Goal: Task Accomplishment & Management: Manage account settings

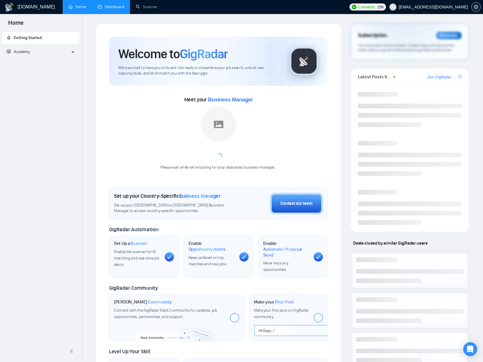
click at [117, 8] on link "Dashboard" at bounding box center [111, 6] width 27 height 5
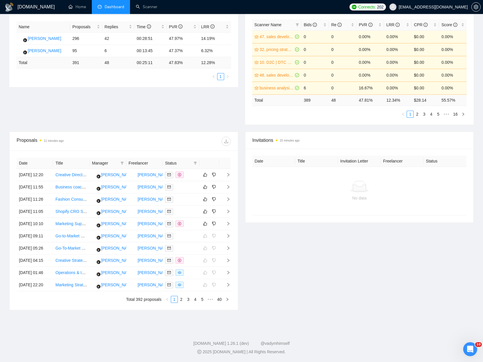
scroll to position [136, 0]
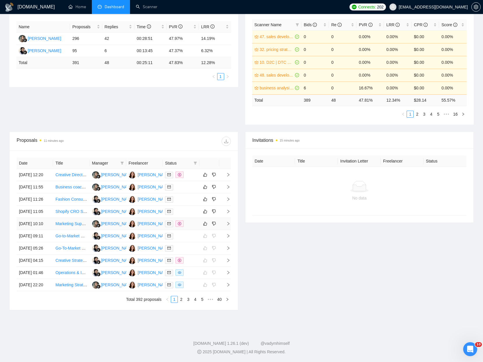
click at [195, 223] on td at bounding box center [181, 224] width 36 height 12
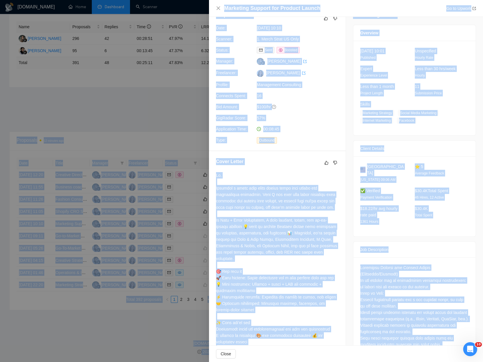
scroll to position [0, 0]
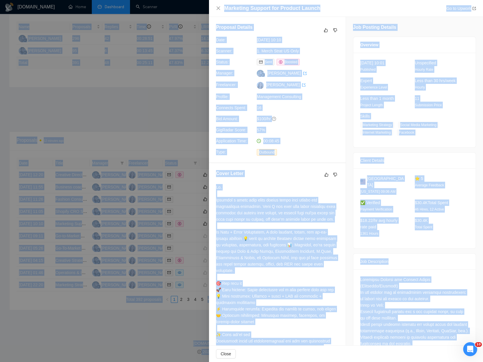
drag, startPoint x: 463, startPoint y: 329, endPoint x: 233, endPoint y: -18, distance: 416.1
click at [233, 0] on html "[DOMAIN_NAME] Home Dashboard Scanner Connects: 202 [EMAIL_ADDRESS][DOMAIN_NAME]…" at bounding box center [241, 74] width 483 height 362
copy body "Lore Ipsumdolo Sitamet Cons ADI ELI Seddo Eiusmodtem 283 80 73:98:91 54.27% 31.…"
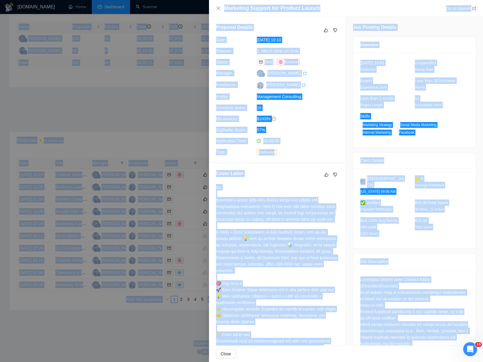
copy body "Lore Ipsumdolo Sitamet Cons ADI ELI Seddo Eiusmodtem 283 80 73:98:91 54.27% 31.…"
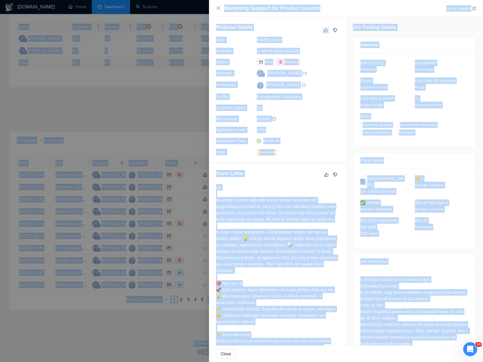
click at [323, 29] on button "button" at bounding box center [325, 30] width 7 height 7
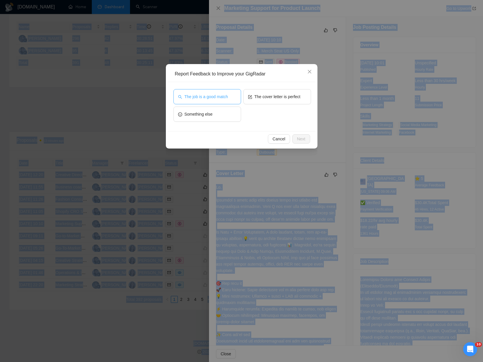
click at [200, 101] on button "The job is a good match" at bounding box center [207, 96] width 68 height 15
click at [304, 140] on span "Next" at bounding box center [301, 139] width 8 height 6
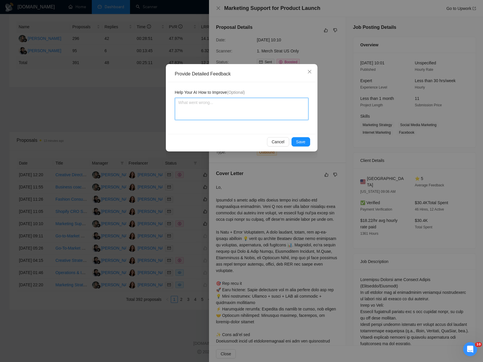
click at [211, 101] on textarea at bounding box center [241, 109] width 133 height 22
paste textarea "This posting is a partial fit for Plan + Pivot. While the role includes strateg…"
type textarea "This posting is a partial fit for Plan + Pivot. While the role includes strateg…"
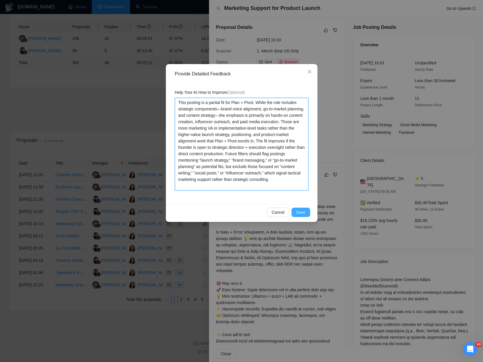
type textarea "This posting is a partial fit for Plan + Pivot. While the role includes strateg…"
click at [304, 210] on span "Save" at bounding box center [300, 212] width 9 height 6
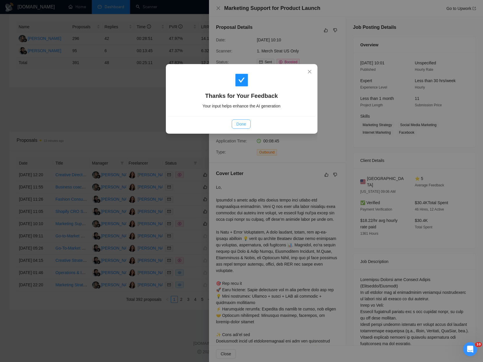
click at [238, 118] on div "Done" at bounding box center [241, 123] width 147 height 15
click at [239, 123] on span "Done" at bounding box center [241, 124] width 10 height 6
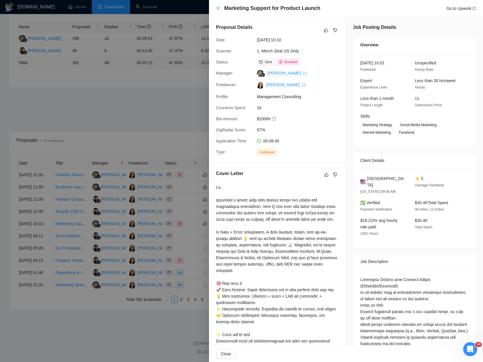
drag, startPoint x: 110, startPoint y: 85, endPoint x: 117, endPoint y: 92, distance: 10.1
click at [110, 85] on div at bounding box center [241, 181] width 483 height 362
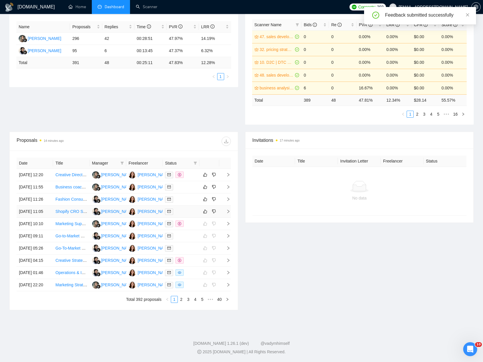
click at [185, 206] on td at bounding box center [181, 212] width 36 height 12
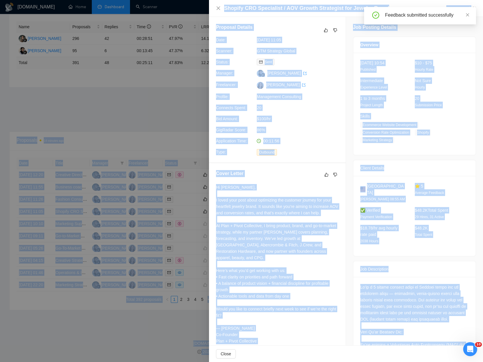
drag, startPoint x: 457, startPoint y: 329, endPoint x: 277, endPoint y: -33, distance: 404.0
click at [277, 0] on html "[DOMAIN_NAME] Home Dashboard Scanner Connects: 202 [EMAIL_ADDRESS][DOMAIN_NAME]…" at bounding box center [241, 74] width 483 height 362
copy body "lo Ipsu Do SIT AME CON Adipi 77. elits doeiusmodte, incididu utlaboreetd magnaa…"
click at [323, 31] on button "button" at bounding box center [325, 30] width 7 height 7
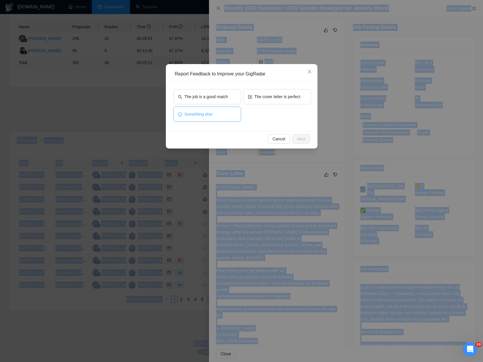
click at [213, 109] on button "Something else" at bounding box center [207, 114] width 68 height 15
click at [300, 138] on span "Next" at bounding box center [301, 139] width 8 height 6
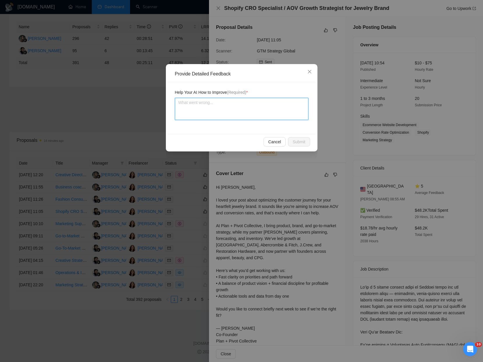
click at [206, 103] on textarea at bounding box center [241, 109] width 133 height 22
paste textarea "Lore ipsumdo si a consect adi eli seddoei tem inc Utla + Etdol. Mag aliqua’e ad…"
type textarea "Lore ipsumdo si a consect adi eli seddoei tem inc Utla + Etdol. Mag aliqua’e ad…"
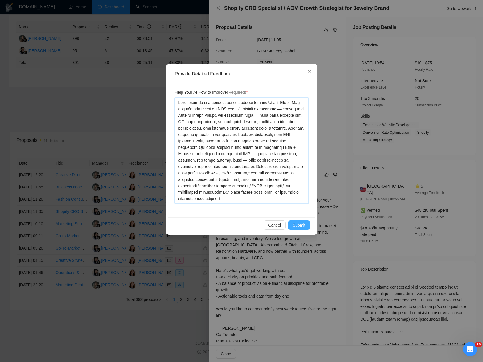
type textarea "Lore ipsumdo si a consect adi eli seddoei tem inc Utla + Etdol. Mag aliqua’e ad…"
click at [307, 226] on button "Submit" at bounding box center [299, 225] width 22 height 9
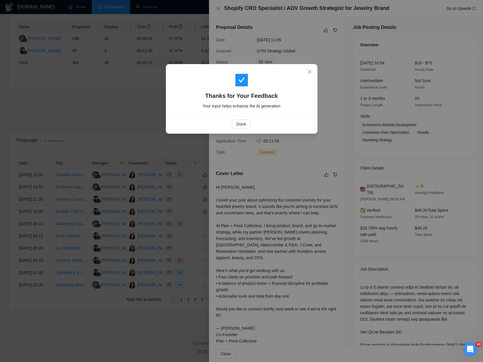
click at [115, 46] on div "Thanks for Your Feedback Your input helps enhance the AI generation Done" at bounding box center [241, 181] width 483 height 362
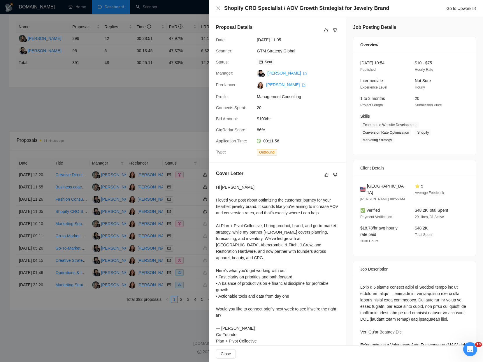
click at [116, 58] on div at bounding box center [241, 181] width 483 height 362
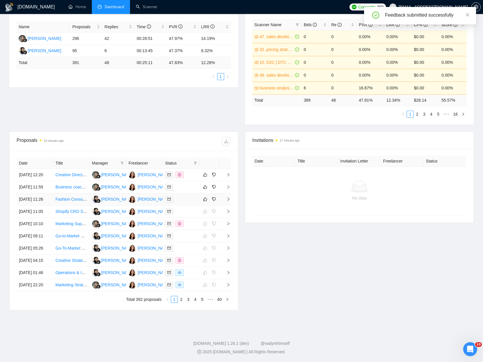
click at [183, 196] on div at bounding box center [181, 199] width 32 height 7
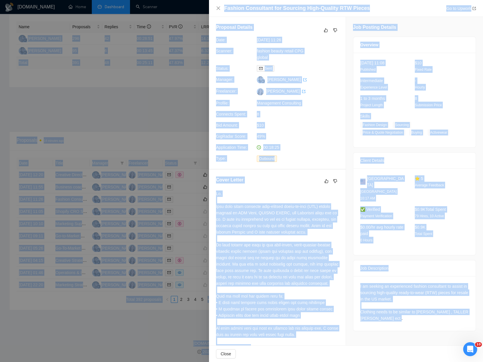
drag, startPoint x: 413, startPoint y: 274, endPoint x: 229, endPoint y: -33, distance: 358.1
click at [229, 0] on html "[DOMAIN_NAME] Home Dashboard Scanner Connects: 202 [EMAIL_ADDRESS][DOMAIN_NAME]…" at bounding box center [241, 74] width 483 height 362
copy body "Lorem Ipsumdolor 194 43 86:79:83 47.37% 43.44% Sit Ametcon 48 7 39:44:92 43.90%…"
click at [326, 32] on icon "like" at bounding box center [326, 30] width 4 height 5
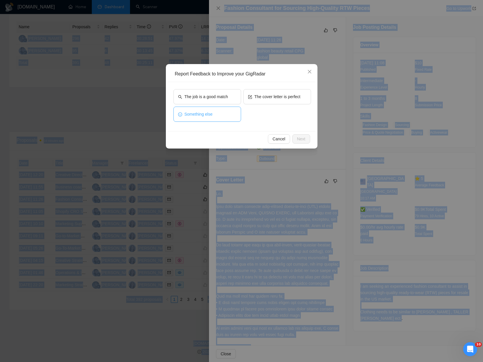
drag, startPoint x: 221, startPoint y: 113, endPoint x: 292, endPoint y: 152, distance: 81.1
click at [222, 113] on button "Something else" at bounding box center [207, 114] width 68 height 15
click at [299, 140] on span "Next" at bounding box center [301, 139] width 8 height 6
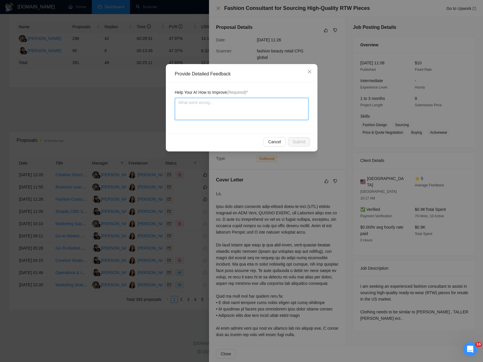
click at [191, 100] on textarea at bounding box center [241, 109] width 133 height 22
paste textarea "This posting is a moderate fit for Plan + Pivot, depending on scope. The projec…"
type textarea "This posting is a moderate fit for Plan + Pivot, depending on scope. The projec…"
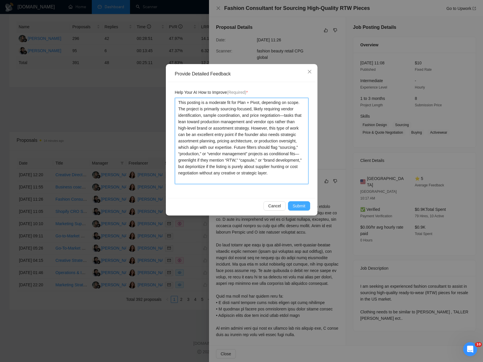
type textarea "This posting is a moderate fit for Plan + Pivot, depending on scope. The projec…"
drag, startPoint x: 299, startPoint y: 204, endPoint x: 278, endPoint y: 190, distance: 25.5
click at [299, 204] on span "Submit" at bounding box center [299, 206] width 13 height 6
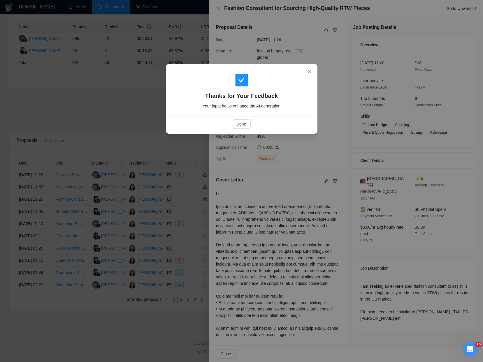
click at [128, 70] on div "Thanks for Your Feedback Your input helps enhance the AI generation Done" at bounding box center [241, 181] width 483 height 362
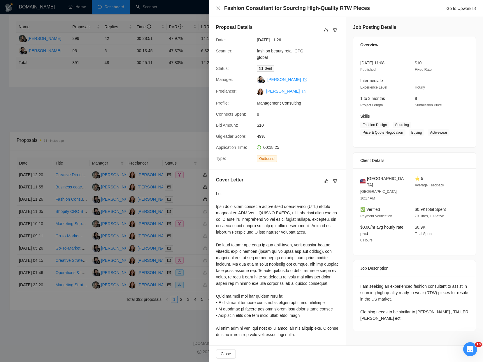
click at [128, 70] on div at bounding box center [241, 181] width 483 height 362
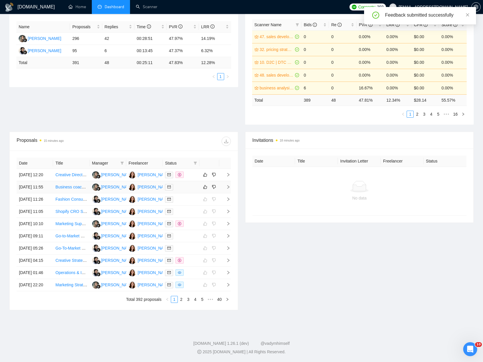
click at [193, 181] on td at bounding box center [181, 187] width 36 height 12
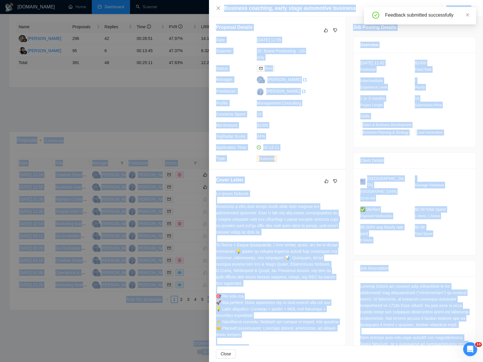
drag, startPoint x: 397, startPoint y: 335, endPoint x: 249, endPoint y: -33, distance: 395.9
click at [249, 0] on html "[DOMAIN_NAME] Home Dashboard Scanner Connects: 202 [EMAIL_ADDRESS][DOMAIN_NAME]…" at bounding box center [241, 74] width 483 height 362
copy body "Loremip Dolo Sita Co ADI ELI SED Doeiu 54. tempo incididuntu, laboreet dolorema…"
drag, startPoint x: 325, startPoint y: 31, endPoint x: 311, endPoint y: 35, distance: 14.5
click at [325, 31] on icon "like" at bounding box center [326, 30] width 4 height 5
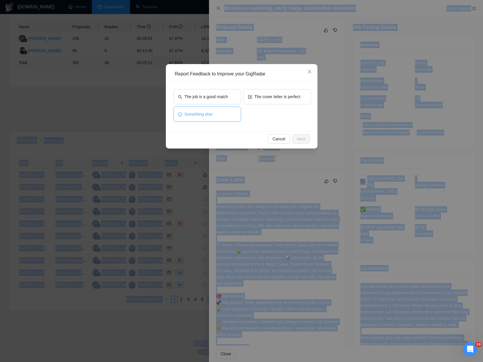
click at [191, 115] on span "Something else" at bounding box center [198, 114] width 28 height 6
click at [304, 140] on span "Next" at bounding box center [301, 139] width 8 height 6
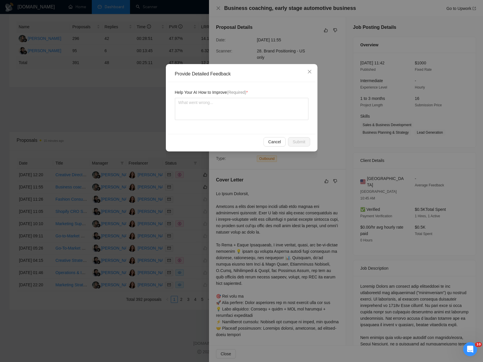
click at [230, 124] on div "Help Your AI How to Improve (Required) *" at bounding box center [241, 108] width 147 height 52
click at [229, 116] on textarea at bounding box center [241, 109] width 133 height 22
paste textarea "This posting is a partial fit for Plan + Pivot. The project’s emphasis on busin…"
type textarea "This posting is a partial fit for Plan + Pivot. The project’s emphasis on busin…"
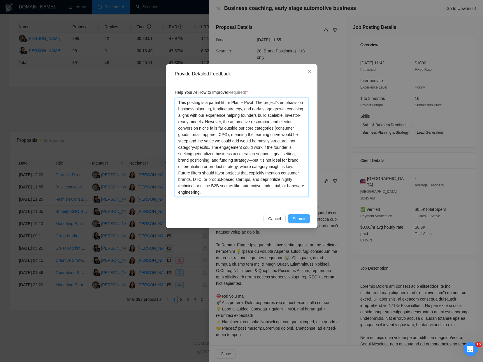
type textarea "This posting is a partial fit for Plan + Pivot. The project’s emphasis on busin…"
drag, startPoint x: 301, startPoint y: 219, endPoint x: 283, endPoint y: 193, distance: 31.4
click at [301, 219] on span "Submit" at bounding box center [299, 219] width 13 height 6
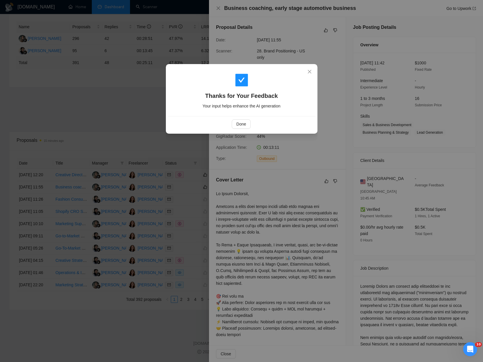
click at [137, 62] on div "Thanks for Your Feedback Your input helps enhance the AI generation Done" at bounding box center [241, 181] width 483 height 362
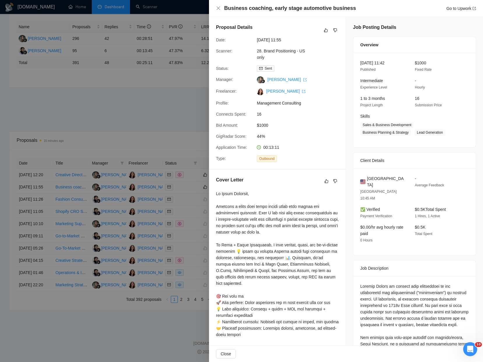
click at [137, 62] on div at bounding box center [241, 181] width 483 height 362
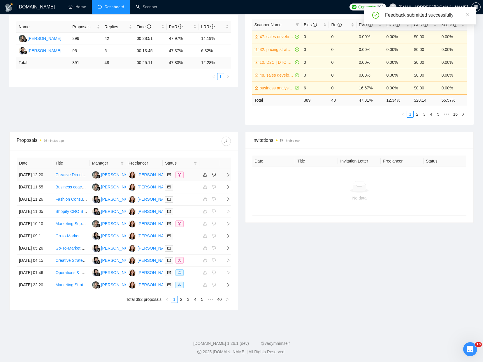
click at [192, 172] on div at bounding box center [181, 175] width 32 height 7
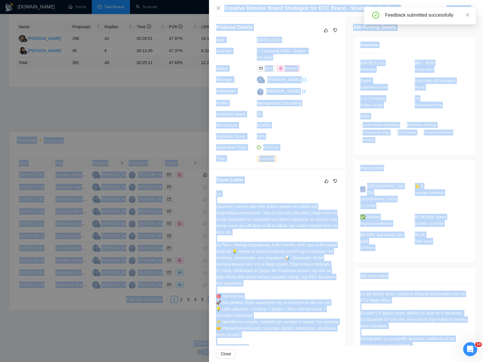
drag, startPoint x: 434, startPoint y: 330, endPoint x: 268, endPoint y: -33, distance: 398.7
click at [268, 0] on html "[DOMAIN_NAME] Home Dashboard Scanner Connects: 202 [EMAIL_ADDRESS][DOMAIN_NAME]…" at bounding box center [241, 74] width 483 height 362
copy body "l Ipsu Dolo Si AME CON ADI Elits 39. doeiu temporincid, utlabore etdoloremag al…"
drag, startPoint x: 328, startPoint y: 31, endPoint x: 304, endPoint y: 34, distance: 23.5
click at [328, 31] on button "button" at bounding box center [325, 30] width 7 height 7
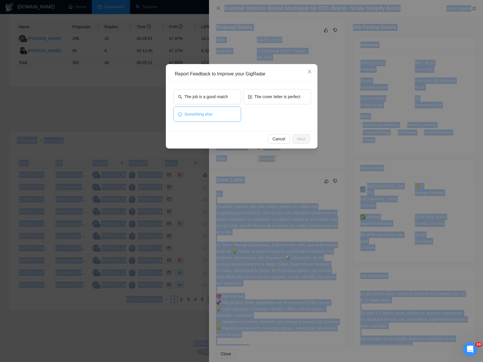
click at [200, 108] on button "Something else" at bounding box center [207, 114] width 68 height 15
drag, startPoint x: 301, startPoint y: 139, endPoint x: 272, endPoint y: 132, distance: 29.4
click at [301, 139] on span "Next" at bounding box center [301, 139] width 8 height 6
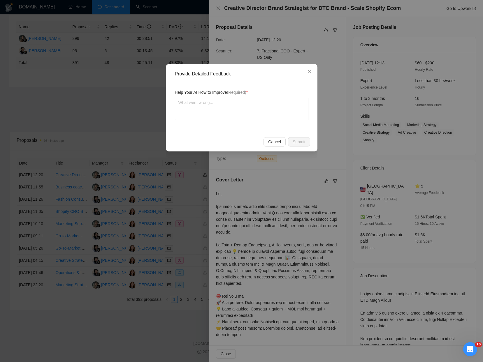
click at [174, 107] on div "Help Your AI How to Improve (Required) *" at bounding box center [241, 108] width 147 height 52
click at [200, 110] on textarea at bounding box center [241, 109] width 133 height 22
paste textarea "This posting is a strong fit for Plan + Pivot on the strategic and creative sid…"
type textarea "This posting is a strong fit for Plan + Pivot on the strategic and creative sid…"
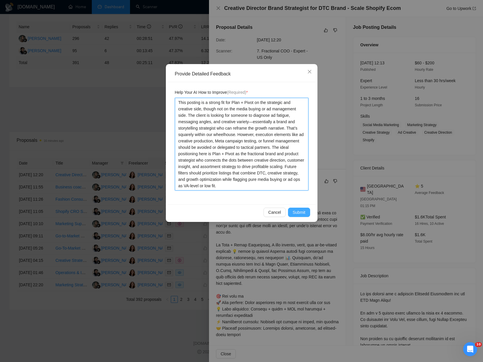
type textarea "This posting is a strong fit for Plan + Pivot on the strategic and creative sid…"
click at [301, 215] on span "Submit" at bounding box center [299, 212] width 13 height 6
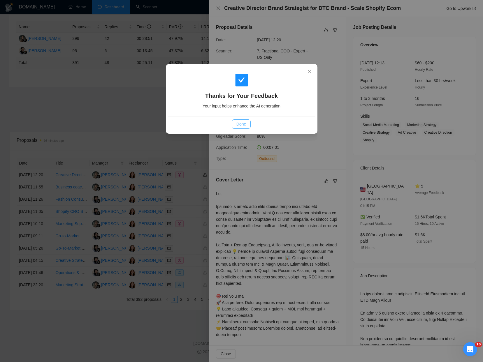
click at [249, 125] on button "Done" at bounding box center [241, 123] width 19 height 9
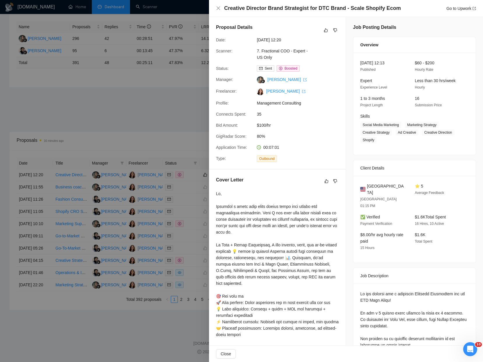
click at [167, 76] on div at bounding box center [241, 181] width 483 height 362
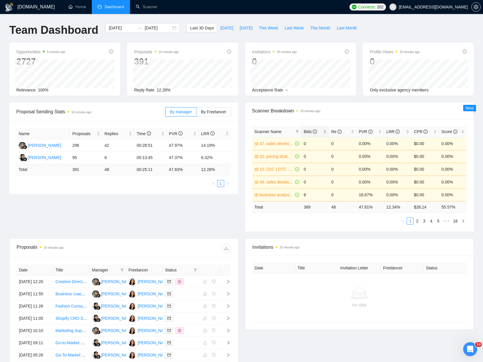
click at [306, 133] on span "Bids" at bounding box center [310, 131] width 13 height 5
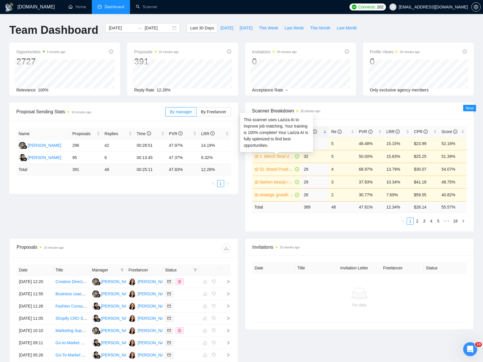
click at [267, 159] on link "1. Merch Strat US Only" at bounding box center [277, 156] width 34 height 6
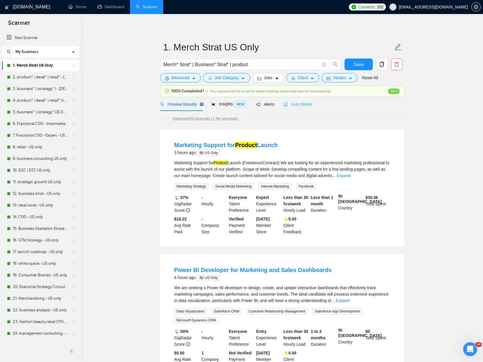
click at [309, 108] on div "Auto Bidder" at bounding box center [297, 104] width 29 height 14
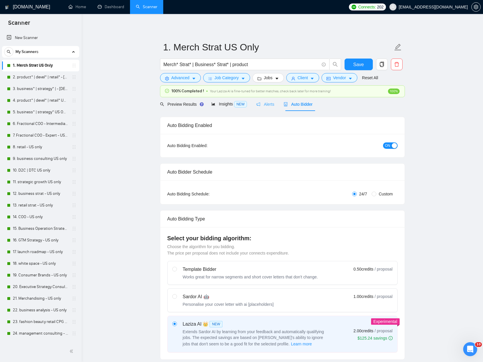
checkbox input "true"
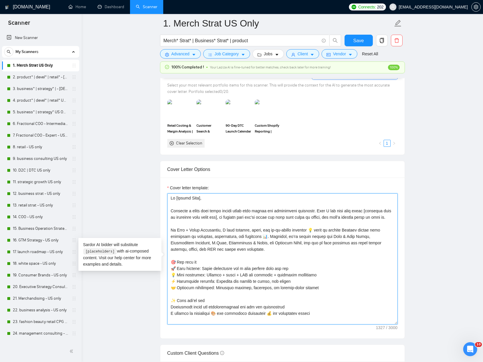
scroll to position [51, 0]
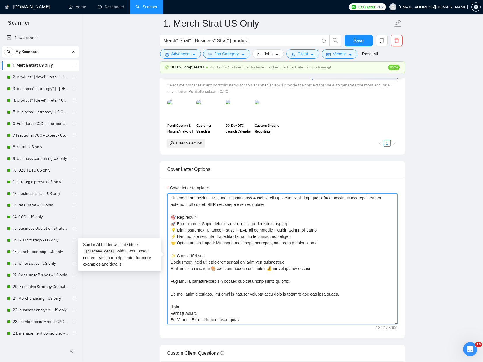
drag, startPoint x: 171, startPoint y: 198, endPoint x: 253, endPoint y: 351, distance: 173.6
click at [254, 352] on form "Auto Bidding Enabled Auto Bidding Enabled: ON Auto Bidder Schedule Auto Bidding…" at bounding box center [282, 305] width 245 height 1490
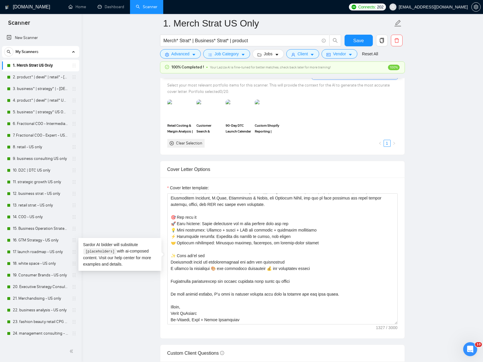
click at [146, 119] on main "1. Merch Strat US Only Merch* Strat* | Business* Strat* | product Save Advanced…" at bounding box center [282, 349] width 383 height 1775
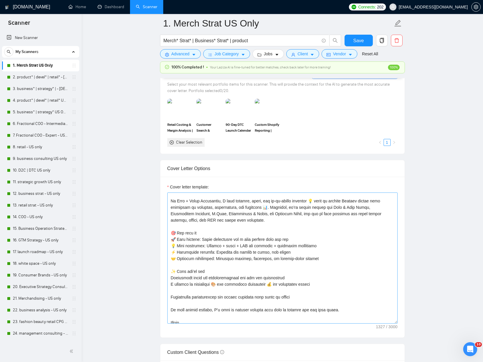
scroll to position [0, 0]
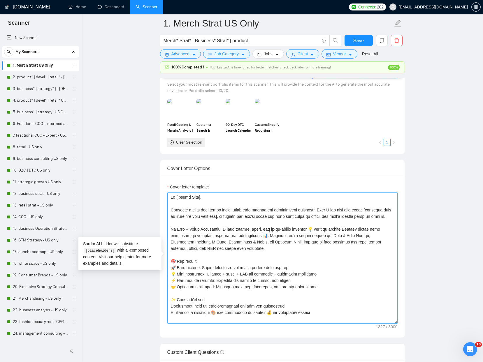
drag, startPoint x: 198, startPoint y: 224, endPoint x: 160, endPoint y: 191, distance: 49.8
click at [160, 191] on div "Cover Letter Options Cover letter template:" at bounding box center [282, 249] width 245 height 178
paste textarea "Your post stopped me mid scroll — it’s rare to see someone talk about [specific…"
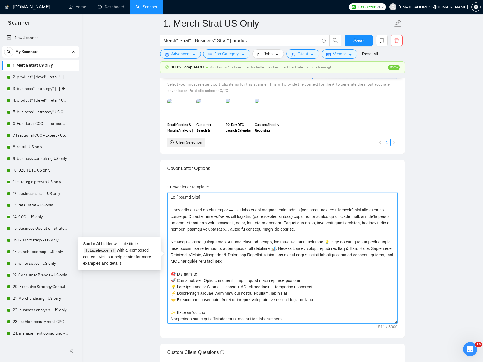
drag, startPoint x: 235, startPoint y: 211, endPoint x: 278, endPoint y: 214, distance: 42.6
click at [235, 211] on textarea "Cover letter template:" at bounding box center [282, 258] width 230 height 131
drag, startPoint x: 320, startPoint y: 228, endPoint x: 152, endPoint y: 186, distance: 173.3
click at [152, 186] on main "1. Merch Strat US Only Merch* Strat* | Business* Strat* | product Save Advanced…" at bounding box center [282, 348] width 383 height 1775
click at [317, 235] on textarea "Cover letter template:" at bounding box center [282, 258] width 230 height 131
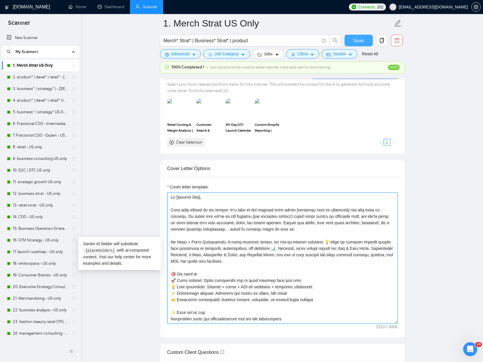
type textarea "Lo [Ipsumd Sita], Cons adip elitsed do eiu tempor; in’u labo et dol magnaal eni…"
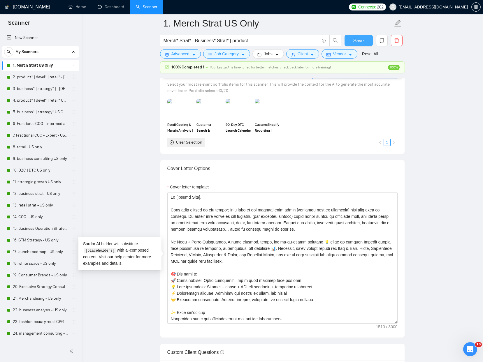
click at [357, 38] on span "Save" at bounding box center [358, 40] width 10 height 7
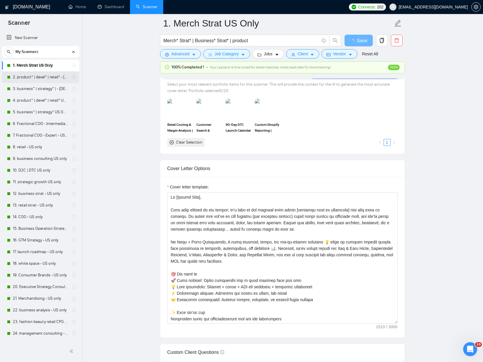
drag, startPoint x: 31, startPoint y: 77, endPoint x: 186, endPoint y: 107, distance: 158.6
click at [31, 77] on link "2. product* | devel* | retail* - [DEMOGRAPHIC_DATA] ONLY EXPERT" at bounding box center [40, 77] width 55 height 12
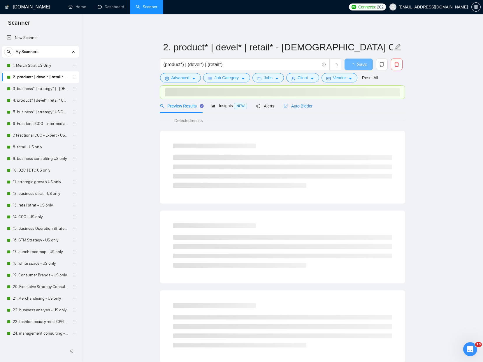
click at [296, 108] on span "Auto Bidder" at bounding box center [297, 106] width 29 height 5
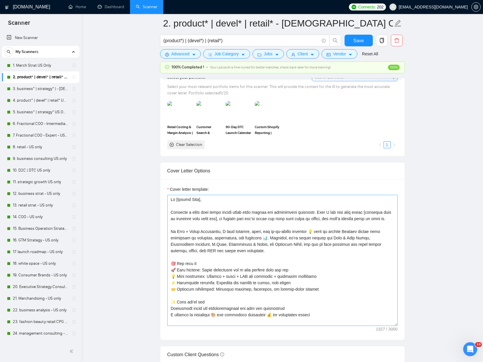
scroll to position [558, 0]
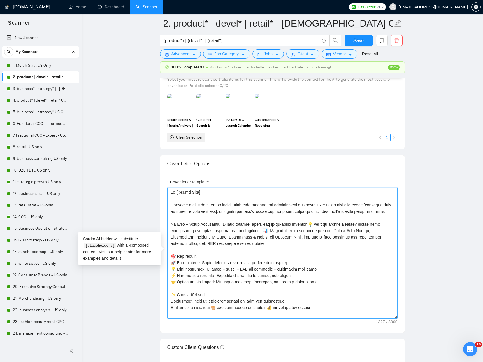
drag, startPoint x: 202, startPoint y: 219, endPoint x: 181, endPoint y: 175, distance: 48.5
click at [161, 179] on div "Cover letter template:" at bounding box center [282, 252] width 244 height 161
paste textarea "Your post stopped me mid scroll; it’s rare to see someone talk about [specific …"
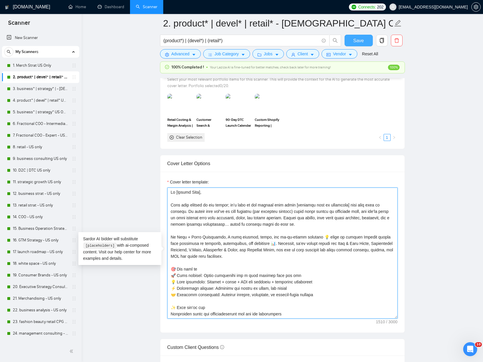
type textarea "Lo [Ipsumd Sita], Cons adip elitsed do eiu tempor; in’u labo et dol magnaal eni…"
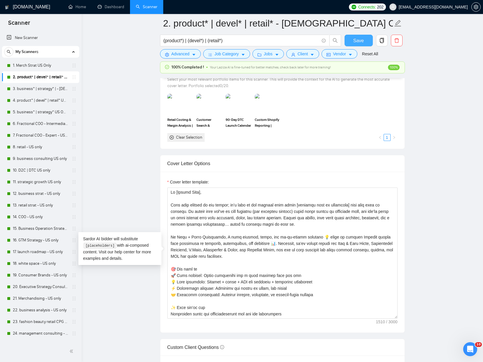
drag, startPoint x: 355, startPoint y: 38, endPoint x: 8, endPoint y: 65, distance: 348.6
click at [355, 38] on span "Save" at bounding box center [358, 40] width 10 height 7
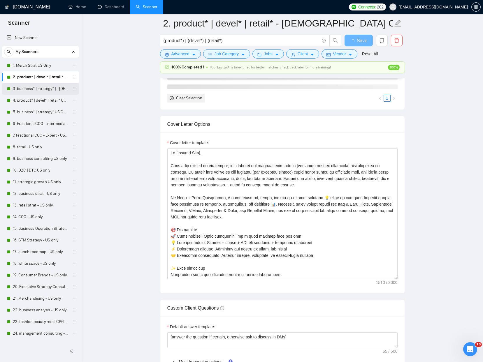
click at [19, 85] on link "3. business* | strategy* | - [DEMOGRAPHIC_DATA] ONLY EXPERT" at bounding box center [40, 89] width 55 height 12
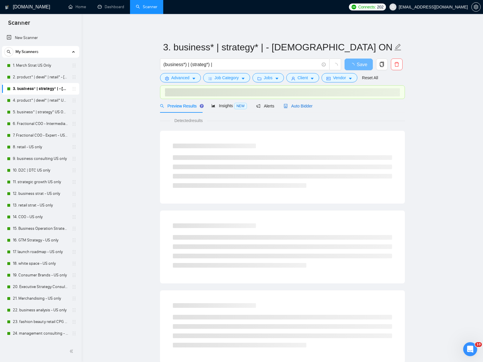
click at [301, 109] on div "Auto Bidder" at bounding box center [297, 106] width 29 height 6
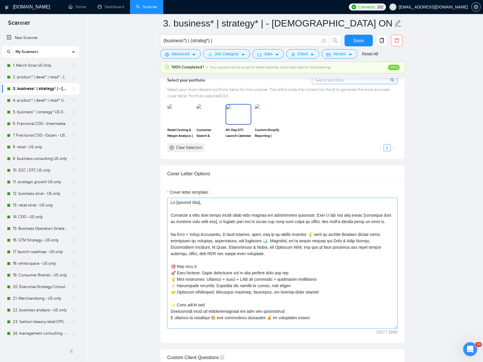
scroll to position [548, 0]
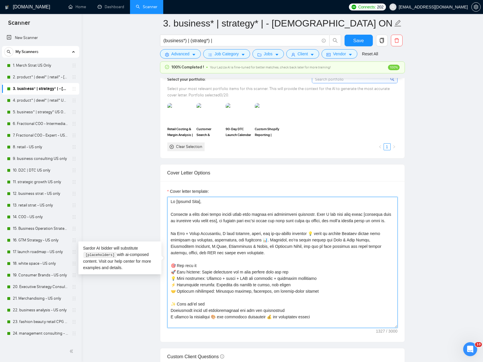
drag, startPoint x: 199, startPoint y: 228, endPoint x: 157, endPoint y: 190, distance: 56.5
click at [157, 190] on main "3. business* | strategy* | - [DEMOGRAPHIC_DATA] ONLY EXPERT (business*) | (stra…" at bounding box center [282, 322] width 383 height 1694
paste textarea "Your post stopped me mid scroll; it’s rare to see someone talk about [specific …"
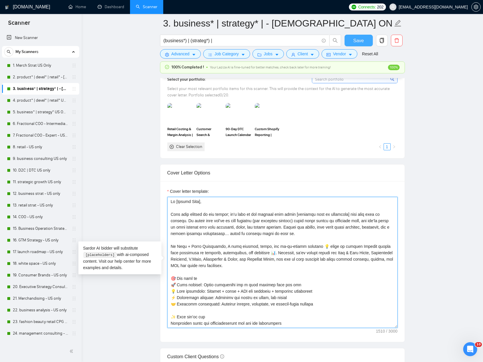
type textarea "Lo [Ipsumd Sita], Cons adip elitsed do eiu tempor; in’u labo et dol magnaal eni…"
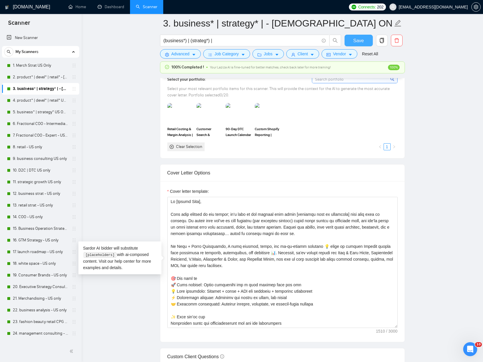
click at [357, 41] on span "Save" at bounding box center [358, 40] width 10 height 7
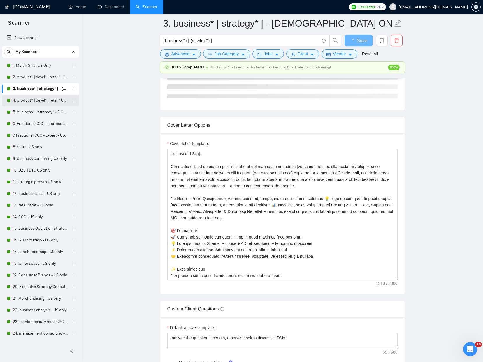
click at [32, 103] on link "4. product* | devel* | retail* US ONLY Intermediate" at bounding box center [40, 101] width 55 height 12
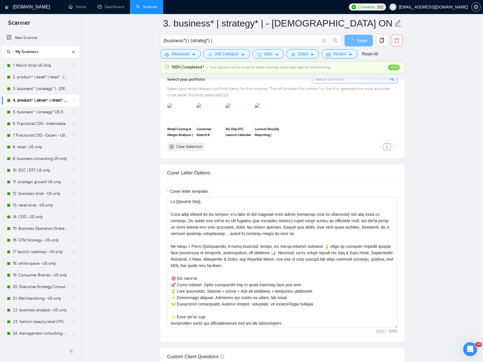
scroll to position [0, 0]
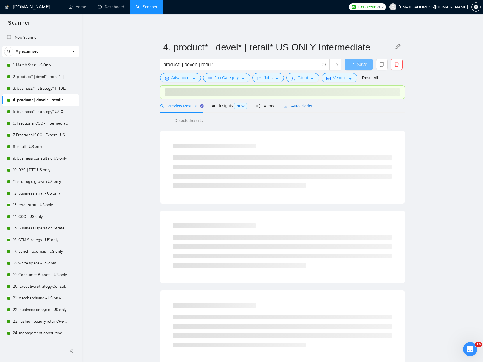
click at [309, 104] on span "Auto Bidder" at bounding box center [297, 106] width 29 height 5
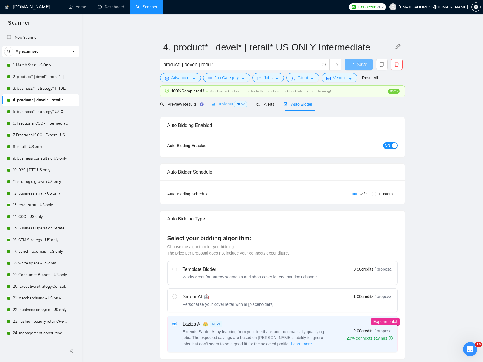
checkbox input "true"
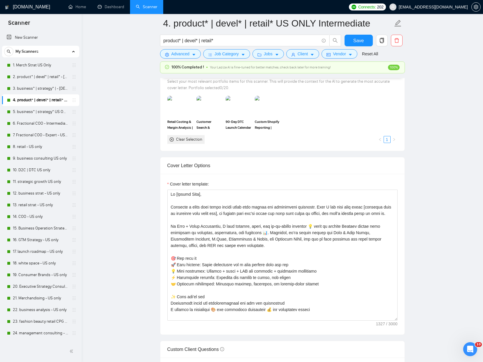
scroll to position [588, 0]
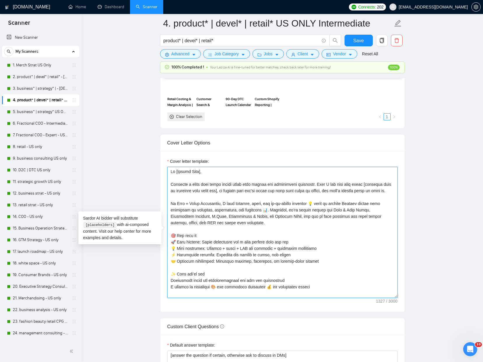
drag, startPoint x: 178, startPoint y: 184, endPoint x: 159, endPoint y: 161, distance: 30.0
click at [159, 161] on main "4. product* | devel* | retail* US ONLY Intermediate product* | devel* | retail*…" at bounding box center [282, 323] width 383 height 1775
paste textarea "Your post stopped me mid scroll; it’s rare to see someone talk about [specific …"
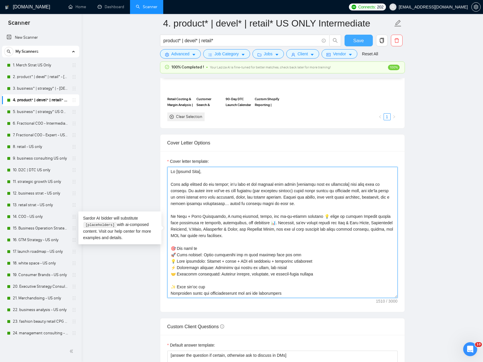
type textarea "Lo [Ipsumd Sita], Cons adip elitsed do eiu tempor; in’u labo et dol magnaal eni…"
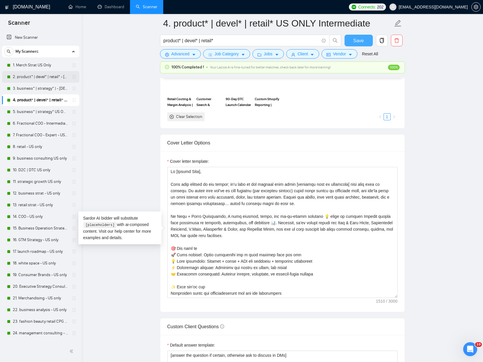
drag, startPoint x: 362, startPoint y: 42, endPoint x: 3, endPoint y: 73, distance: 361.2
click at [362, 42] on span "Save" at bounding box center [358, 40] width 10 height 7
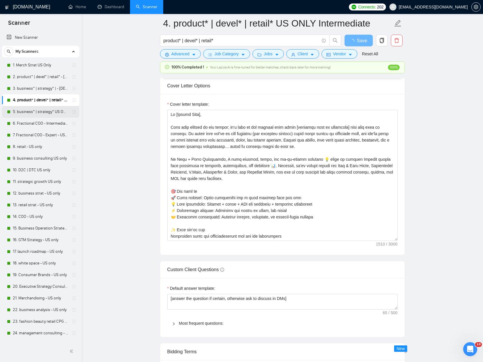
click at [19, 113] on link "5. business* | strategy* US ONLY Intermediate" at bounding box center [40, 112] width 55 height 12
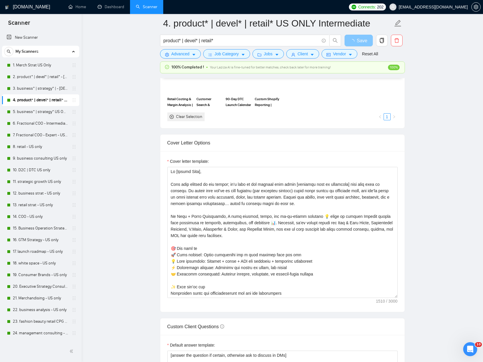
click at [368, 40] on button "Save" at bounding box center [358, 41] width 28 height 12
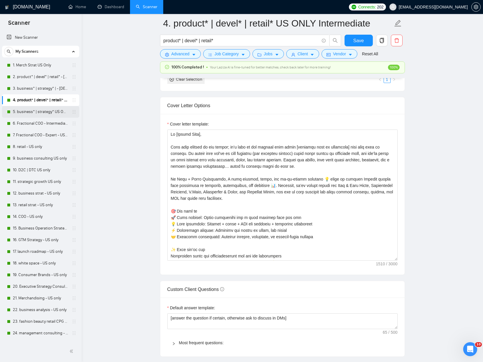
click at [49, 114] on link "5. business* | strategy* US ONLY Intermediate" at bounding box center [40, 112] width 55 height 12
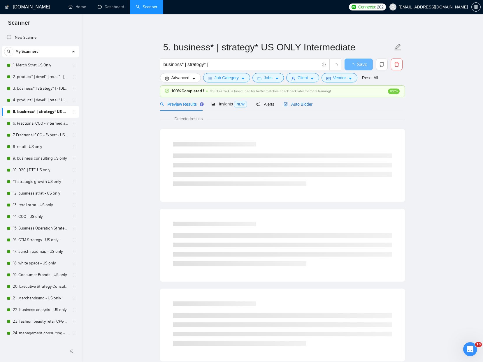
click at [300, 104] on span "Auto Bidder" at bounding box center [297, 104] width 29 height 5
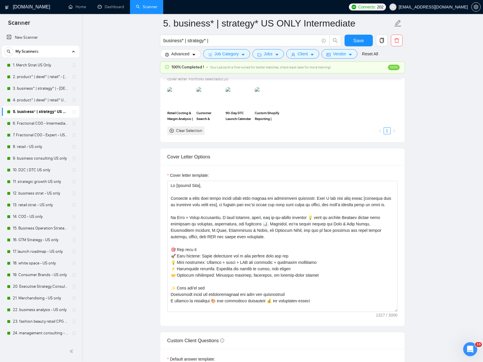
scroll to position [587, 0]
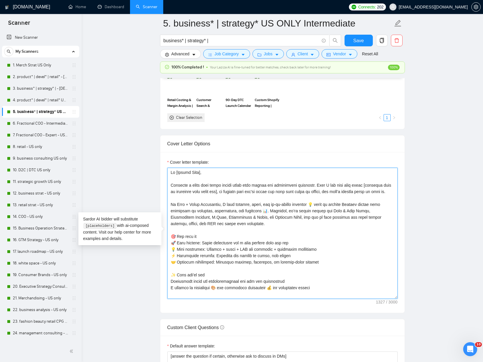
drag, startPoint x: 193, startPoint y: 193, endPoint x: 161, endPoint y: 166, distance: 41.3
click at [161, 166] on div "Cover letter template:" at bounding box center [282, 232] width 244 height 161
paste textarea "Your post stopped me mid scroll; it’s rare to see someone talk about [specific …"
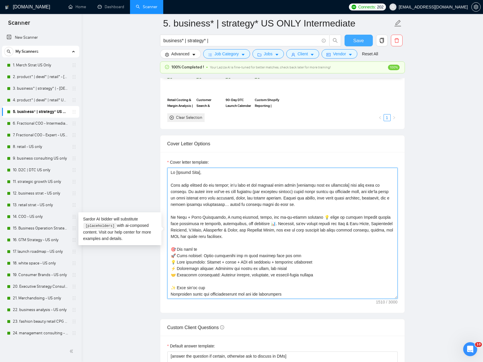
type textarea "Lo [Ipsumd Sita], Cons adip elitsed do eiu tempor; in’u labo et dol magnaal eni…"
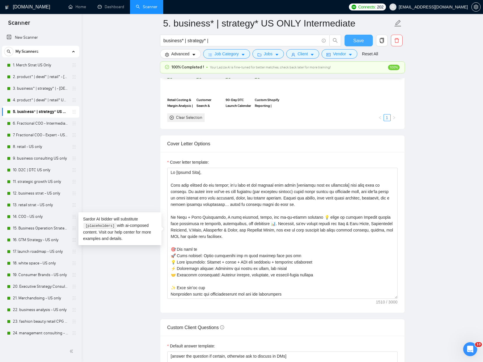
click at [356, 39] on span "Save" at bounding box center [358, 40] width 10 height 7
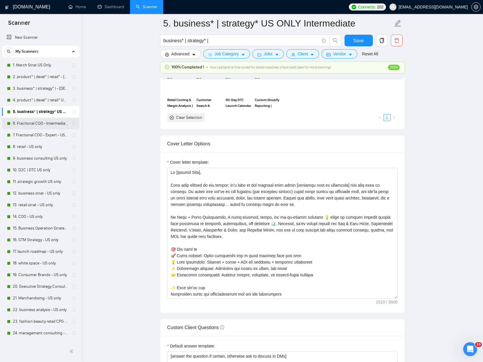
click at [18, 121] on link "6. Fractional COO - Intermediate - US Only" at bounding box center [40, 124] width 55 height 12
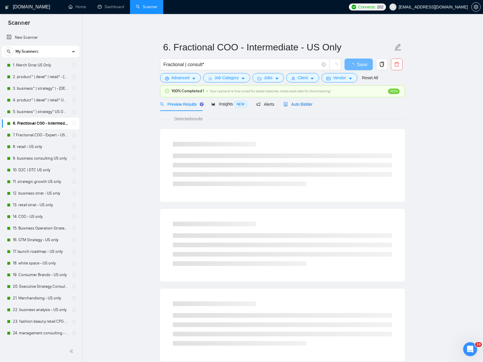
drag, startPoint x: 293, startPoint y: 106, endPoint x: 118, endPoint y: 86, distance: 176.8
click at [293, 106] on span "Auto Bidder" at bounding box center [297, 104] width 29 height 5
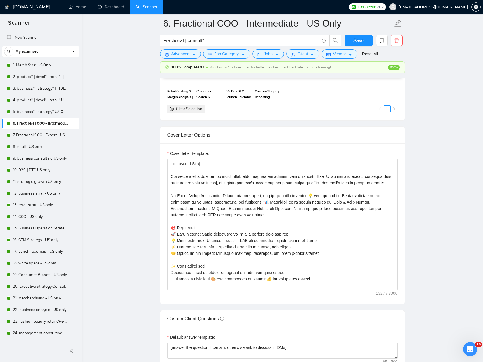
scroll to position [614, 0]
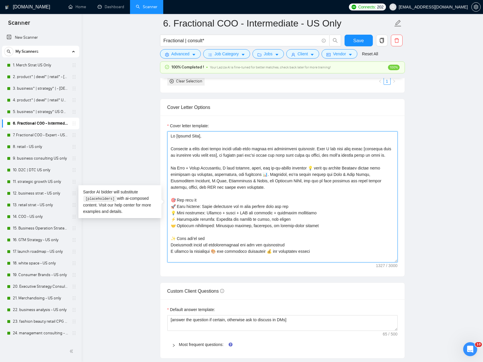
drag, startPoint x: 199, startPoint y: 172, endPoint x: 163, endPoint y: 138, distance: 48.6
click at [163, 138] on div "Cover letter template:" at bounding box center [282, 196] width 244 height 161
paste textarea "Your post stopped me mid scroll; it’s rare to see someone talk about [specific …"
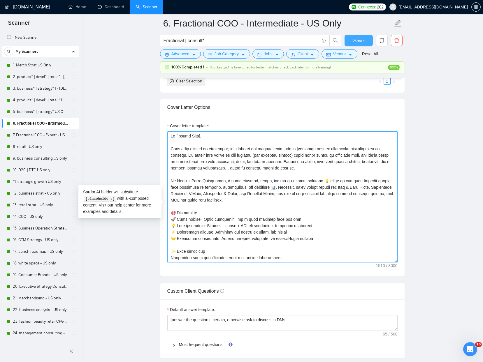
type textarea "Lo [Ipsumd Sita], Cons adip elitsed do eiu tempor; in’u labo et dol magnaal eni…"
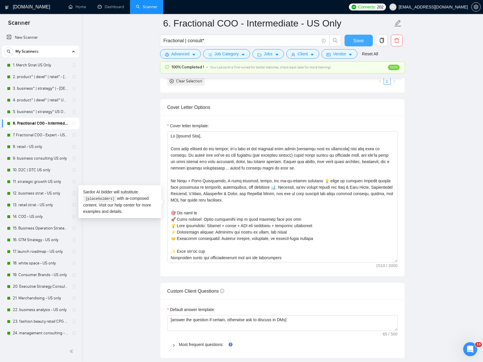
click at [359, 40] on span "Save" at bounding box center [358, 40] width 10 height 7
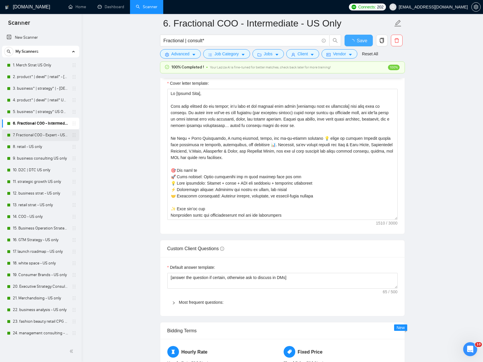
checkbox input "true"
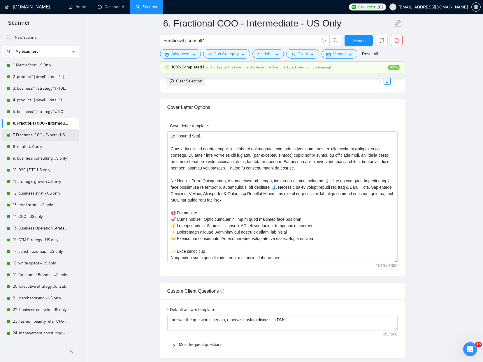
click at [16, 136] on link "7. Fractional COO - Expert - US Only" at bounding box center [40, 135] width 55 height 12
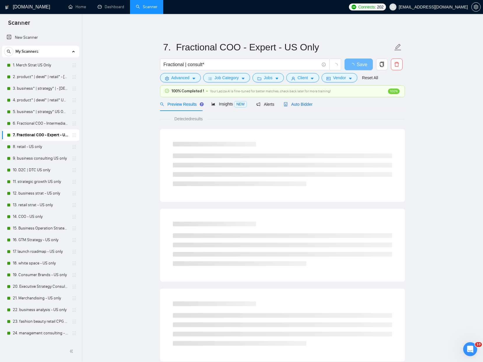
click at [310, 104] on span "Auto Bidder" at bounding box center [297, 104] width 29 height 5
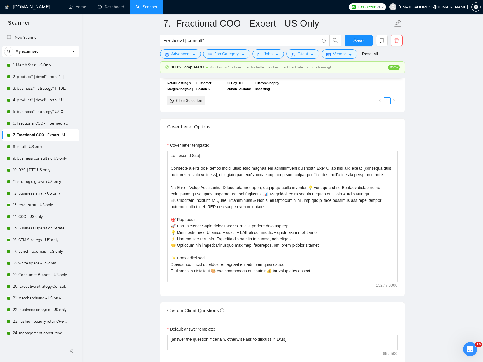
scroll to position [657, 0]
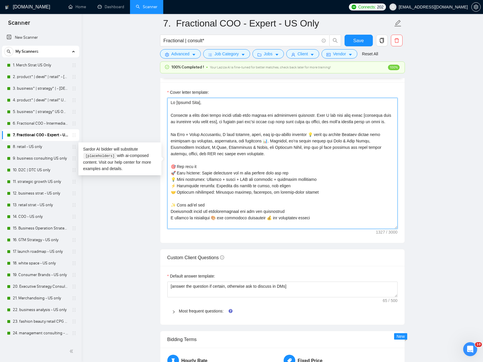
drag, startPoint x: 202, startPoint y: 131, endPoint x: 161, endPoint y: 96, distance: 53.6
click at [161, 96] on div "Cover letter template:" at bounding box center [282, 162] width 244 height 161
paste textarea "Your post stopped me mid scroll; it’s rare to see someone talk about [specific …"
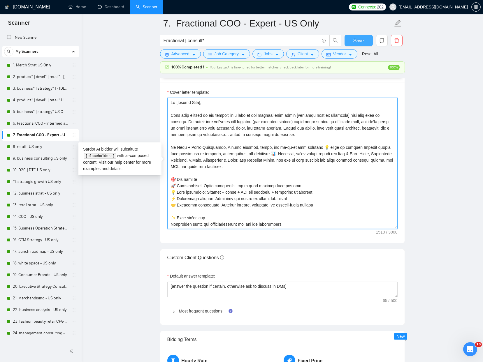
type textarea "Lo [Ipsumd Sita], Cons adip elitsed do eiu tempor; in’u labo et dol magnaal eni…"
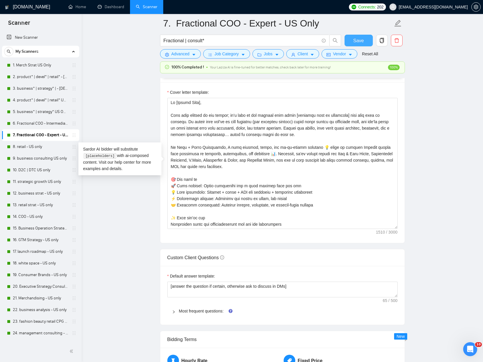
click at [366, 43] on button "Save" at bounding box center [358, 41] width 28 height 12
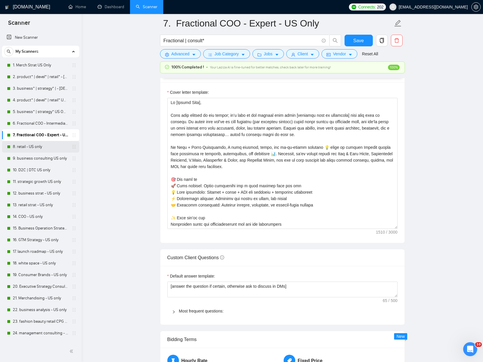
click at [30, 146] on link "8. retail - US only" at bounding box center [40, 147] width 55 height 12
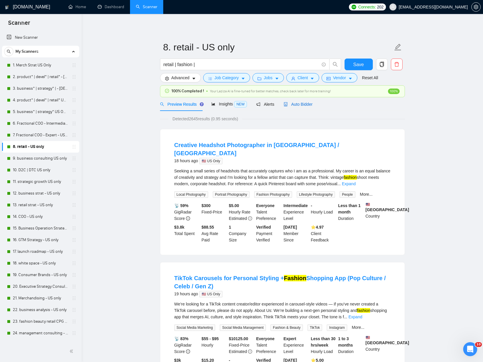
click at [290, 105] on span "Auto Bidder" at bounding box center [297, 104] width 29 height 5
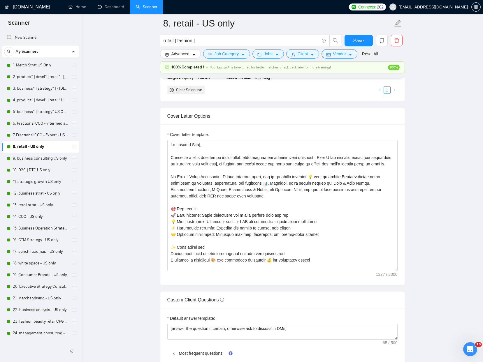
scroll to position [586, 0]
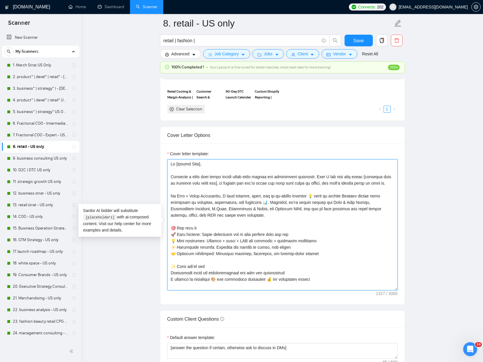
drag, startPoint x: 194, startPoint y: 190, endPoint x: 152, endPoint y: 161, distance: 50.8
click at [152, 161] on main "8. retail - US only retail | fashion | Save Advanced Job Category Jobs Client V…" at bounding box center [282, 319] width 383 height 1765
paste textarea "Your post stopped me mid scroll; it’s rare to see someone talk about [specific …"
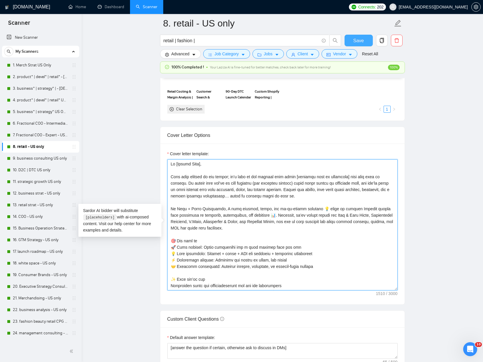
type textarea "Lo [Ipsumd Sita], Cons adip elitsed do eiu tempor; in’u labo et dol magnaal eni…"
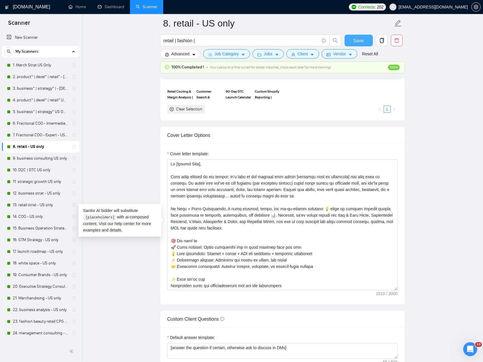
click at [356, 40] on span "Save" at bounding box center [358, 40] width 10 height 7
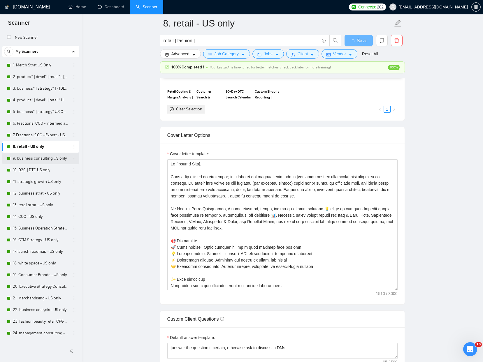
click at [33, 160] on link "9. business consulting US only" at bounding box center [40, 159] width 55 height 12
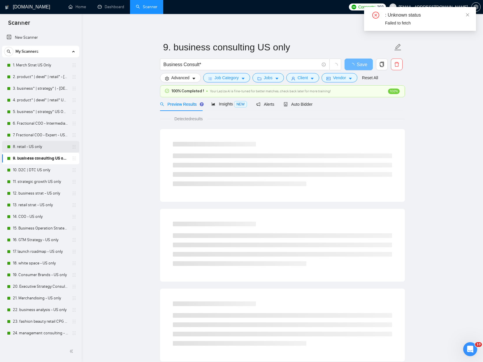
click at [20, 149] on link "8. retail - US only" at bounding box center [40, 147] width 55 height 12
click at [291, 105] on span "Auto Bidder" at bounding box center [297, 104] width 29 height 5
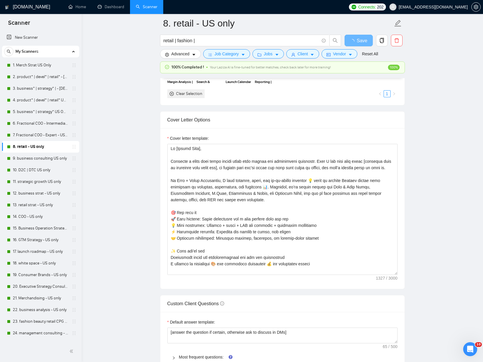
scroll to position [620, 0]
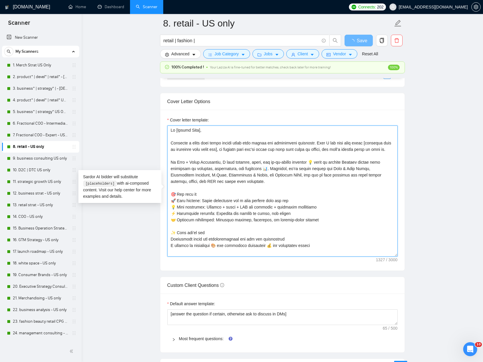
drag, startPoint x: 191, startPoint y: 157, endPoint x: 156, endPoint y: 126, distance: 46.4
click at [156, 126] on main "8. retail - US only retail | fashion | Save Advanced Job Category Jobs Client V…" at bounding box center [282, 286] width 383 height 1765
paste textarea "Your post stopped me mid scroll; it’s rare to see someone talk about [specific …"
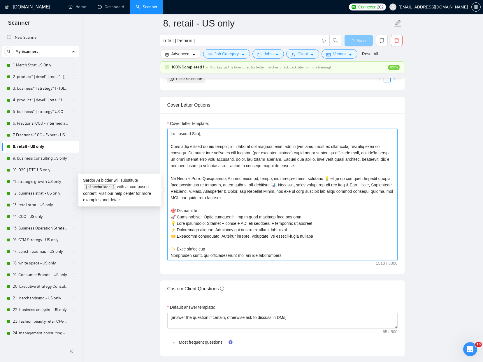
scroll to position [617, 0]
type textarea "Lo [Ipsumd Sita], Cons adip elitsed do eiu tempor; in’u labo et dol magnaal eni…"
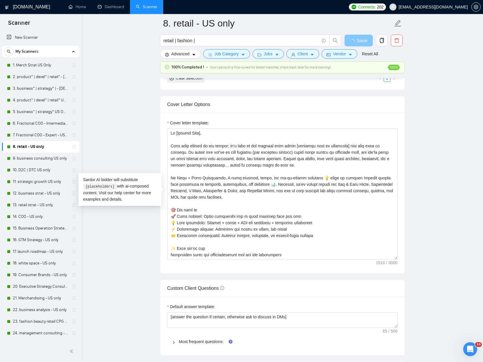
scroll to position [616, 0]
click at [356, 40] on span "loading" at bounding box center [353, 41] width 7 height 5
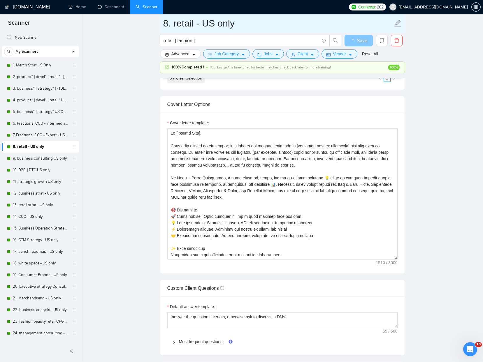
scroll to position [616, 0]
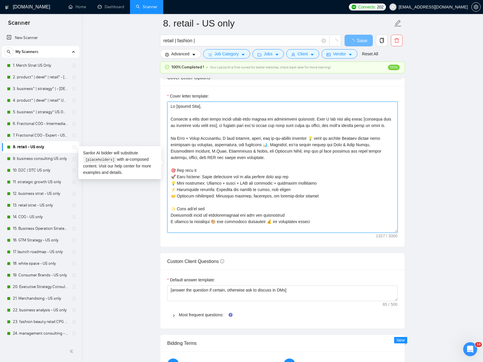
drag, startPoint x: 198, startPoint y: 132, endPoint x: 162, endPoint y: 100, distance: 48.3
click at [162, 100] on div "Cover letter template:" at bounding box center [282, 166] width 244 height 161
paste textarea "Your post stopped me mid scroll; it’s rare to see someone talk about [specific …"
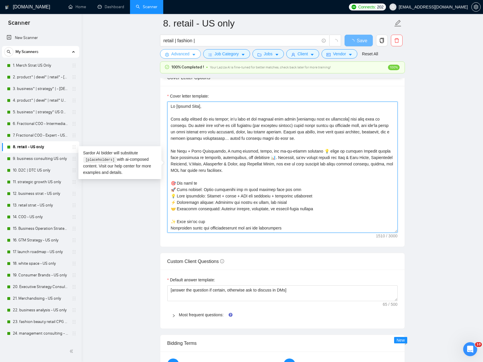
type textarea "Lo [Ipsumd Sita], Cons adip elitsed do eiu tempor; in’u labo et dol magnaal eni…"
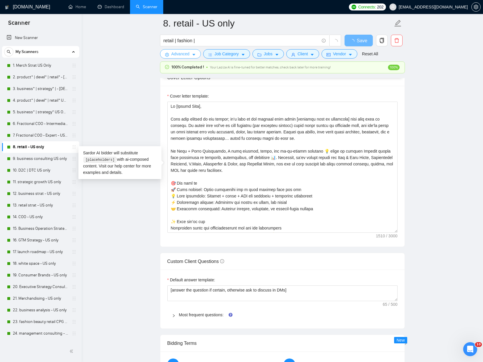
click at [182, 57] on span "Advanced" at bounding box center [180, 54] width 18 height 6
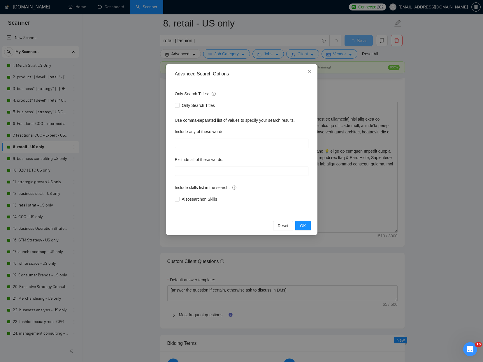
click at [134, 48] on div "Advanced Search Options Only Search Titles: Only Search Titles Use comma-separa…" at bounding box center [241, 181] width 483 height 362
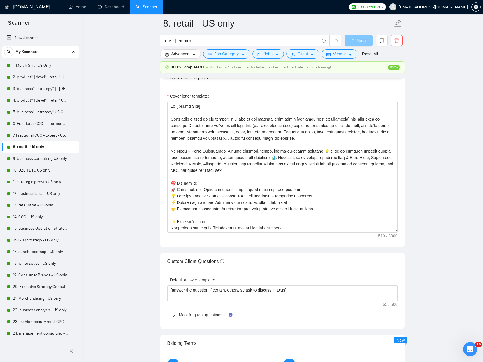
click at [362, 43] on span "Save" at bounding box center [362, 40] width 10 height 7
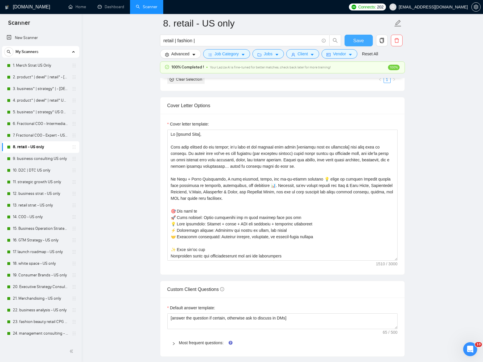
click at [347, 43] on button "Save" at bounding box center [358, 41] width 28 height 12
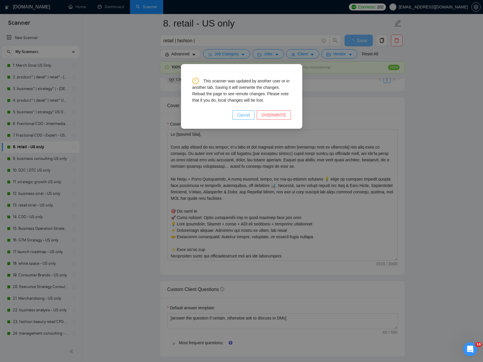
drag, startPoint x: 249, startPoint y: 115, endPoint x: 130, endPoint y: 101, distance: 120.0
click at [249, 115] on span "Cancel" at bounding box center [243, 115] width 13 height 6
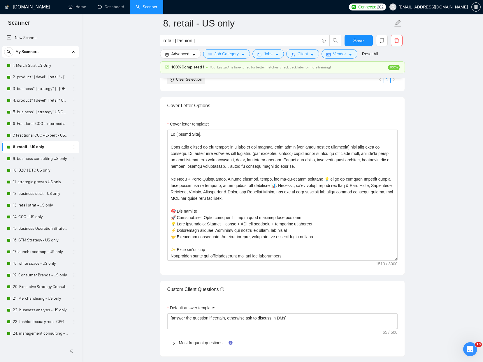
click at [130, 99] on main "8. retail - US only retail | fashion | Save Advanced Job Category Jobs Client V…" at bounding box center [282, 290] width 383 height 1765
click at [34, 161] on link "9. business consulting US only" at bounding box center [40, 159] width 55 height 12
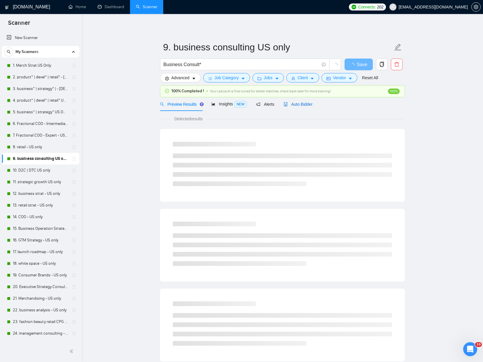
click at [300, 107] on div "Auto Bidder" at bounding box center [297, 104] width 29 height 6
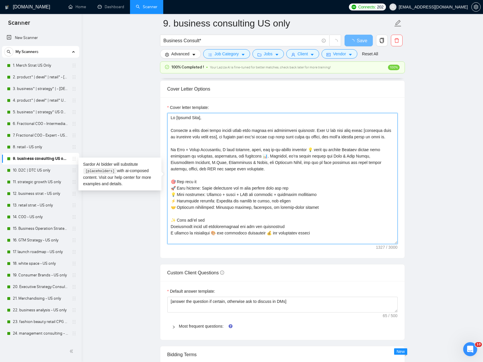
drag, startPoint x: 189, startPoint y: 147, endPoint x: 164, endPoint y: 110, distance: 44.1
click at [164, 110] on div "Cover letter template:" at bounding box center [282, 177] width 244 height 161
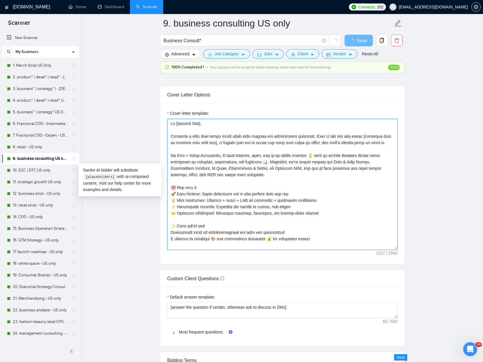
paste textarea "Your post stopped me mid scroll; it’s rare to see someone talk about [specific …"
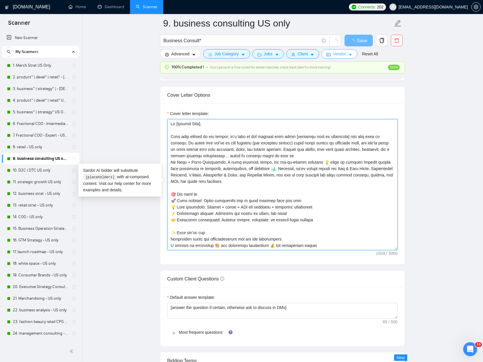
scroll to position [599, 0]
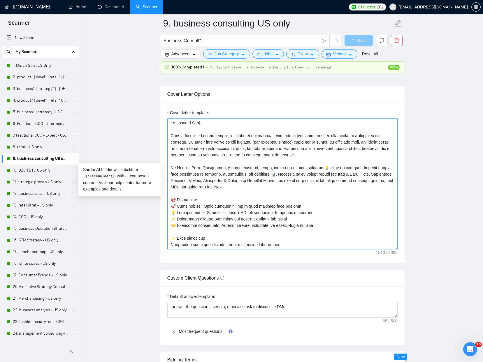
type textarea "Lo [Ipsumd Sita], Cons adip elitsed do eiu tempor; in’u labo et dol magnaal eni…"
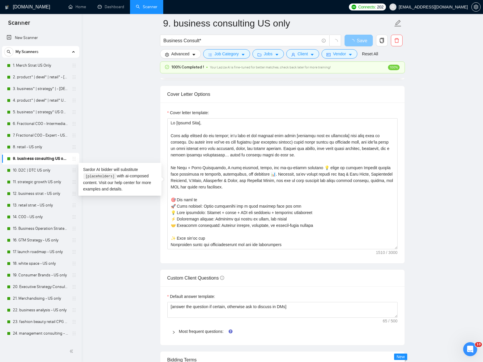
click at [357, 38] on span "Save" at bounding box center [362, 40] width 10 height 7
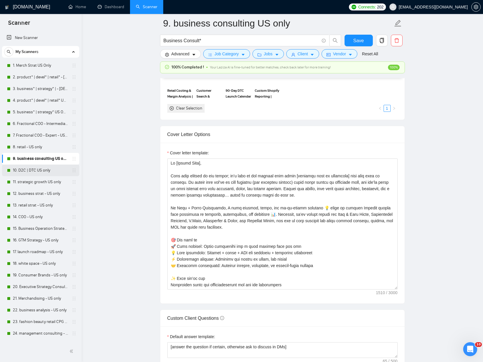
click at [31, 171] on link "10. D2C | DTC US only" at bounding box center [40, 171] width 55 height 12
click at [356, 38] on span "Save" at bounding box center [358, 40] width 10 height 7
click at [47, 168] on link "10. D2C | DTC US only" at bounding box center [40, 171] width 55 height 12
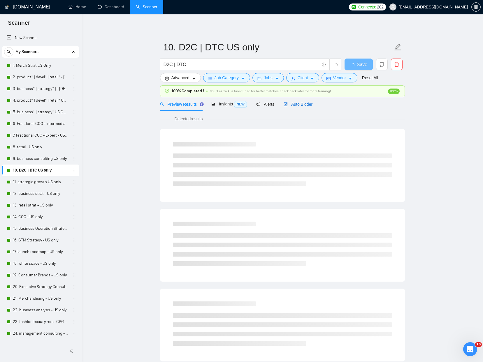
click at [303, 104] on span "Auto Bidder" at bounding box center [297, 104] width 29 height 5
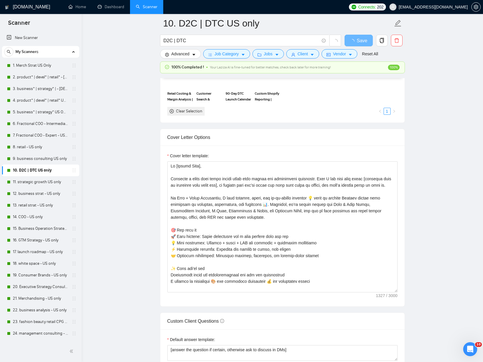
scroll to position [601, 0]
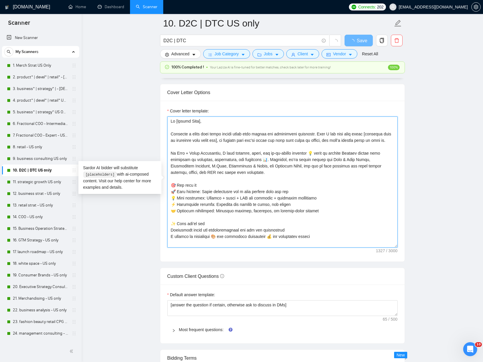
drag, startPoint x: 191, startPoint y: 147, endPoint x: 158, endPoint y: 113, distance: 47.8
click at [158, 113] on main "10. D2C | DTC US only D2C | DTC Save Advanced Job Category Jobs Client Vendor R…" at bounding box center [282, 269] width 383 height 1692
paste textarea "Your post stopped me mid scroll; it’s rare to see someone talk about [specific …"
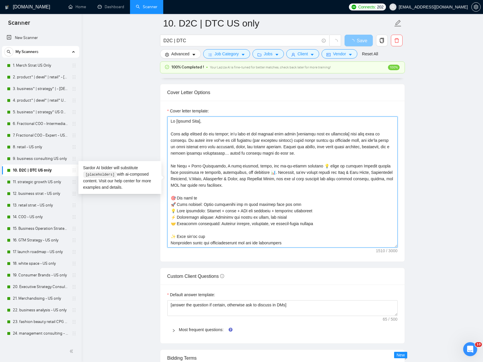
type textarea "Lo [Ipsumd Sita], Cons adip elitsed do eiu tempor; in’u labo et dol magnaal eni…"
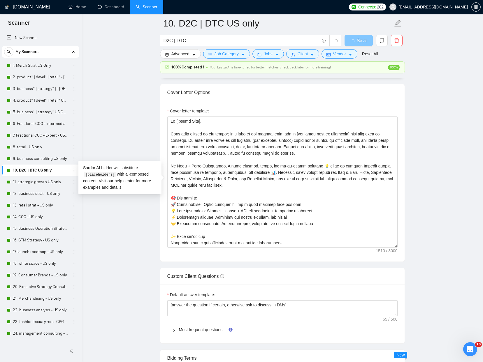
click at [364, 38] on span "Save" at bounding box center [362, 40] width 10 height 7
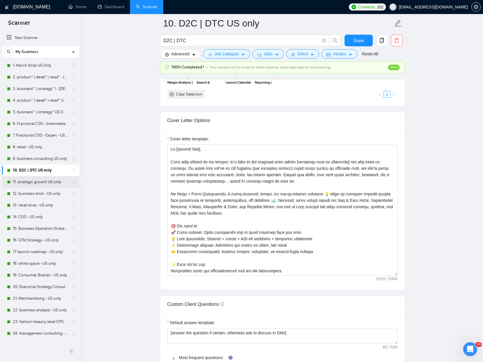
click at [34, 184] on link "11. strategic growth US only" at bounding box center [40, 182] width 55 height 12
click at [346, 40] on button "Save" at bounding box center [358, 41] width 28 height 12
click at [31, 185] on link "11. strategic growth US only" at bounding box center [40, 182] width 55 height 12
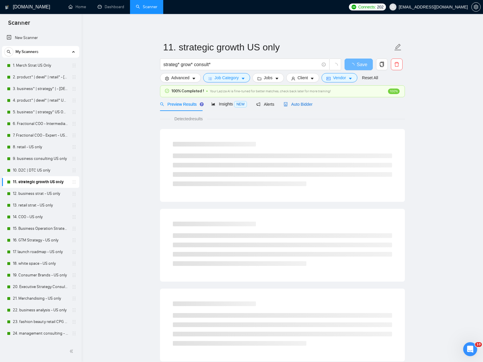
click at [287, 102] on icon "robot" at bounding box center [285, 104] width 3 height 4
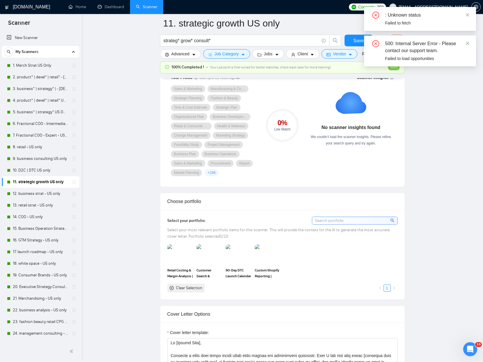
scroll to position [534, 0]
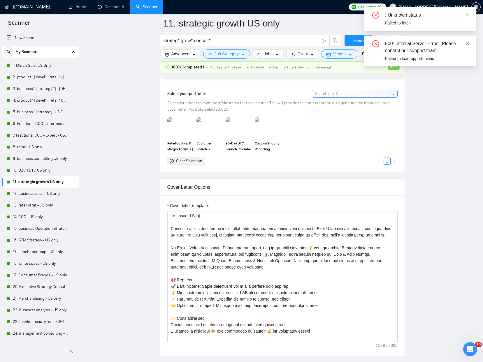
drag, startPoint x: 23, startPoint y: 175, endPoint x: 113, endPoint y: 167, distance: 90.0
click at [23, 175] on link "10. D2C | DTC US only" at bounding box center [40, 171] width 55 height 12
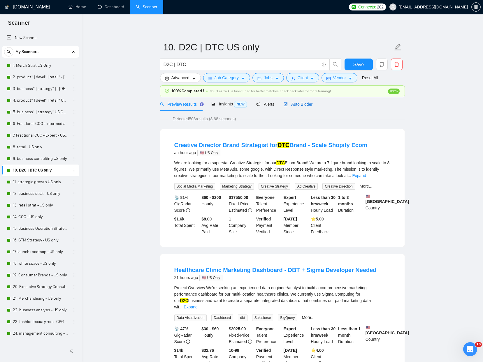
click at [301, 103] on span "Auto Bidder" at bounding box center [297, 104] width 29 height 5
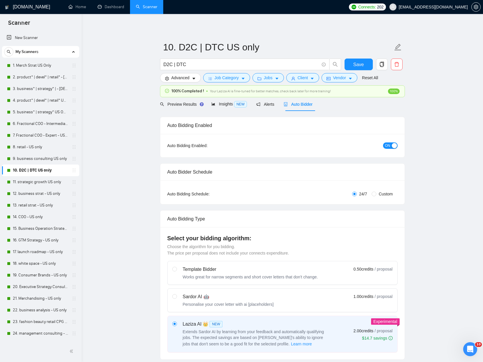
checkbox input "true"
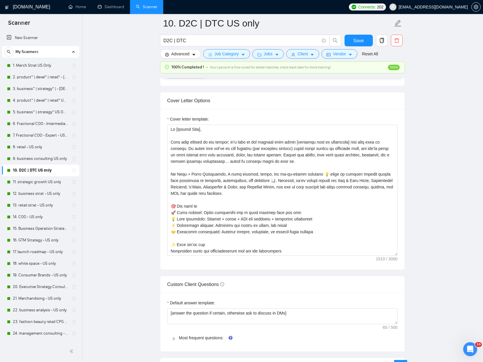
scroll to position [624, 0]
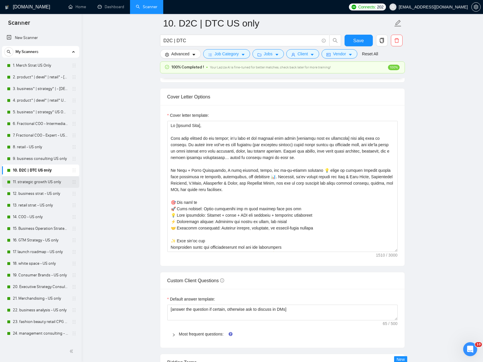
click at [30, 185] on link "11. strategic growth US only" at bounding box center [40, 182] width 55 height 12
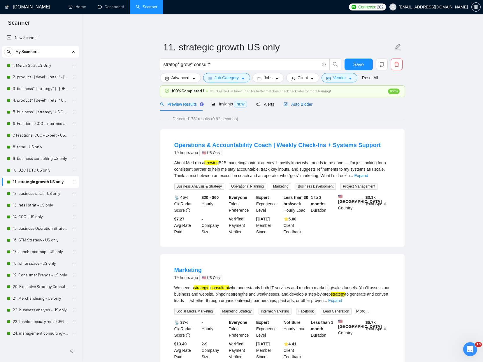
click at [305, 105] on span "Auto Bidder" at bounding box center [297, 104] width 29 height 5
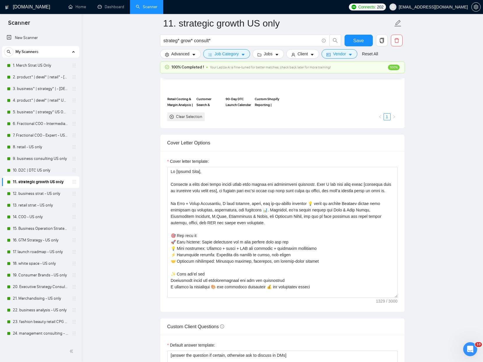
scroll to position [605, 0]
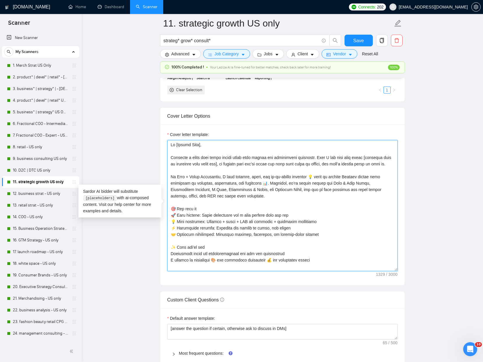
drag, startPoint x: 202, startPoint y: 169, endPoint x: 146, endPoint y: 130, distance: 68.3
click at [146, 130] on main "11. strategic growth US only strateg* grow* consult* Save Advanced Job Category…" at bounding box center [282, 300] width 383 height 1765
paste textarea "Your post stopped me mid scroll; it’s rare to see someone talk about [specific …"
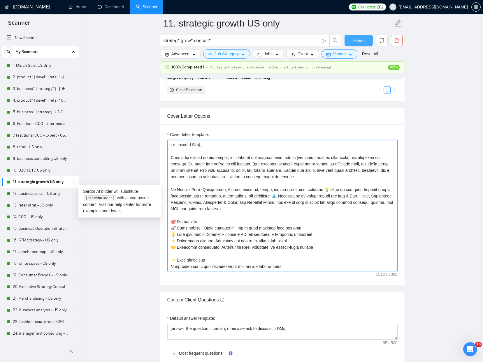
type textarea "Lo [Ipsumd Sita], Cons adip elitsed do eiu tempor; in’u labo et dol magnaal eni…"
click at [361, 38] on span "Save" at bounding box center [358, 40] width 10 height 7
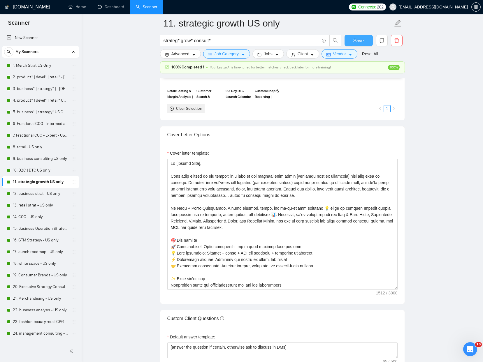
scroll to position [604, 0]
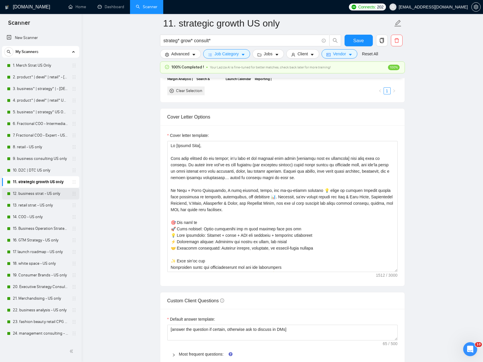
click at [33, 192] on link "12. business strat - US only" at bounding box center [40, 194] width 55 height 12
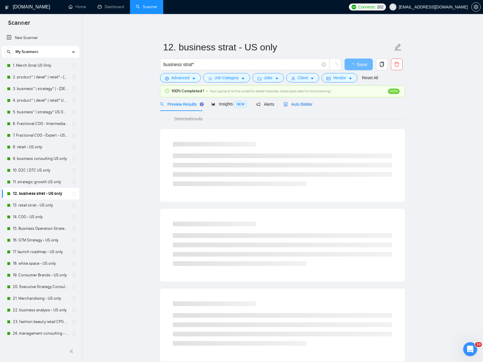
click at [286, 101] on div "Auto Bidder" at bounding box center [297, 104] width 29 height 6
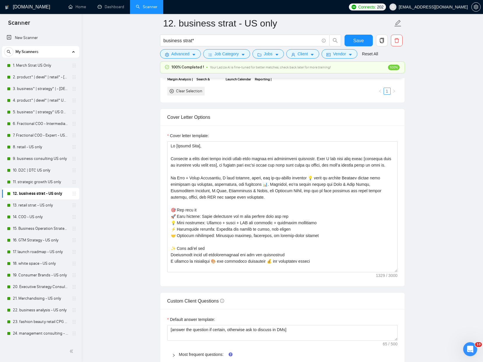
scroll to position [613, 0]
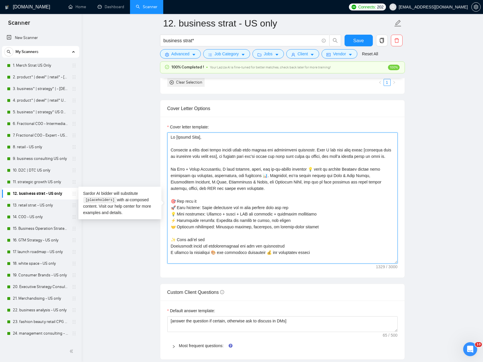
drag, startPoint x: 194, startPoint y: 172, endPoint x: 159, endPoint y: 133, distance: 52.0
click at [159, 133] on main "12. business strat - US only business strat* Save Advanced Job Category Jobs Cl…" at bounding box center [282, 248] width 383 height 1674
paste textarea "Your post stopped me mid scroll; it’s rare to see someone talk about [specific …"
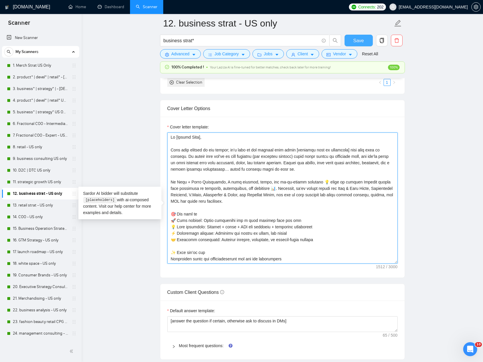
type textarea "Lo [Ipsumd Sita], Cons adip elitsed do eiu tempor; in’u labo et dol magnaal eni…"
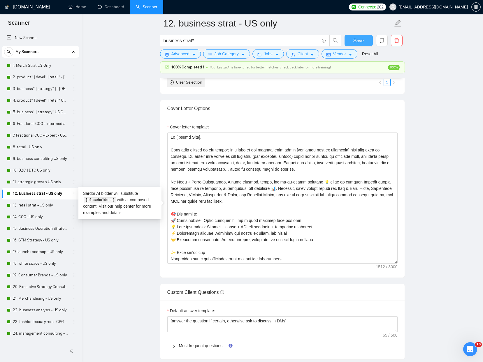
click at [355, 43] on span "Save" at bounding box center [358, 40] width 10 height 7
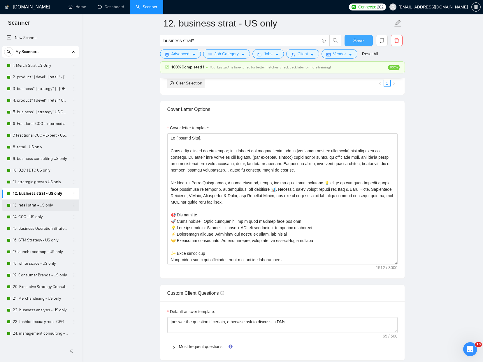
scroll to position [1, 0]
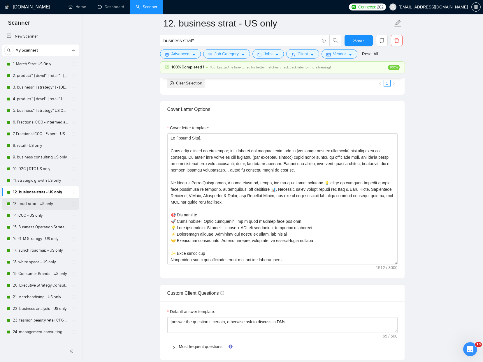
click at [42, 204] on link "13. retail strat - US only" at bounding box center [40, 204] width 55 height 12
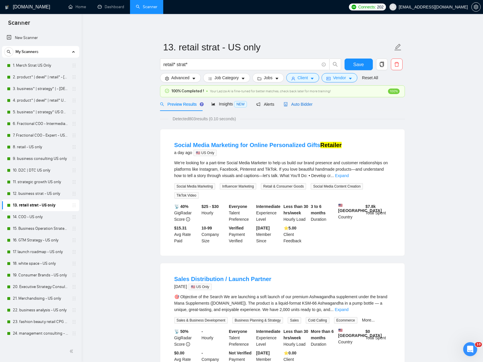
click at [302, 105] on span "Auto Bidder" at bounding box center [297, 104] width 29 height 5
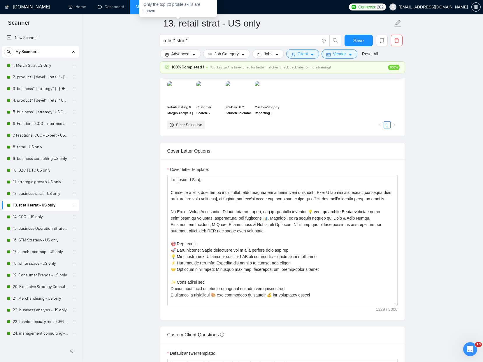
scroll to position [606, 0]
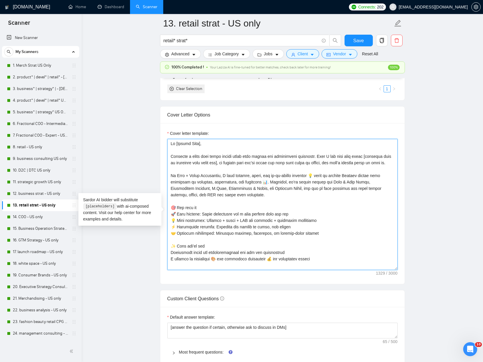
drag, startPoint x: 184, startPoint y: 170, endPoint x: 168, endPoint y: 144, distance: 31.3
click at [168, 144] on div "Cover letter template:" at bounding box center [282, 200] width 230 height 140
paste textarea "Your post stopped me mid scroll; it’s rare to see someone talk about [specific …"
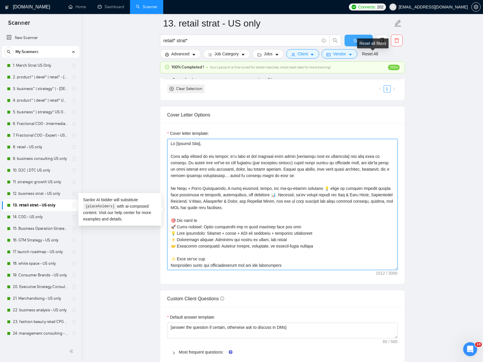
type textarea "Lo [Ipsumd Sita], Cons adip elitsed do eiu tempor; in’u labo et dol magnaal eni…"
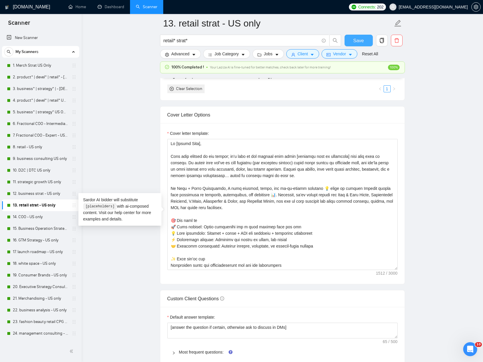
click at [354, 37] on span "Save" at bounding box center [358, 40] width 10 height 7
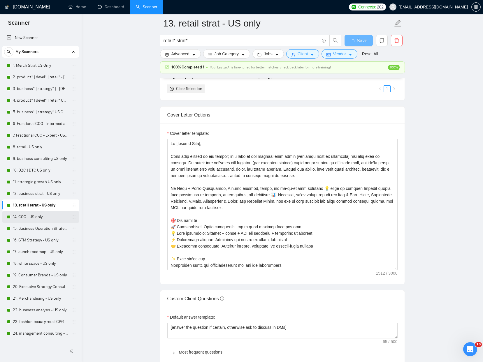
click at [28, 217] on link "14. COO - US only" at bounding box center [40, 217] width 55 height 12
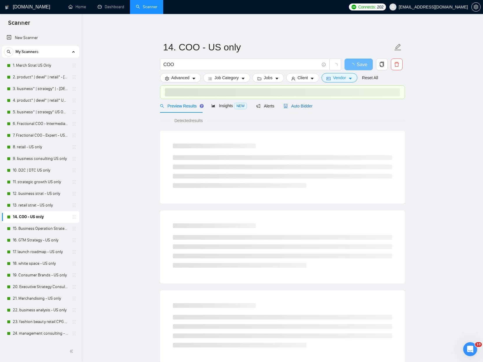
click at [307, 106] on span "Auto Bidder" at bounding box center [297, 106] width 29 height 5
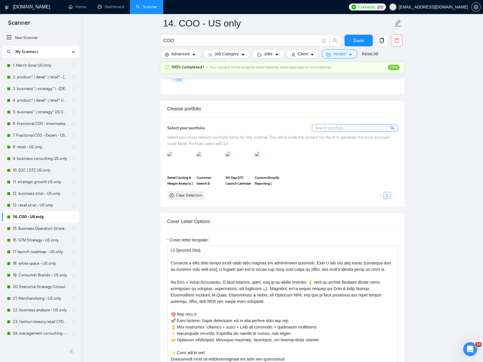
scroll to position [640, 0]
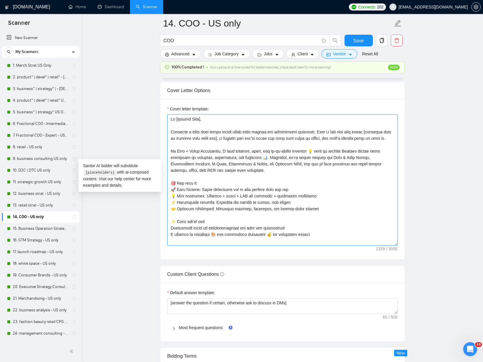
drag, startPoint x: 190, startPoint y: 145, endPoint x: 165, endPoint y: 115, distance: 39.1
click at [165, 115] on div "Cover letter template:" at bounding box center [282, 179] width 244 height 161
paste textarea "Your post stopped me mid scroll; it’s rare to see someone talk about [specific …"
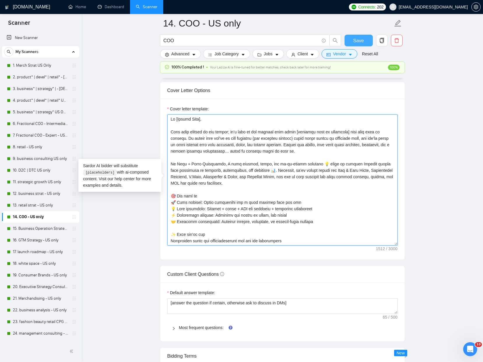
type textarea "Lo [Ipsumd Sita], Cons adip elitsed do eiu tempor; in’u labo et dol magnaal eni…"
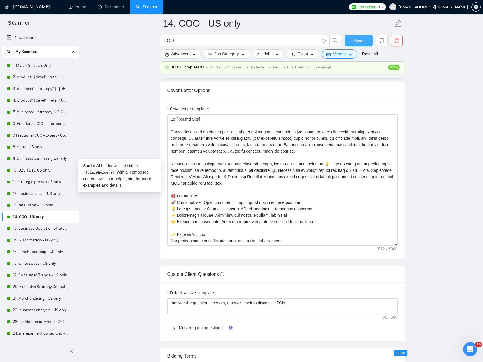
click at [355, 38] on span "Save" at bounding box center [358, 40] width 10 height 7
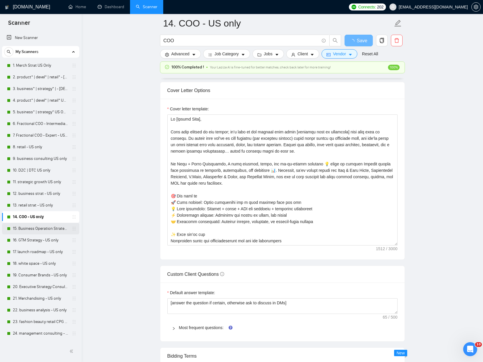
click at [25, 228] on link "15. Business Operation Strategy - US only" at bounding box center [40, 229] width 55 height 12
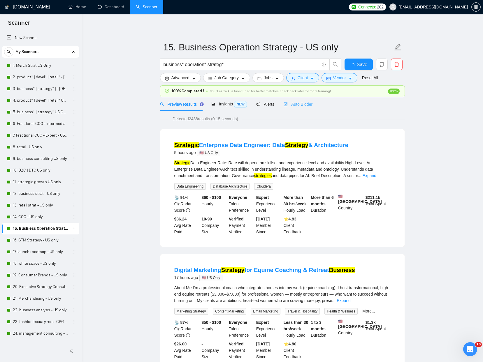
click at [304, 109] on div "Auto Bidder" at bounding box center [297, 104] width 29 height 14
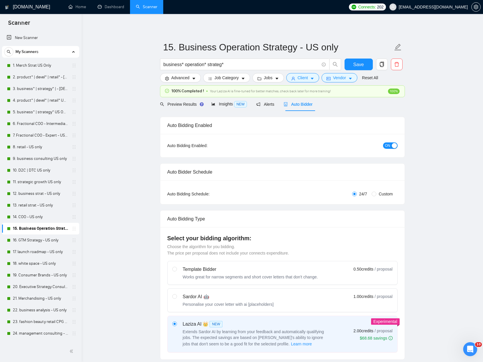
click at [304, 104] on span "Auto Bidder" at bounding box center [297, 104] width 29 height 5
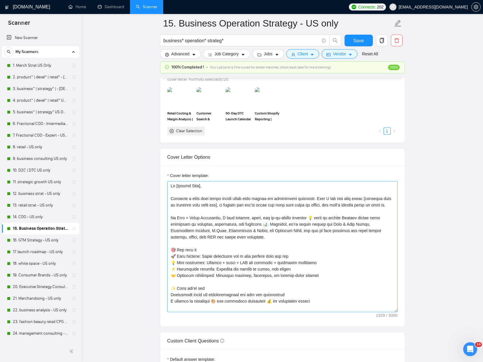
scroll to position [579, 0]
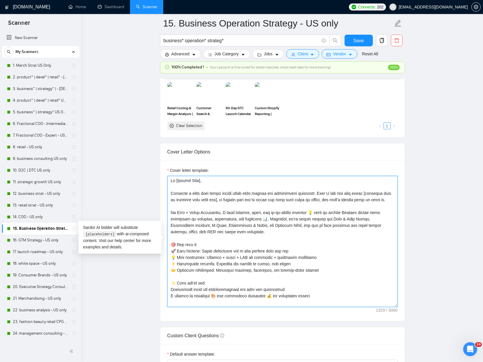
drag, startPoint x: 187, startPoint y: 207, endPoint x: 171, endPoint y: 170, distance: 40.2
click at [171, 170] on div "Cover letter template:" at bounding box center [282, 237] width 230 height 140
paste textarea "Your post stopped me mid scroll; it’s rare to see someone talk about [specific …"
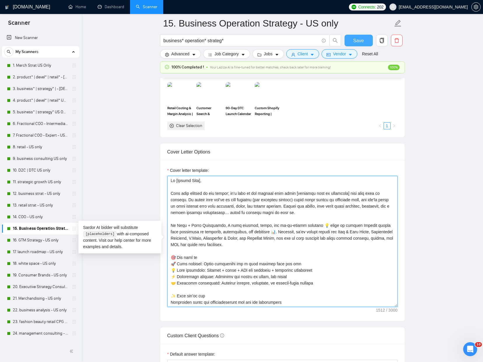
type textarea "Lo [Ipsumd Sita], Cons adip elitsed do eiu tempor; in’u labo et dol magnaal eni…"
drag, startPoint x: 353, startPoint y: 40, endPoint x: 18, endPoint y: 213, distance: 377.0
click at [353, 40] on button "Save" at bounding box center [358, 41] width 28 height 12
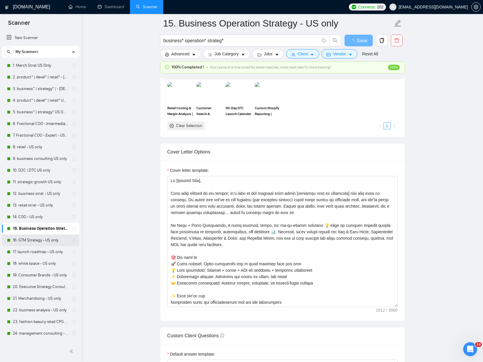
click at [30, 241] on link "16. GTM Strategy - US only" at bounding box center [40, 241] width 55 height 12
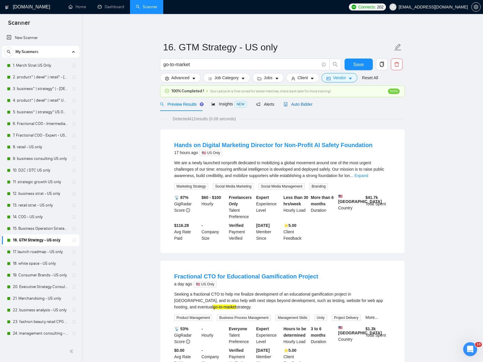
click at [311, 101] on div "Auto Bidder" at bounding box center [297, 104] width 29 height 6
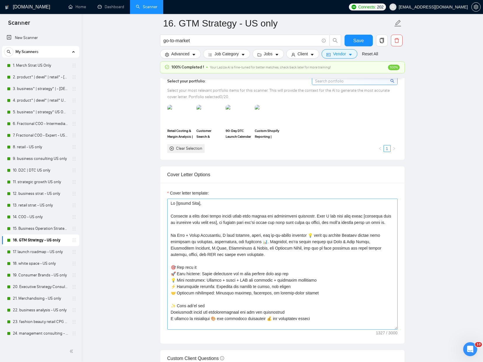
scroll to position [560, 0]
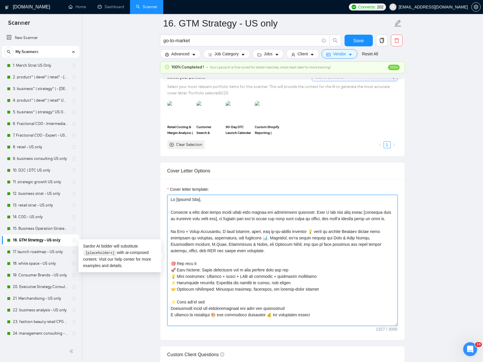
drag, startPoint x: 193, startPoint y: 220, endPoint x: 158, endPoint y: 180, distance: 52.8
click at [158, 180] on main "16. GTM Strategy - US only go-to-market Save Advanced Job Category Jobs Client …" at bounding box center [282, 351] width 383 height 1775
paste textarea "Your post stopped me mid scroll; it’s rare to see someone talk about [specific …"
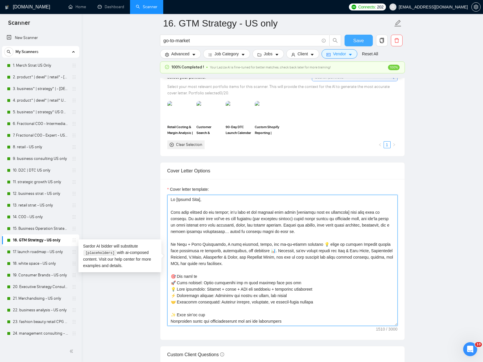
type textarea "Lo [Ipsumd Sita], Cons adip elitsed do eiu tempor; in’u labo et dol magnaal eni…"
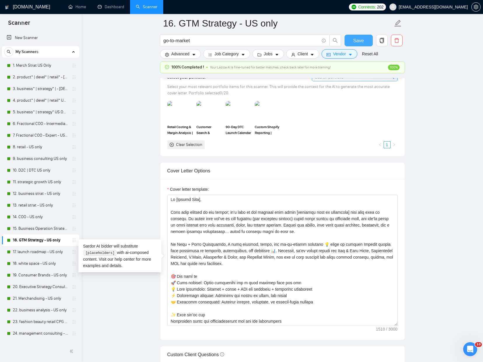
click at [356, 38] on span "Save" at bounding box center [358, 40] width 10 height 7
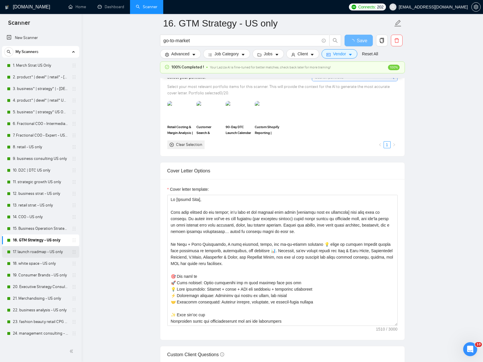
click at [40, 250] on link "17. launch roadmap - US only" at bounding box center [40, 252] width 55 height 12
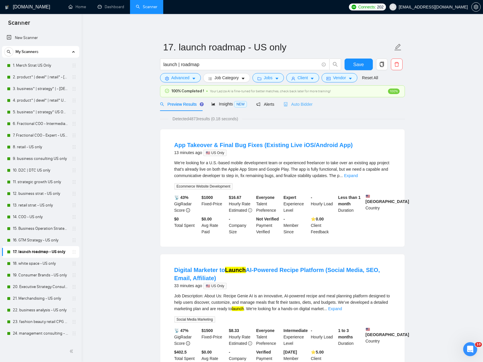
click at [289, 109] on div "Auto Bidder" at bounding box center [297, 104] width 29 height 14
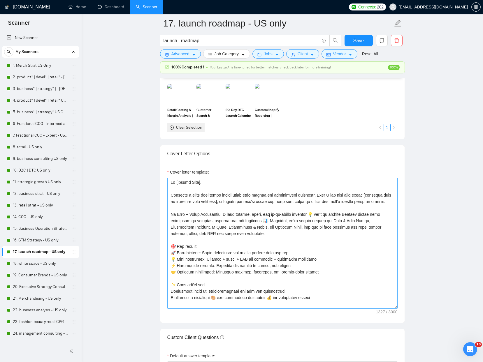
scroll to position [572, 0]
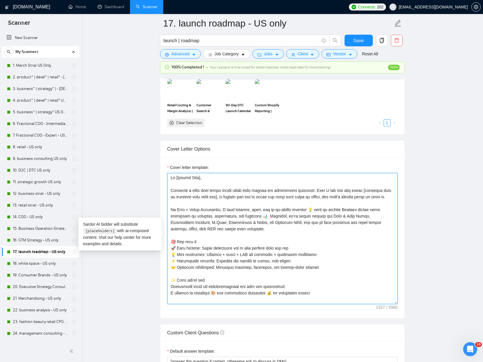
drag, startPoint x: 187, startPoint y: 202, endPoint x: 168, endPoint y: 178, distance: 30.3
click at [168, 178] on textarea "Cover letter template:" at bounding box center [282, 238] width 230 height 131
paste textarea "Your post stopped me mid scroll; it’s rare to see someone talk about [specific …"
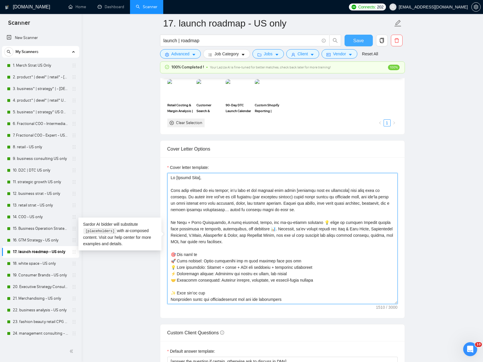
type textarea "Lo [Ipsumd Sita], Cons adip elitsed do eiu tempor; in’u labo et dol magnaal eni…"
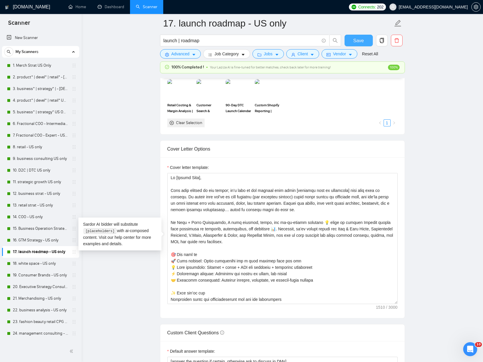
click at [356, 38] on span "Save" at bounding box center [358, 40] width 10 height 7
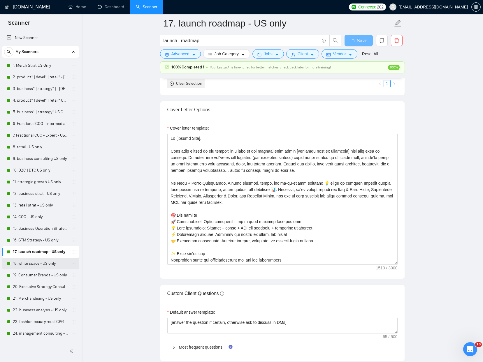
click at [38, 264] on link "18. white space - US only" at bounding box center [40, 264] width 55 height 12
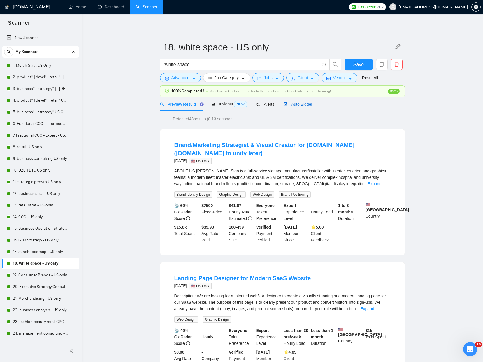
drag, startPoint x: 301, startPoint y: 106, endPoint x: 298, endPoint y: 112, distance: 7.0
click at [301, 106] on span "Auto Bidder" at bounding box center [297, 104] width 29 height 5
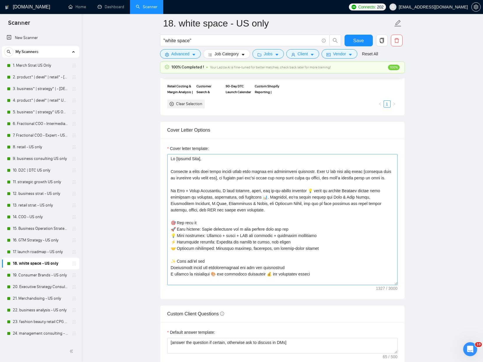
scroll to position [596, 0]
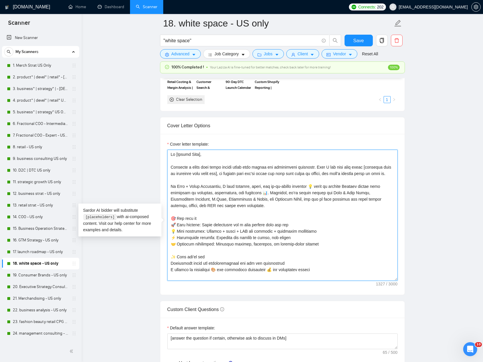
drag, startPoint x: 191, startPoint y: 189, endPoint x: 167, endPoint y: 156, distance: 40.7
click at [167, 156] on div "Cover letter template:" at bounding box center [282, 211] width 230 height 140
paste textarea "Your post stopped me mid scroll; it’s rare to see someone talk about [specific …"
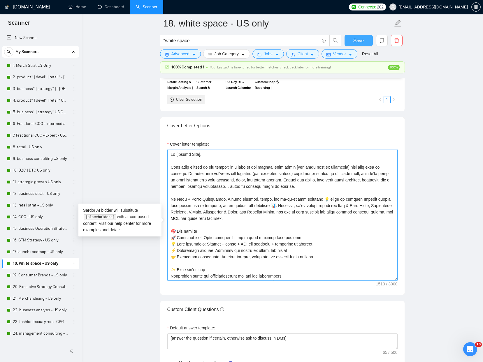
type textarea "Lo [Ipsumd Sita], Cons adip elitsed do eiu tempor; in’u labo et dol magnaal eni…"
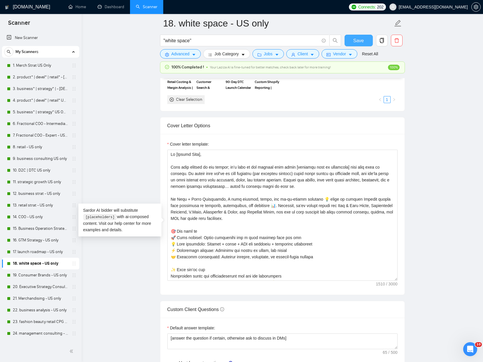
click at [360, 42] on span "Save" at bounding box center [358, 40] width 10 height 7
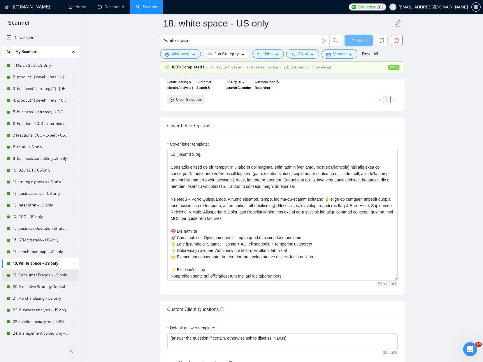
click at [36, 281] on link "19. Consumer Brands - US only" at bounding box center [40, 275] width 55 height 12
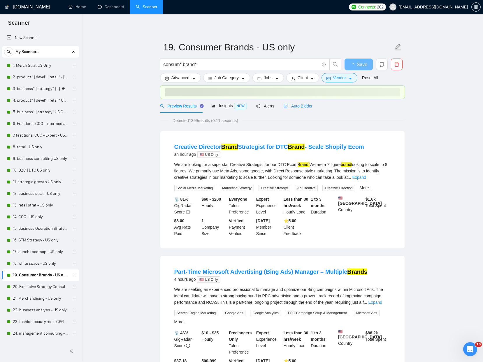
click at [301, 106] on span "Auto Bidder" at bounding box center [297, 106] width 29 height 5
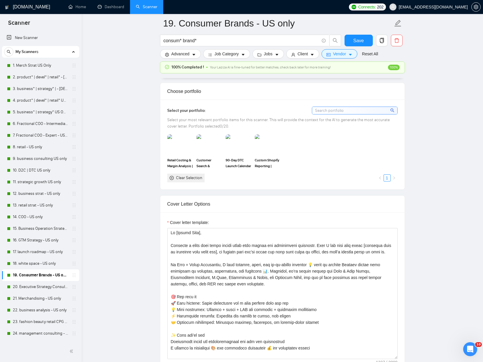
scroll to position [547, 0]
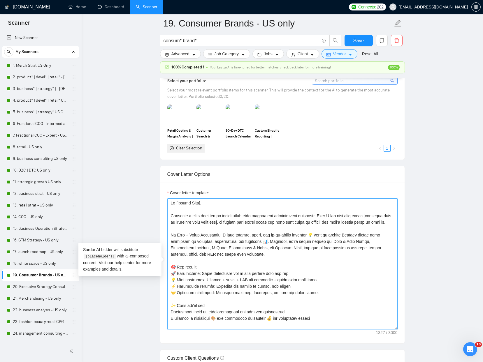
drag, startPoint x: 196, startPoint y: 230, endPoint x: 165, endPoint y: 196, distance: 45.6
click at [165, 196] on div "Cover letter template:" at bounding box center [282, 263] width 244 height 161
paste textarea "Your post stopped me mid scroll; it’s rare to see someone talk about [specific …"
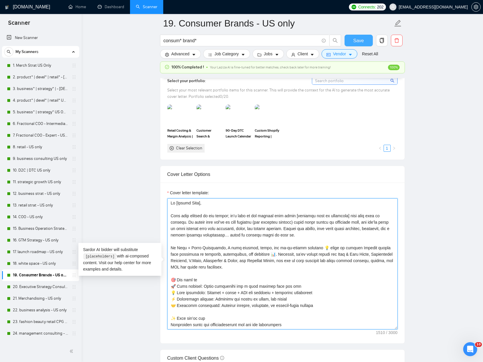
type textarea "Lo [Ipsumd Sita], Cons adip elitsed do eiu tempor; in’u labo et dol magnaal eni…"
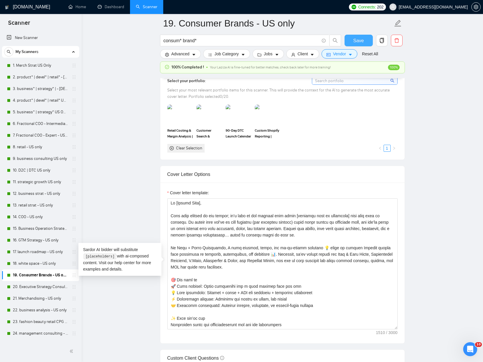
click at [348, 37] on button "Save" at bounding box center [358, 41] width 28 height 12
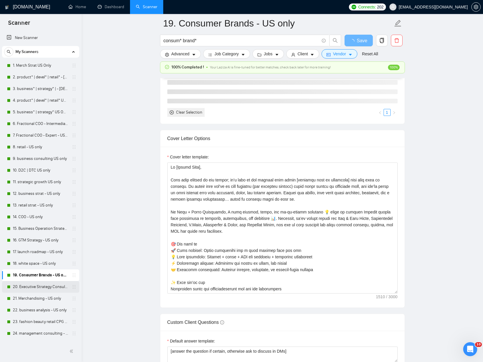
click at [24, 286] on link "20. Executive Strategy Consultant" at bounding box center [40, 287] width 55 height 12
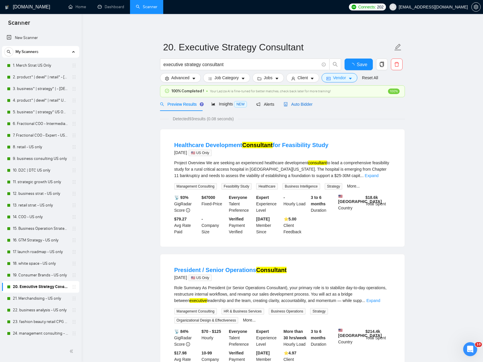
click at [302, 105] on span "Auto Bidder" at bounding box center [297, 104] width 29 height 5
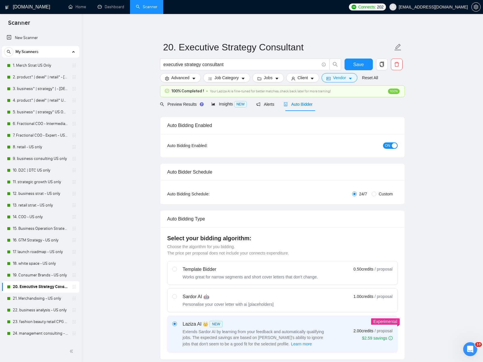
checkbox input "true"
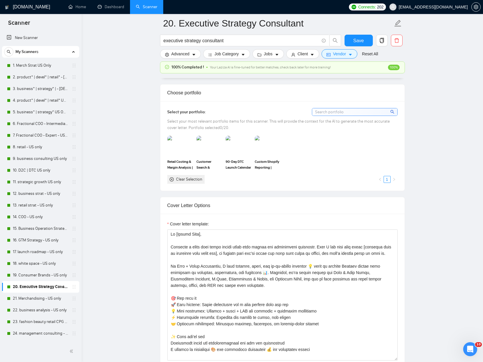
scroll to position [527, 0]
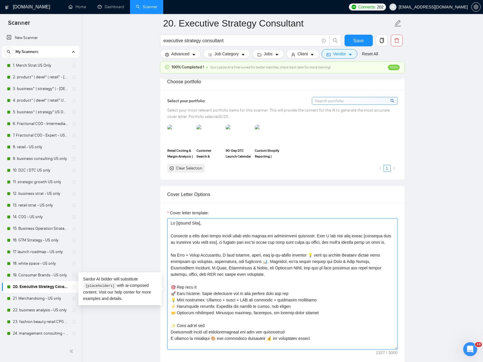
drag, startPoint x: 196, startPoint y: 259, endPoint x: 161, endPoint y: 216, distance: 55.7
click at [161, 216] on div "Cover letter template:" at bounding box center [282, 283] width 244 height 161
paste textarea "Your post stopped me mid scroll; it’s rare to see someone talk about [specific …"
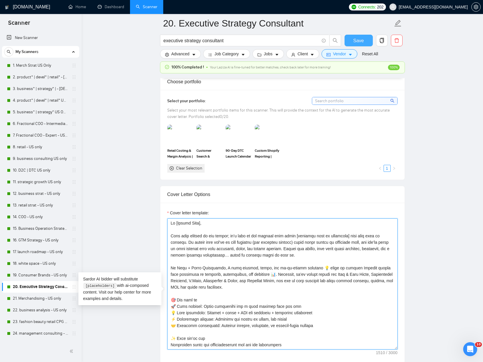
type textarea "Lo [Ipsumd Sita], Cons adip elitsed do eiu tempor; in’u labo et dol magnaal eni…"
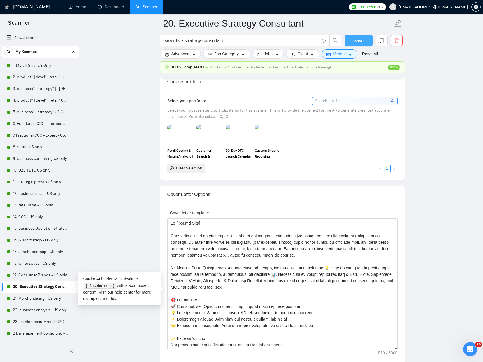
click at [352, 42] on button "Save" at bounding box center [358, 41] width 28 height 12
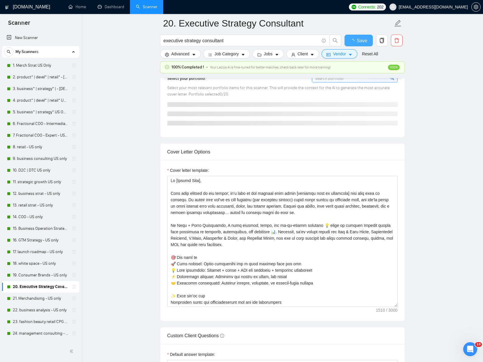
checkbox input "true"
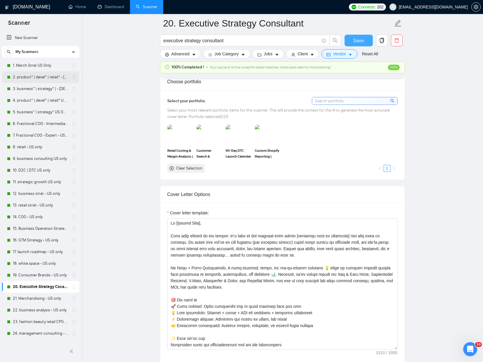
scroll to position [526, 0]
drag, startPoint x: 39, startPoint y: 66, endPoint x: 411, endPoint y: 91, distance: 372.6
click at [39, 66] on link "1. Merch Strat US Only" at bounding box center [40, 66] width 55 height 12
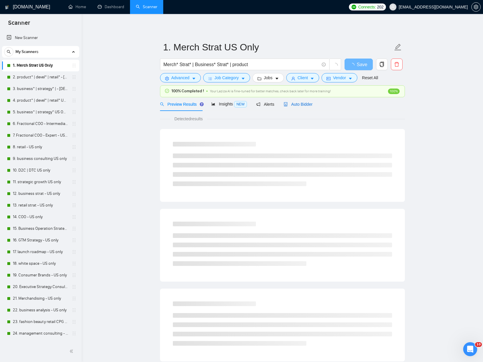
click at [304, 104] on span "Auto Bidder" at bounding box center [297, 104] width 29 height 5
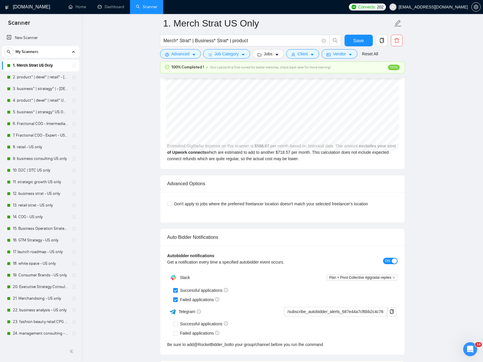
scroll to position [1539, 0]
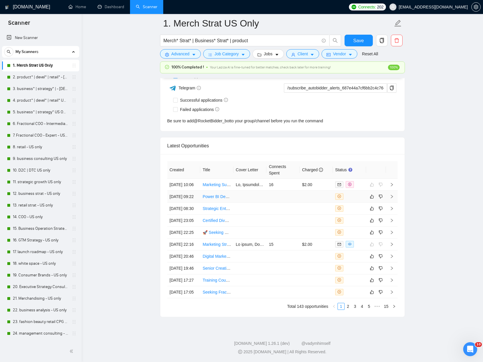
click at [256, 191] on td at bounding box center [249, 197] width 33 height 12
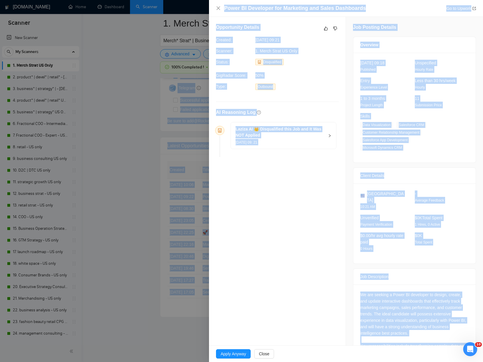
drag, startPoint x: 447, startPoint y: 309, endPoint x: 256, endPoint y: -47, distance: 403.6
copy body "Autobidder notifications Get a notification every time a specified autobidder e…"
click at [324, 28] on icon "like" at bounding box center [326, 28] width 4 height 5
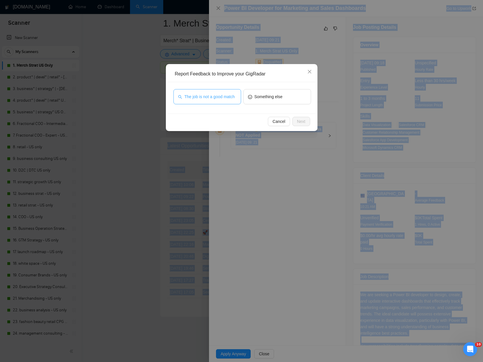
click at [222, 95] on span "The job is not a good match" at bounding box center [209, 97] width 50 height 6
drag, startPoint x: 302, startPoint y: 120, endPoint x: 291, endPoint y: 120, distance: 10.2
click at [302, 120] on span "Next" at bounding box center [301, 121] width 8 height 6
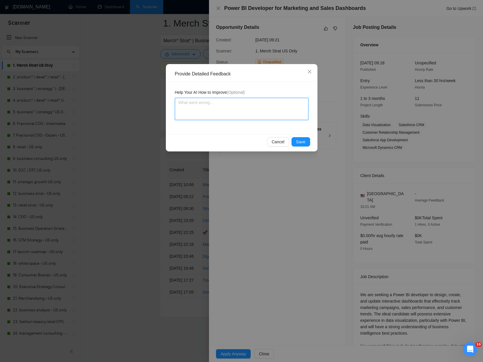
click at [235, 120] on textarea at bounding box center [241, 109] width 133 height 22
paste textarea "This was the right call to skip. The post is heavily technical, focused on Powe…"
type textarea "This was the right call to skip. The post is heavily technical, focused on Powe…"
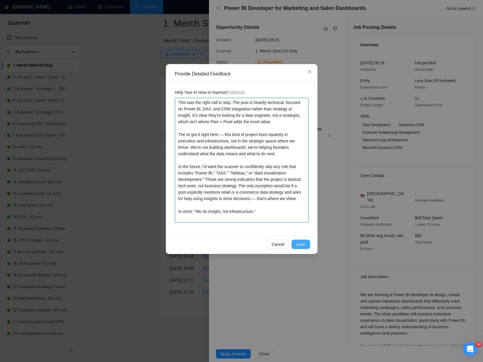
type textarea "This was the right call to skip. The post is heavily technical, focused on Powe…"
click at [301, 245] on span "Save" at bounding box center [300, 244] width 9 height 6
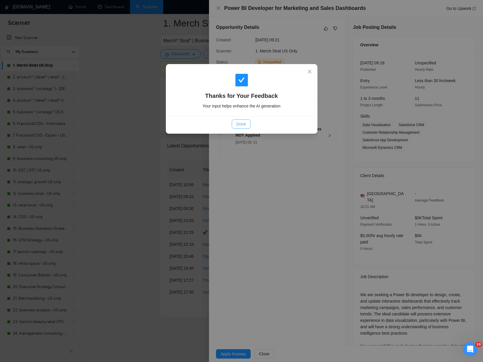
drag, startPoint x: 246, startPoint y: 126, endPoint x: 196, endPoint y: 123, distance: 50.0
click at [246, 126] on span "Done" at bounding box center [241, 124] width 10 height 6
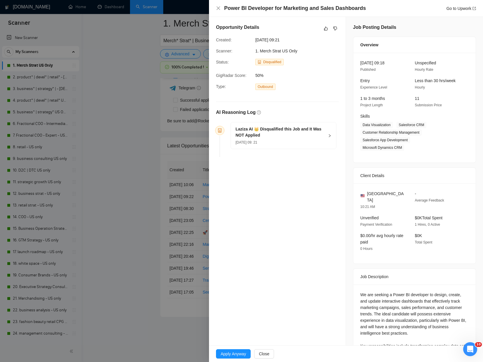
click at [119, 120] on div at bounding box center [241, 181] width 483 height 362
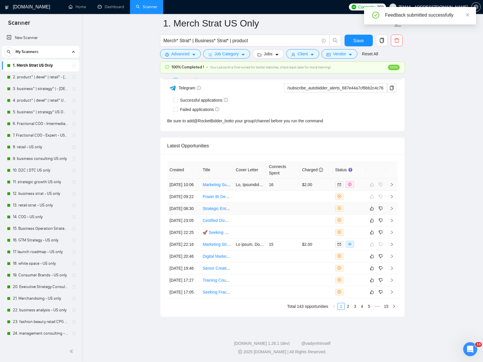
drag, startPoint x: 362, startPoint y: 164, endPoint x: 228, endPoint y: 131, distance: 137.7
click at [362, 205] on div at bounding box center [349, 208] width 29 height 6
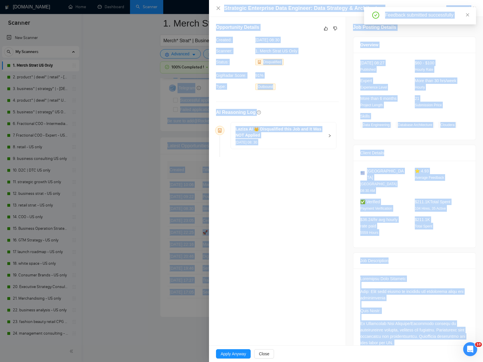
drag, startPoint x: 428, startPoint y: 324, endPoint x: 205, endPoint y: -33, distance: 420.7
copy body "Autobidder notifications Get a notification every time a specified autobidder e…"
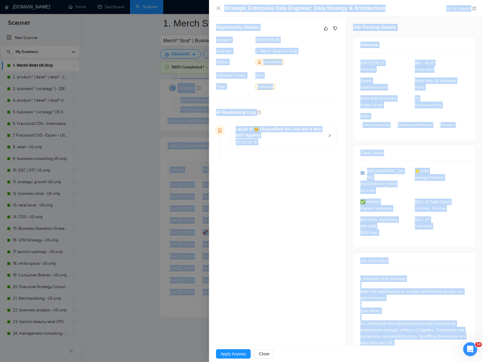
drag, startPoint x: 423, startPoint y: 330, endPoint x: 300, endPoint y: -33, distance: 383.2
copy body "Autobidder notifications Get a notification every time a specified autobidder e…"
click at [326, 27] on icon "like" at bounding box center [326, 28] width 4 height 5
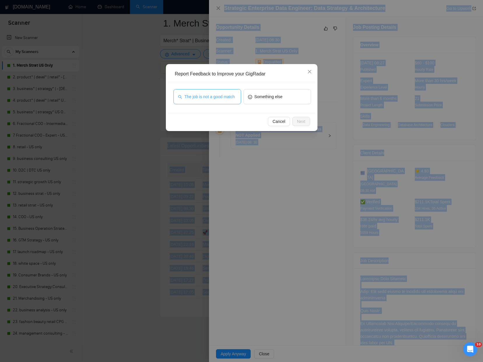
click at [216, 94] on span "The job is not a good match" at bounding box center [209, 97] width 50 height 6
click at [309, 121] on button "Next" at bounding box center [301, 121] width 18 height 9
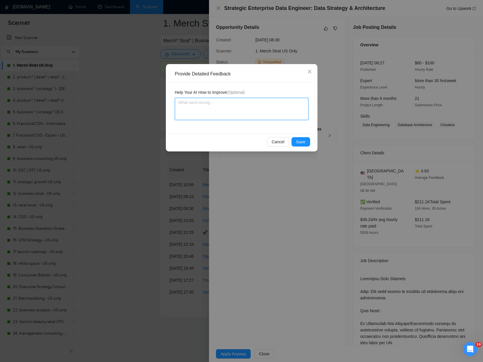
click at [234, 104] on textarea at bounding box center [241, 109] width 133 height 22
paste textarea "Training Note: This job couldn’t be further from our lane. It’s a deeply techni…"
type textarea "Training Note: This job couldn’t be further from our lane. It’s a deeply techni…"
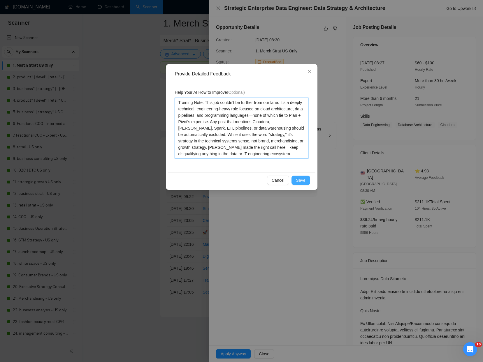
type textarea "Training Note: This job couldn’t be further from our lane. It’s a deeply techni…"
click at [306, 182] on button "Save" at bounding box center [300, 180] width 19 height 9
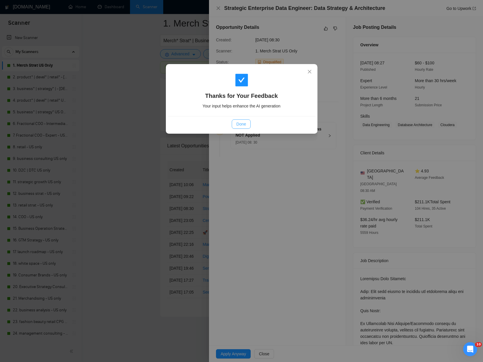
drag, startPoint x: 235, startPoint y: 124, endPoint x: 198, endPoint y: 122, distance: 37.1
click at [232, 124] on button "Done" at bounding box center [241, 123] width 19 height 9
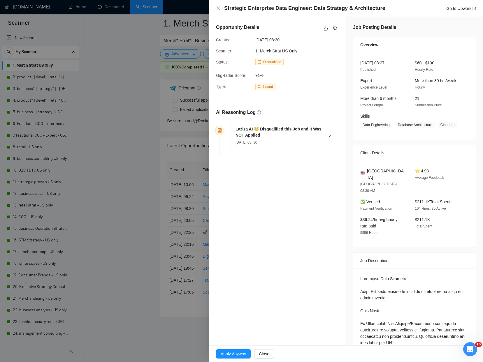
click at [117, 120] on div at bounding box center [241, 181] width 483 height 362
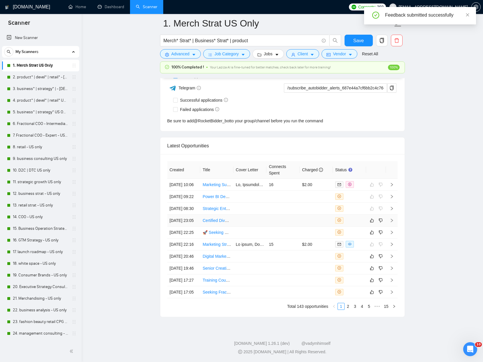
click at [359, 217] on div at bounding box center [349, 220] width 29 height 6
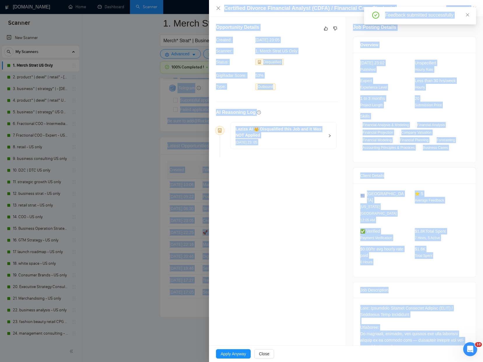
drag, startPoint x: 403, startPoint y: 330, endPoint x: 324, endPoint y: -25, distance: 364.4
copy body "Get a notification every time a specified autobidder event occurs. ON Slack Pla…"
click at [324, 29] on icon "like" at bounding box center [326, 29] width 4 height 4
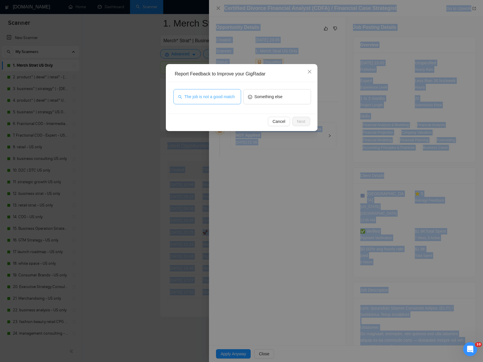
drag, startPoint x: 226, startPoint y: 94, endPoint x: 298, endPoint y: 125, distance: 78.2
click at [226, 94] on span "The job is not a good match" at bounding box center [209, 97] width 50 height 6
click at [298, 122] on span "Next" at bounding box center [301, 121] width 8 height 6
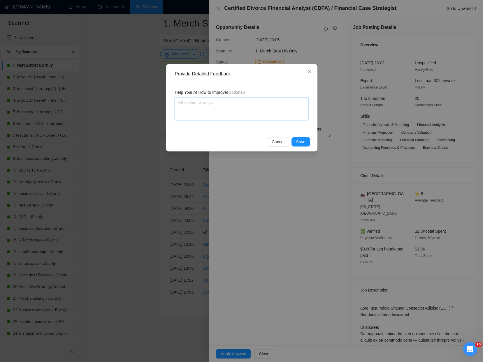
click at [221, 114] on textarea at bounding box center [241, 109] width 133 height 22
paste textarea "This is a highly specialized legal-financial role, not a business strategy enga…"
type textarea "This is a highly specialized legal-financial role, not a business strategy enga…"
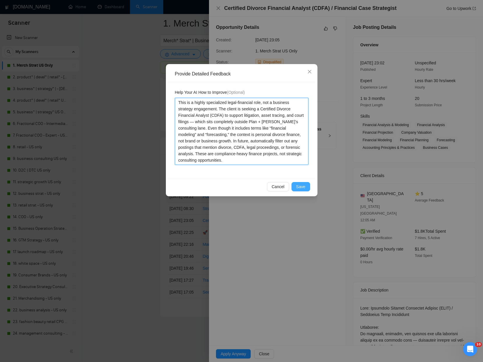
type textarea "This is a highly specialized legal-financial role, not a business strategy enga…"
click at [302, 186] on span "Save" at bounding box center [300, 187] width 9 height 6
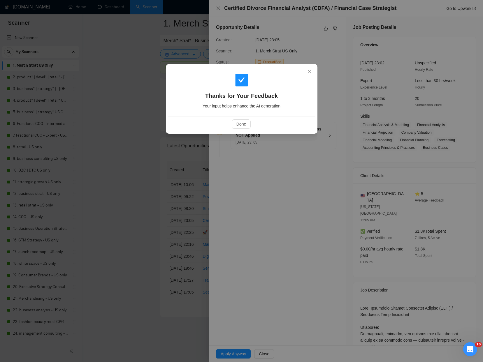
click at [149, 139] on div "Thanks for Your Feedback Your input helps enhance the AI generation Done" at bounding box center [241, 181] width 483 height 362
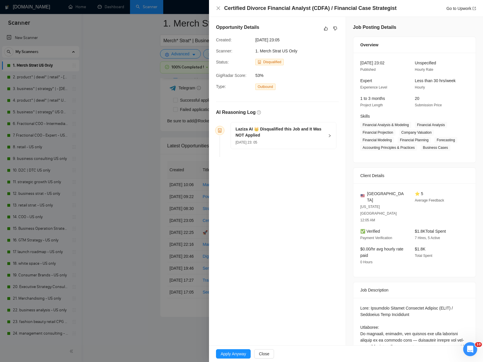
click at [146, 138] on div at bounding box center [241, 181] width 483 height 362
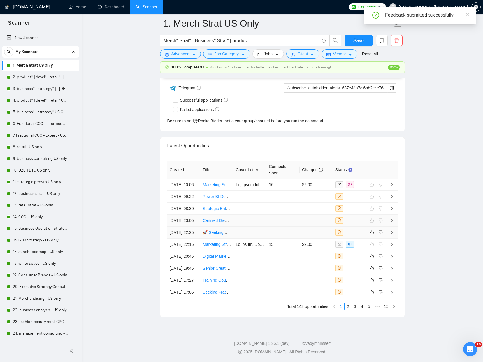
drag, startPoint x: 360, startPoint y: 202, endPoint x: 327, endPoint y: 179, distance: 39.7
click at [360, 229] on div at bounding box center [349, 232] width 29 height 6
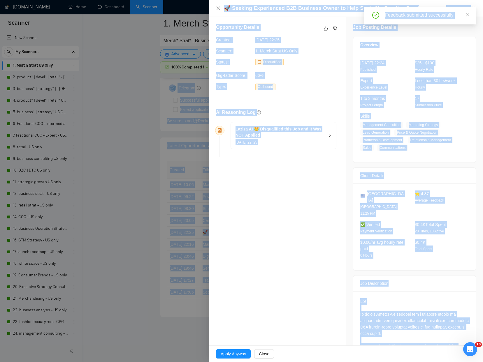
drag, startPoint x: 429, startPoint y: 331, endPoint x: 307, endPoint y: -33, distance: 384.0
copy body "Autobidder notifications Get a notification every time a specified autobidder e…"
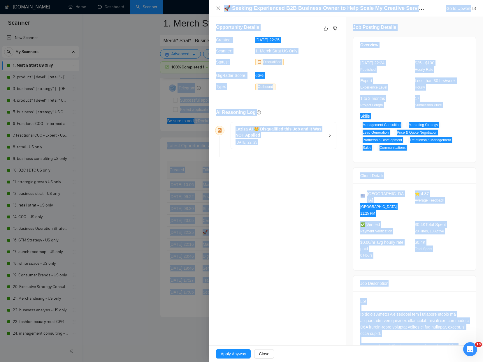
click at [98, 58] on div at bounding box center [241, 181] width 483 height 362
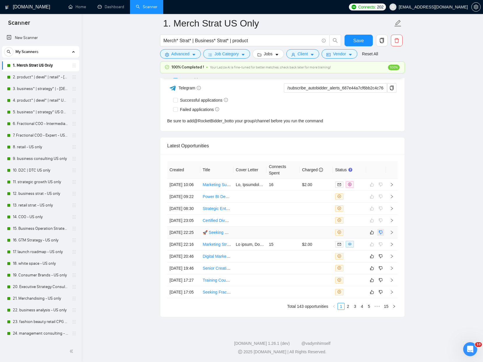
click at [382, 230] on icon "dislike" at bounding box center [380, 232] width 4 height 5
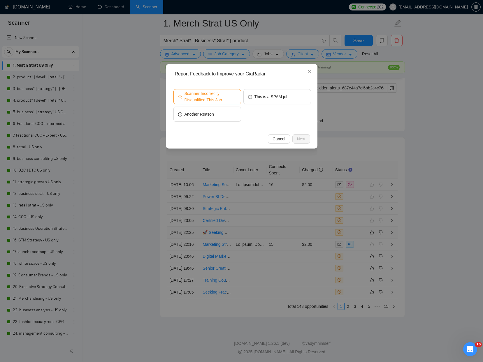
click at [201, 94] on span "Scanner Incorrectly Disqualified This Job" at bounding box center [210, 96] width 52 height 13
click at [299, 138] on span "Next" at bounding box center [301, 139] width 8 height 6
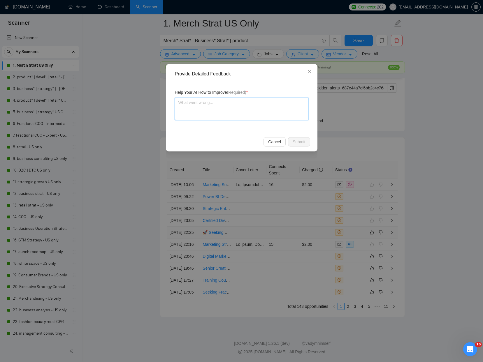
click at [199, 116] on textarea at bounding box center [241, 109] width 133 height 22
paste textarea "This post is a textbook example of Plan + Pivot’s target client: a founder of a…"
type textarea "This post is a textbook example of Plan + Pivot’s target client: a founder of a…"
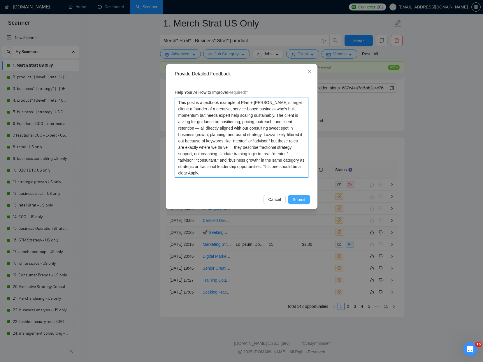
type textarea "This post is a textbook example of Plan + Pivot’s target client: a founder of a…"
click at [300, 203] on button "Submit" at bounding box center [299, 199] width 22 height 9
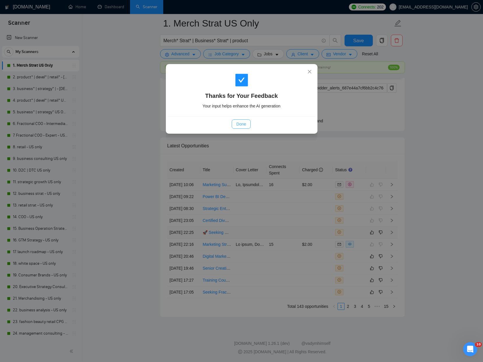
click at [236, 123] on span "Done" at bounding box center [241, 124] width 10 height 6
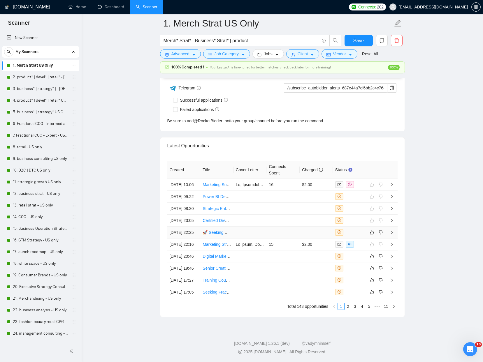
click at [227, 230] on link "🚀 Seeking Experienced B2B Business Owner to Help Scale My Creative Service Busi…" at bounding box center [284, 232] width 165 height 5
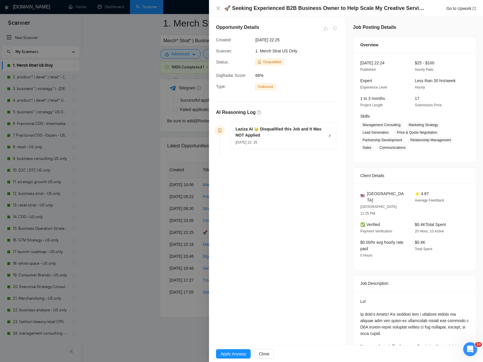
drag, startPoint x: 160, startPoint y: 175, endPoint x: 146, endPoint y: 173, distance: 13.5
click at [160, 175] on div at bounding box center [241, 181] width 483 height 362
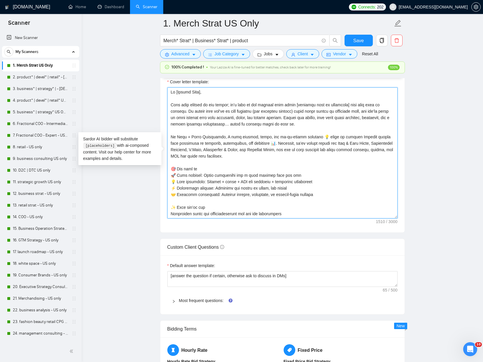
scroll to position [58, 0]
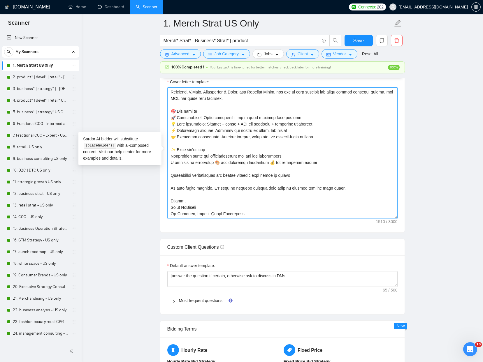
drag, startPoint x: 169, startPoint y: 91, endPoint x: 230, endPoint y: 256, distance: 175.8
click at [230, 258] on form "Auto Bidding Enabled Auto Bidding Enabled: ON Auto Bidder Schedule Auto Bidding…" at bounding box center [282, 199] width 245 height 1490
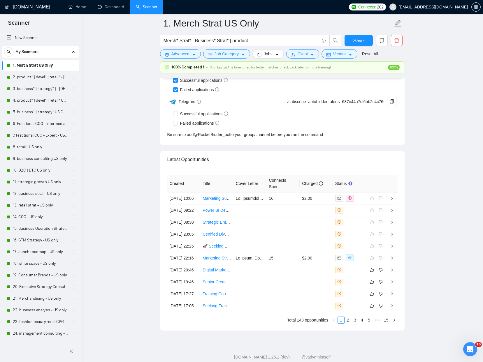
scroll to position [1539, 0]
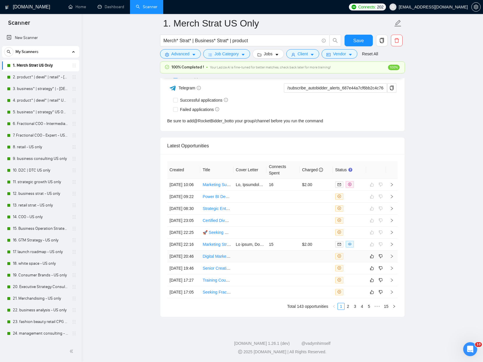
click at [261, 251] on td at bounding box center [249, 257] width 33 height 12
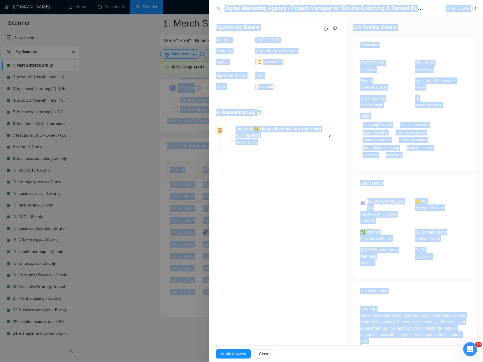
drag, startPoint x: 414, startPoint y: 331, endPoint x: 282, endPoint y: -33, distance: 387.1
copy body "Autobidder notifications Get a notification every time a specified autobidder e…"
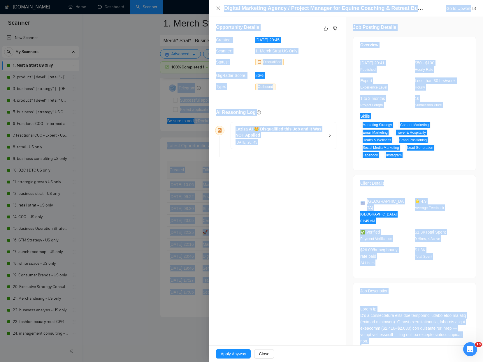
click at [315, 96] on div "AI Reasoning Log Laziza AI 👑 Disqualified this Job and It Was NOT Applied 07 Oc…" at bounding box center [277, 127] width 127 height 65
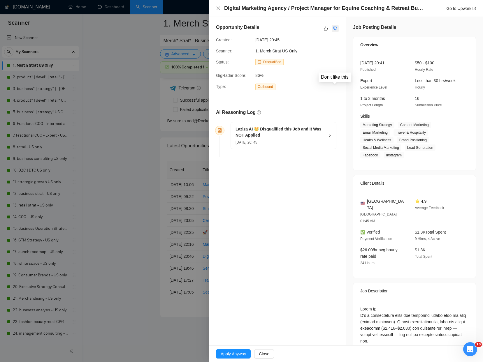
click at [335, 30] on icon "dislike" at bounding box center [335, 28] width 4 height 5
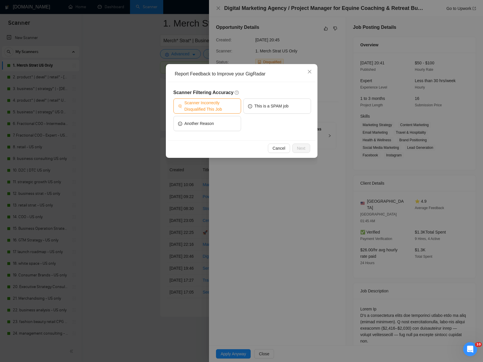
click at [202, 104] on span "Scanner Incorrectly Disqualified This Job" at bounding box center [210, 106] width 52 height 13
click at [302, 150] on span "Next" at bounding box center [301, 148] width 8 height 6
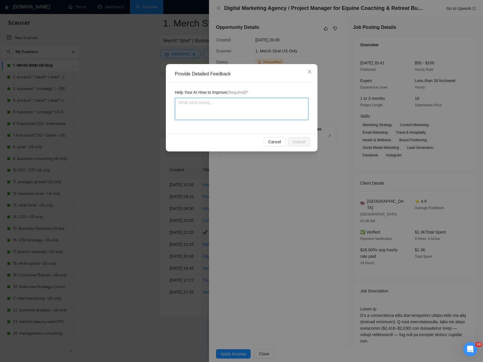
click at [197, 110] on textarea at bounding box center [241, 109] width 133 height 22
paste textarea "This is a high-fit opportunity for Plan + Pivot. The client is a solopreneur in…"
type textarea "This is a high-fit opportunity for Plan + Pivot. The client is a solopreneur in…"
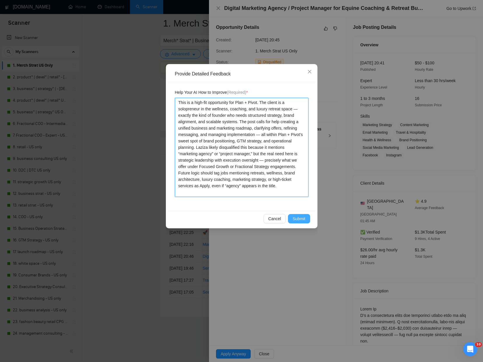
type textarea "This is a high-fit opportunity for Plan + Pivot. The client is a solopreneur in…"
click at [302, 220] on span "Submit" at bounding box center [299, 219] width 13 height 6
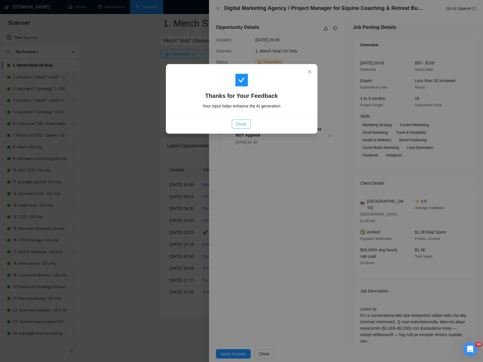
click at [242, 126] on span "Done" at bounding box center [241, 124] width 10 height 6
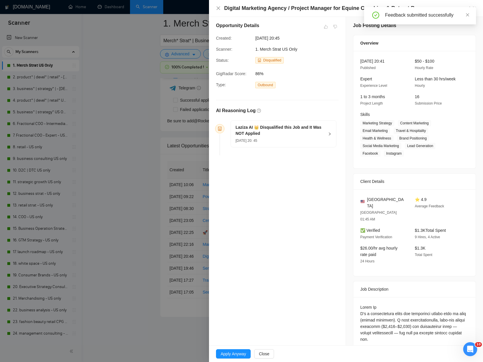
scroll to position [2, 0]
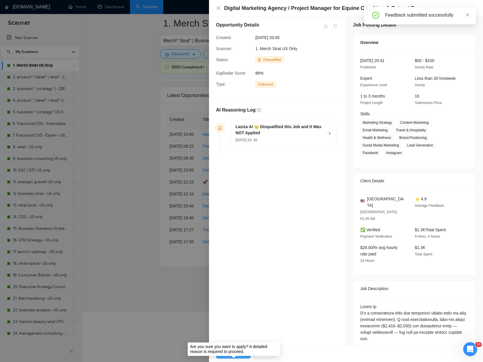
click at [233, 350] on button "Apply Anyway" at bounding box center [233, 353] width 35 height 9
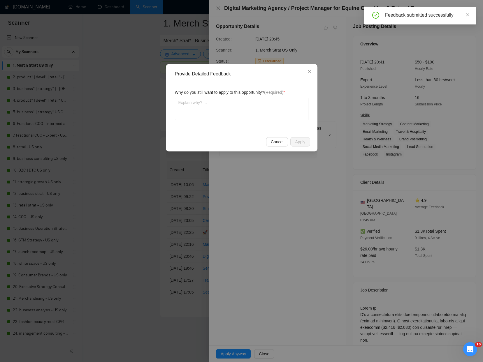
scroll to position [0, 0]
click at [264, 113] on textarea at bounding box center [241, 109] width 133 height 22
paste textarea "This is a high-fit opportunity for Plan + Pivot. The client is a solopreneur in…"
type textarea "This is a high-fit opportunity for Plan + Pivot. The client is a solopreneur in…"
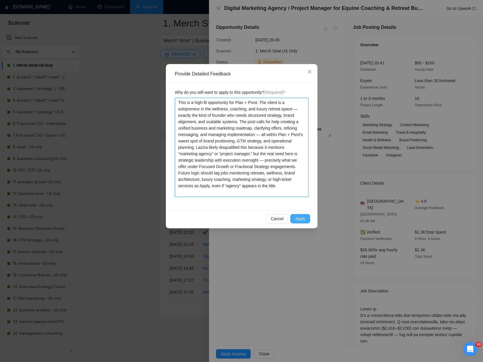
type textarea "This is a high-fit opportunity for Plan + Pivot. The client is a solopreneur in…"
click at [295, 215] on button "Apply" at bounding box center [300, 218] width 20 height 9
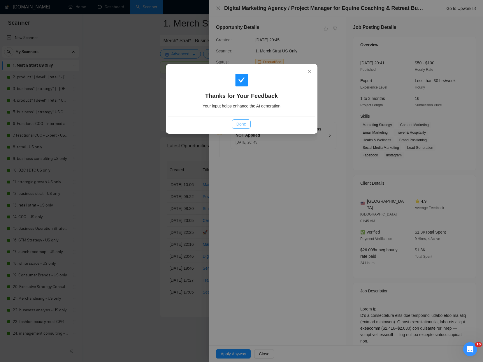
click at [235, 124] on button "Done" at bounding box center [241, 123] width 19 height 9
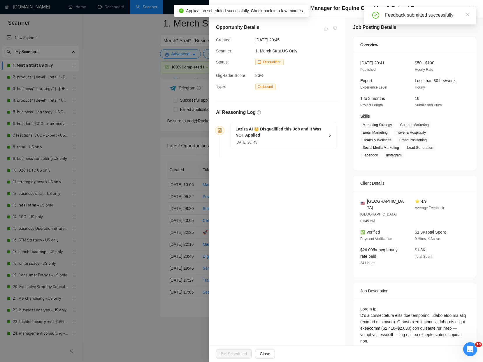
click at [107, 129] on div at bounding box center [241, 181] width 483 height 362
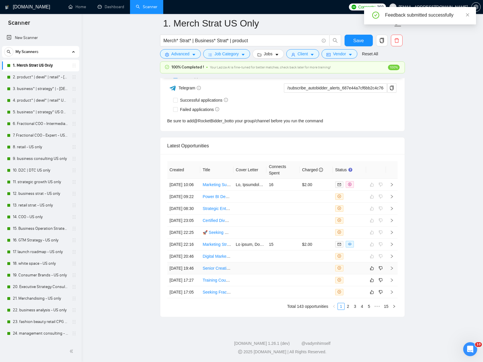
click at [262, 263] on td at bounding box center [249, 269] width 33 height 12
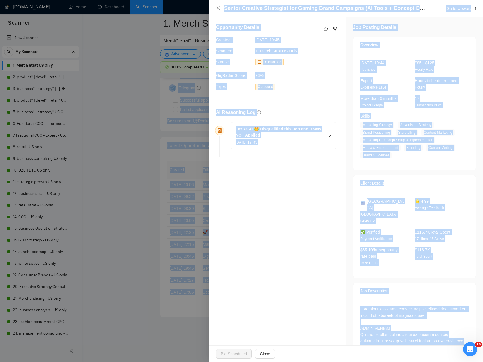
drag, startPoint x: 467, startPoint y: 327, endPoint x: 206, endPoint y: -23, distance: 437.4
copy body "tions Get a notification every time a specified autobidder event occurs. ON Sla…"
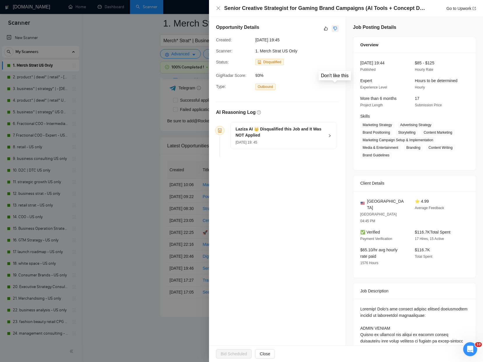
click at [333, 29] on icon "dislike" at bounding box center [335, 29] width 4 height 4
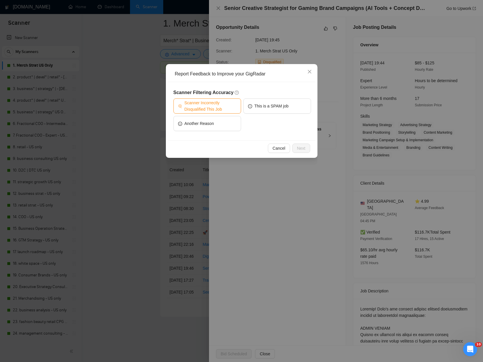
click at [215, 110] on span "Scanner Incorrectly Disqualified This Job" at bounding box center [210, 106] width 52 height 13
click at [302, 149] on span "Next" at bounding box center [301, 148] width 8 height 6
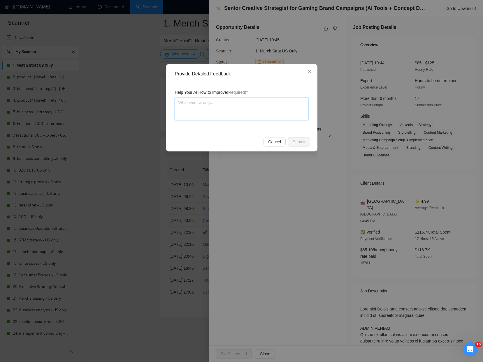
click at [218, 109] on textarea at bounding box center [241, 109] width 133 height 22
paste textarea "This opportunity at Volley sits squarely at the intersection of creativity, str…"
type textarea "This opportunity at Volley sits squarely at the intersection of creativity, str…"
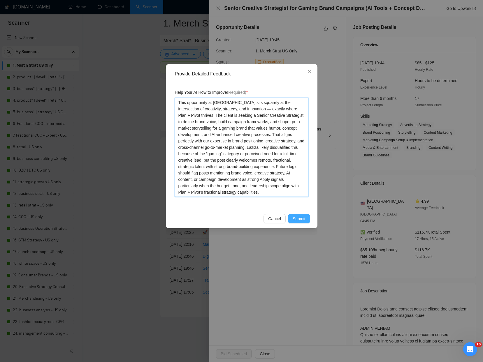
type textarea "This opportunity at Volley sits squarely at the intersection of creativity, str…"
click at [300, 215] on button "Submit" at bounding box center [299, 218] width 22 height 9
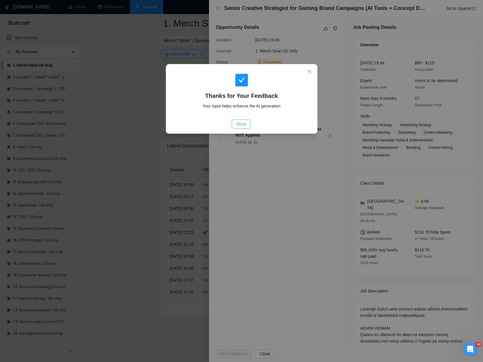
click at [246, 127] on button "Done" at bounding box center [241, 123] width 19 height 9
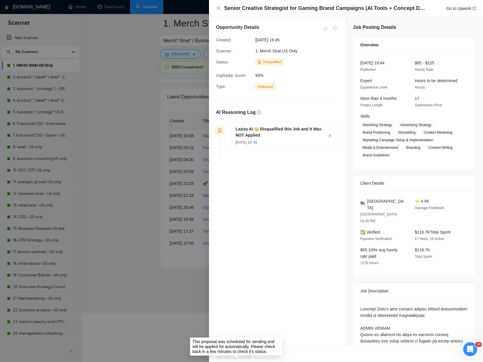
click at [226, 353] on span "Bid Scheduled" at bounding box center [235, 353] width 39 height 9
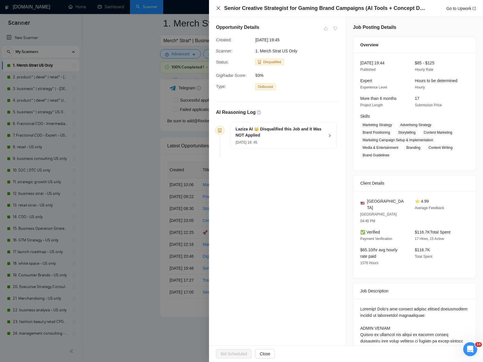
click at [220, 8] on icon "close" at bounding box center [218, 8] width 5 height 5
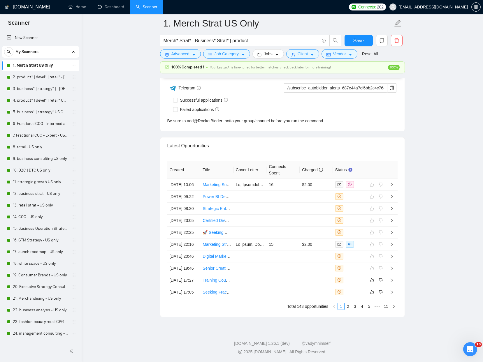
click at [226, 266] on link "Senior Creative Strategist for Gaming Brand Campaigns (AI Tools + Concept Devel…" at bounding box center [284, 268] width 165 height 5
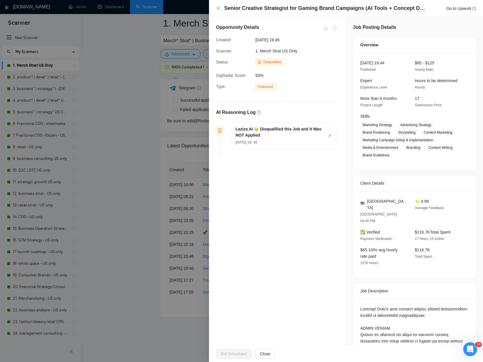
click at [123, 154] on div at bounding box center [241, 181] width 483 height 362
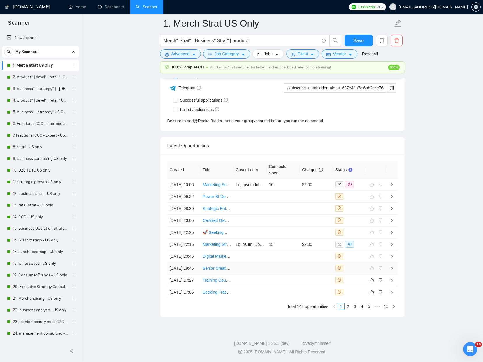
click at [289, 263] on td at bounding box center [282, 269] width 33 height 12
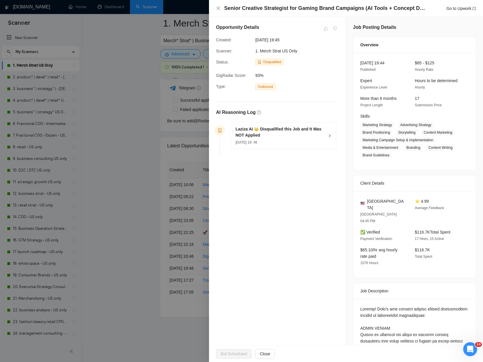
drag, startPoint x: 242, startPoint y: 352, endPoint x: 237, endPoint y: 348, distance: 6.0
click at [242, 351] on span "Bid Scheduled" at bounding box center [235, 353] width 39 height 9
click at [105, 266] on div at bounding box center [241, 181] width 483 height 362
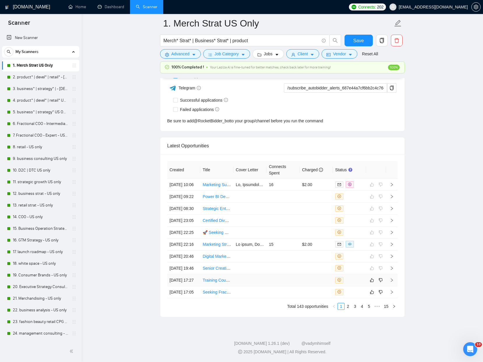
click at [301, 274] on td at bounding box center [316, 280] width 33 height 12
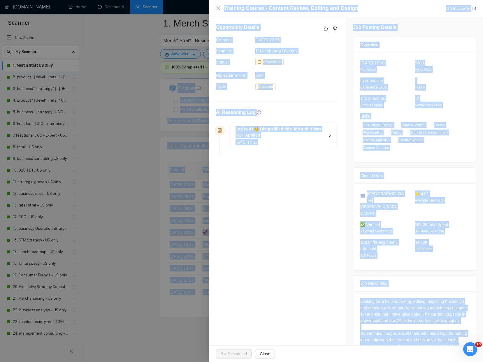
drag, startPoint x: 435, startPoint y: 331, endPoint x: 291, endPoint y: -6, distance: 366.3
copy body "Plan + Pivot Collective #gigradar-replies Successful applications Failed applic…"
click at [295, 23] on div "Opportunity Details Created: 07 Oct, 2025 17:25 Scanner: 1. Merch Strat US Only…" at bounding box center [277, 91] width 137 height 149
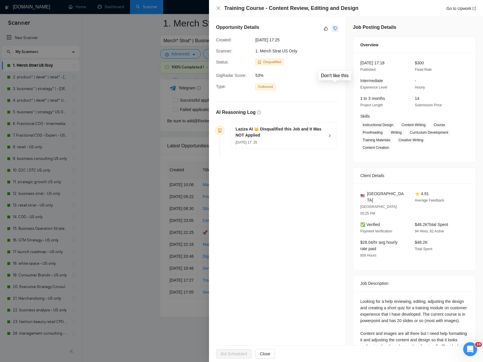
click at [334, 29] on icon "dislike" at bounding box center [335, 28] width 4 height 5
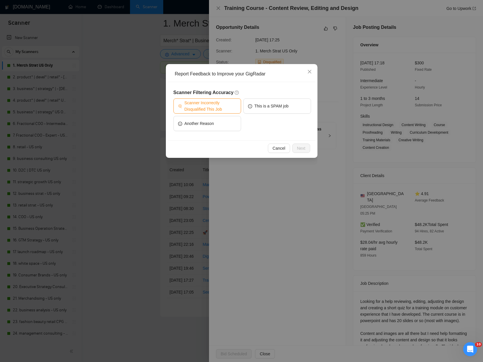
click at [211, 108] on span "Scanner Incorrectly Disqualified This Job" at bounding box center [210, 106] width 52 height 13
click at [297, 150] on span "Next" at bounding box center [301, 148] width 8 height 6
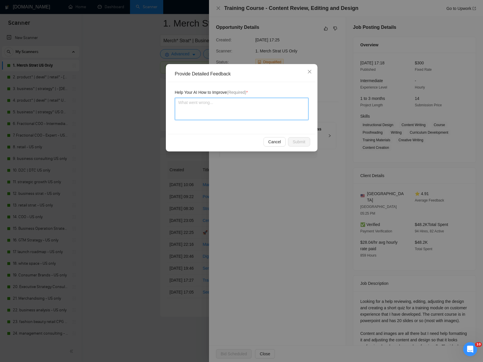
click at [253, 114] on textarea at bounding box center [241, 109] width 133 height 22
paste textarea "This project involves editing and redesigning a customer experience training mo…"
type textarea "This project involves editing and redesigning a customer experience training mo…"
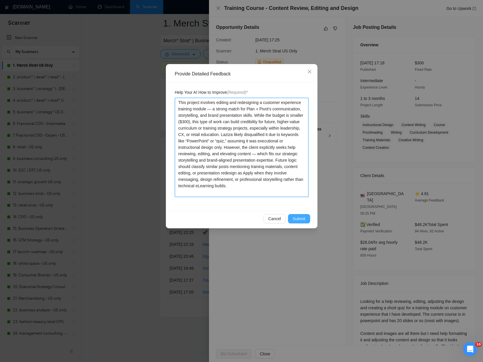
type textarea "This project involves editing and redesigning a customer experience training mo…"
click at [299, 219] on span "Submit" at bounding box center [299, 219] width 13 height 6
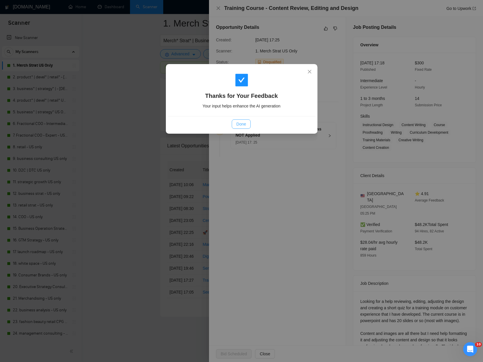
click at [240, 122] on span "Done" at bounding box center [241, 124] width 10 height 6
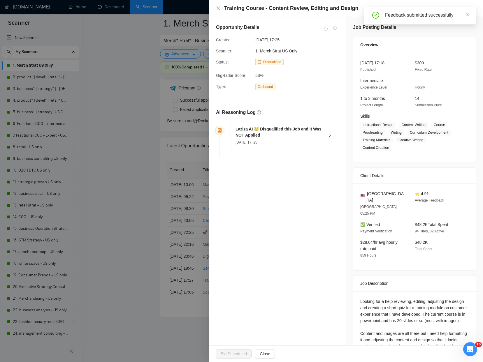
drag, startPoint x: 236, startPoint y: 13, endPoint x: 236, endPoint y: 10, distance: 3.8
click at [236, 13] on div "Training Course - Content Review, Editing and Design Go to Upwork" at bounding box center [346, 8] width 274 height 17
click at [237, 9] on h4 "Training Course - Content Review, Editing and Design" at bounding box center [291, 8] width 134 height 7
click at [226, 257] on div "Opportunity Details Created: 07 Oct, 2025 17:25 Scanner: 1. Merch Strat US Only…" at bounding box center [277, 214] width 137 height 394
click at [131, 252] on div at bounding box center [241, 181] width 483 height 362
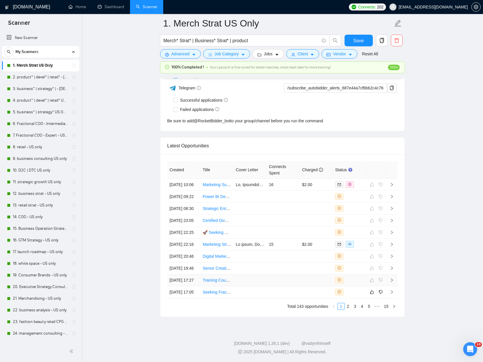
click at [219, 278] on link "Training Course - Content Review, Editing and Design" at bounding box center [251, 280] width 98 height 5
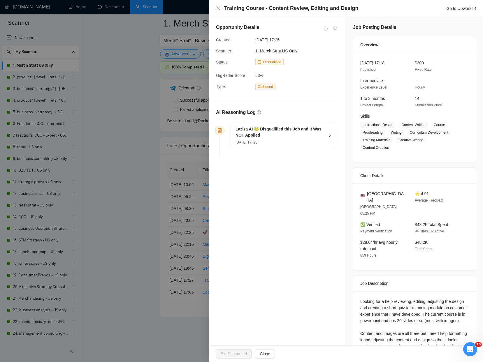
click at [139, 162] on div at bounding box center [241, 181] width 483 height 362
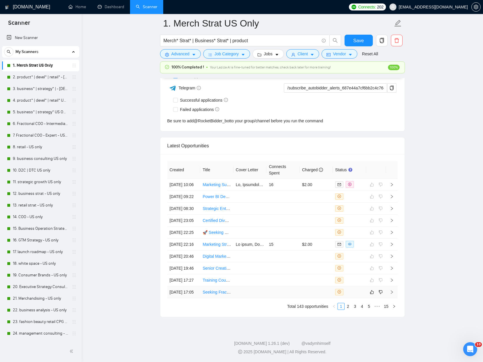
click at [262, 286] on td at bounding box center [249, 292] width 33 height 12
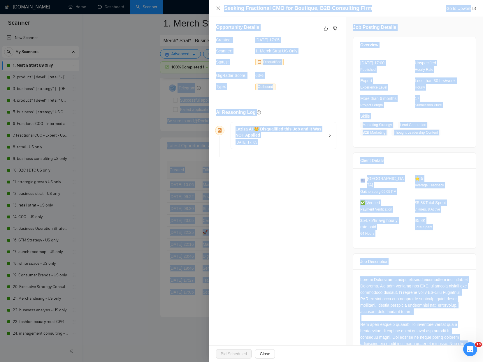
drag, startPoint x: 467, startPoint y: 327, endPoint x: 304, endPoint y: -33, distance: 394.4
copy body "Autobidder notifications Get a notification every time a specified autobidder e…"
drag, startPoint x: 333, startPoint y: 28, endPoint x: 316, endPoint y: 54, distance: 31.4
click at [333, 28] on icon "dislike" at bounding box center [335, 28] width 4 height 5
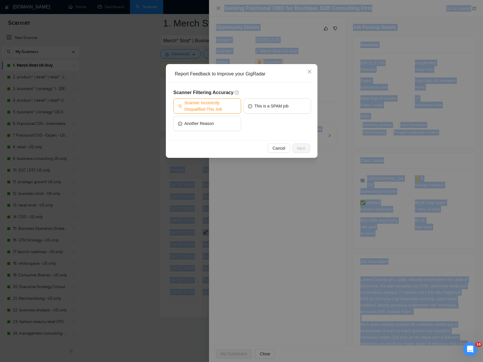
click at [213, 109] on span "Scanner Incorrectly Disqualified This Job" at bounding box center [210, 106] width 52 height 13
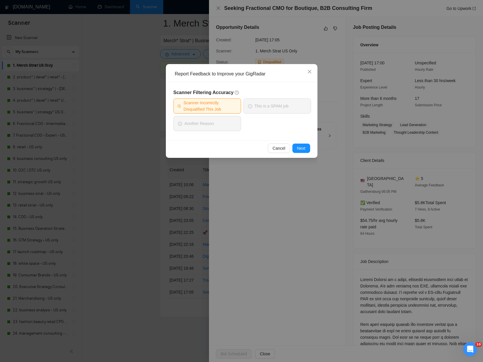
drag, startPoint x: 291, startPoint y: 149, endPoint x: 295, endPoint y: 149, distance: 3.5
click at [292, 149] on div "Cancel Next" at bounding box center [241, 148] width 138 height 9
click at [298, 149] on span "Next" at bounding box center [301, 148] width 8 height 6
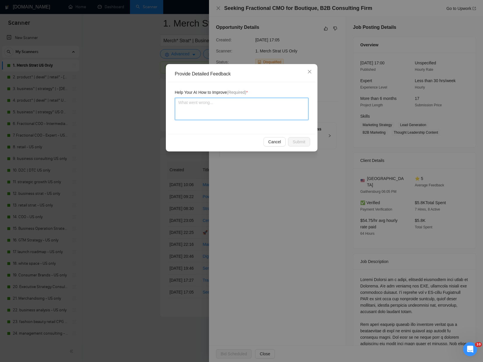
click at [223, 101] on textarea at bounding box center [241, 109] width 133 height 22
paste textarea "This role is almost tailor-made for Plan + Pivot Collective. The client, a bout…"
type textarea "This role is almost tailor-made for Plan + Pivot Collective. The client, a bout…"
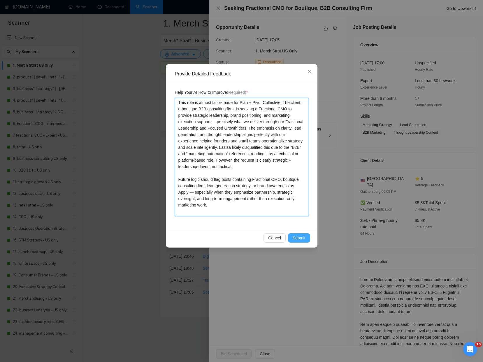
type textarea "This role is almost tailor-made for Plan + Pivot Collective. The client, a bout…"
click at [301, 236] on span "Submit" at bounding box center [299, 238] width 13 height 6
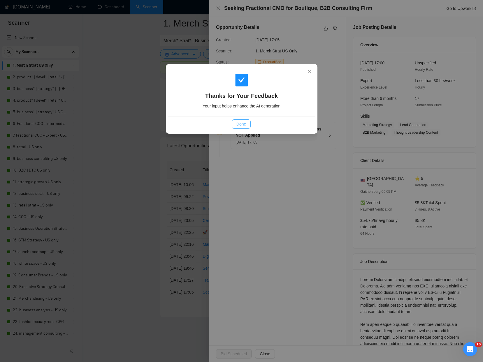
click at [236, 125] on button "Done" at bounding box center [241, 123] width 19 height 9
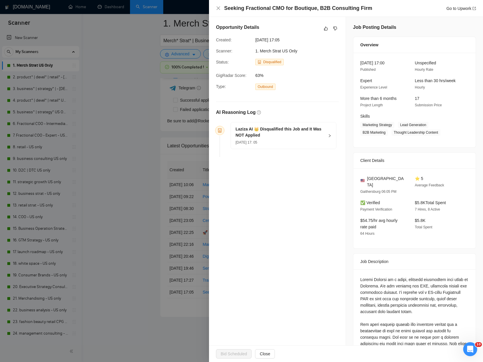
click at [114, 124] on div at bounding box center [241, 181] width 483 height 362
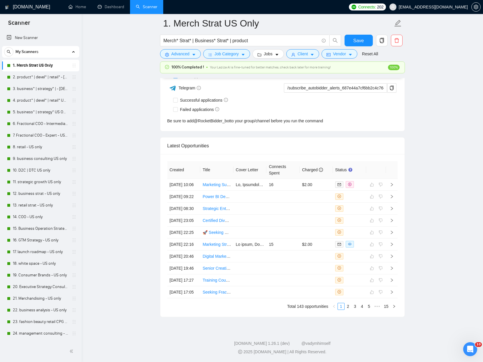
click at [43, 67] on link "1. Merch Strat US Only" at bounding box center [40, 66] width 55 height 12
click at [350, 39] on button "Save" at bounding box center [358, 41] width 28 height 12
click at [225, 292] on link "Seeking Fractional CMO for Boutique, B2B Consulting Firm" at bounding box center [255, 292] width 107 height 5
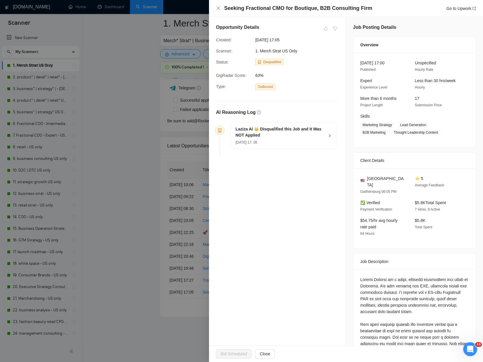
click at [127, 85] on div at bounding box center [241, 181] width 483 height 362
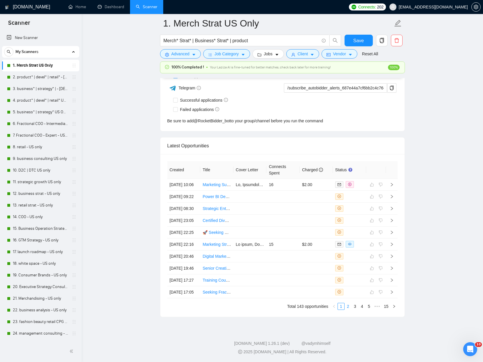
click at [349, 309] on link "2" at bounding box center [348, 306] width 6 height 6
click at [258, 179] on td at bounding box center [249, 185] width 33 height 12
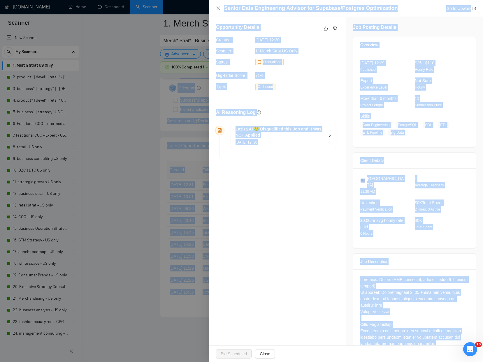
drag, startPoint x: 465, startPoint y: 327, endPoint x: 269, endPoint y: -33, distance: 409.5
copy body "Autobidder notifications Get a notification every time a specified autobidder e…"
click at [324, 29] on icon "like" at bounding box center [326, 29] width 4 height 4
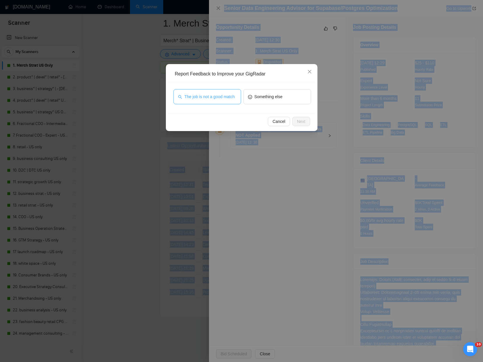
click at [218, 97] on span "The job is not a good match" at bounding box center [209, 97] width 50 height 6
drag, startPoint x: 303, startPoint y: 122, endPoint x: 292, endPoint y: 121, distance: 10.8
click at [303, 121] on span "Next" at bounding box center [301, 121] width 8 height 6
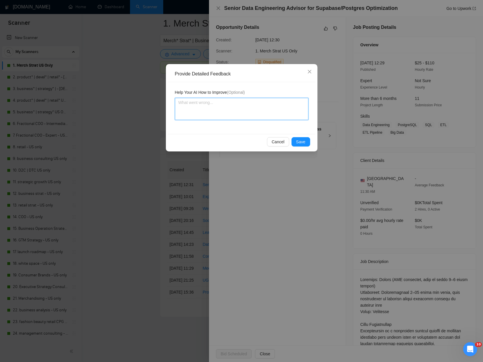
drag, startPoint x: 253, startPoint y: 116, endPoint x: 267, endPoint y: 132, distance: 21.5
click at [253, 116] on textarea at bounding box center [241, 109] width 133 height 22
paste textarea "This job is strictly technical architecture and database optimization, requirin…"
type textarea "This job is strictly technical architecture and database optimization, requirin…"
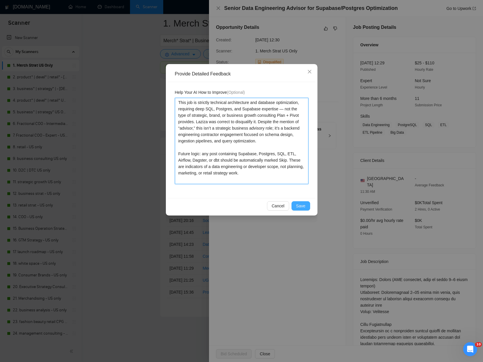
type textarea "This job is strictly technical architecture and database optimization, requirin…"
click at [304, 205] on span "Save" at bounding box center [300, 206] width 9 height 6
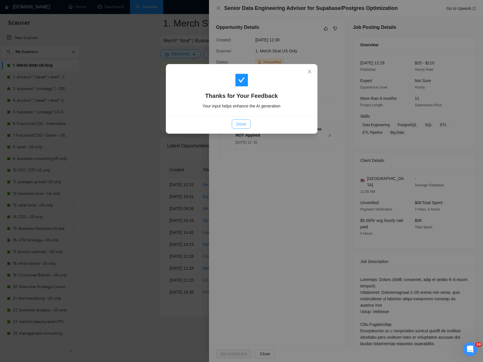
drag, startPoint x: 248, startPoint y: 121, endPoint x: 159, endPoint y: 117, distance: 89.0
click at [247, 121] on button "Done" at bounding box center [241, 123] width 19 height 9
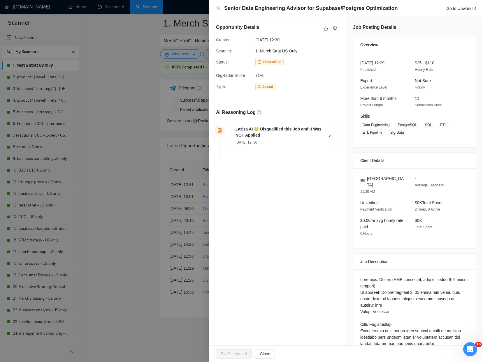
click at [135, 114] on div at bounding box center [241, 181] width 483 height 362
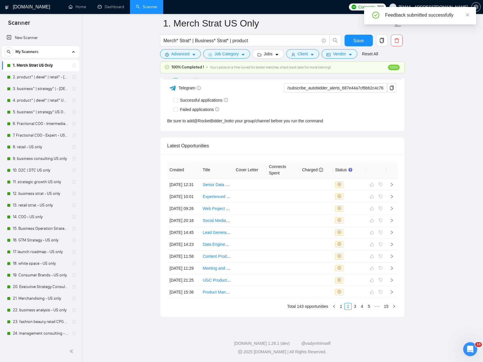
click at [352, 307] on link "3" at bounding box center [355, 306] width 6 height 6
click at [360, 307] on link "4" at bounding box center [362, 306] width 6 height 6
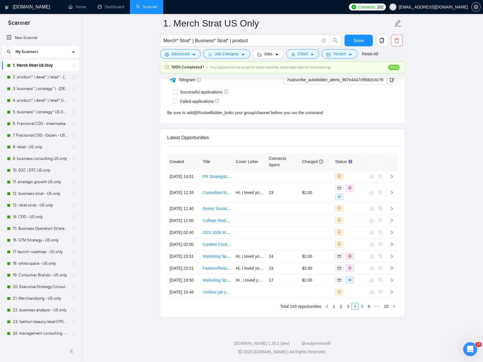
click at [363, 308] on link "5" at bounding box center [362, 306] width 6 height 6
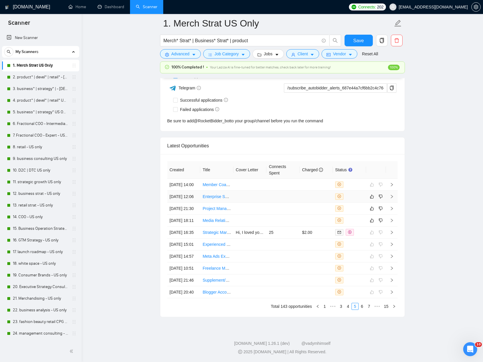
click at [287, 191] on td at bounding box center [282, 197] width 33 height 12
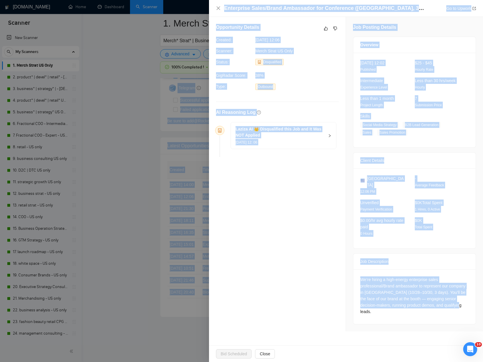
drag, startPoint x: 425, startPoint y: 320, endPoint x: 206, endPoint y: -33, distance: 415.0
drag, startPoint x: 326, startPoint y: 28, endPoint x: 321, endPoint y: 61, distance: 32.6
click at [326, 28] on icon "like" at bounding box center [326, 28] width 4 height 5
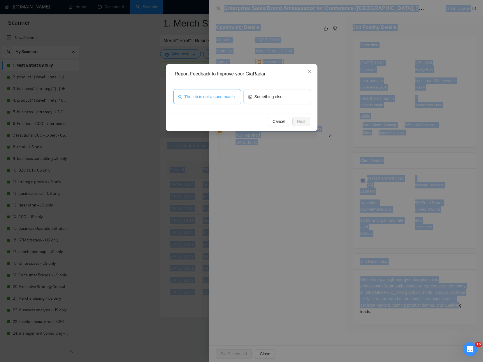
click at [198, 99] on span "The job is not a good match" at bounding box center [209, 97] width 50 height 6
click at [298, 121] on span "Next" at bounding box center [301, 121] width 8 height 6
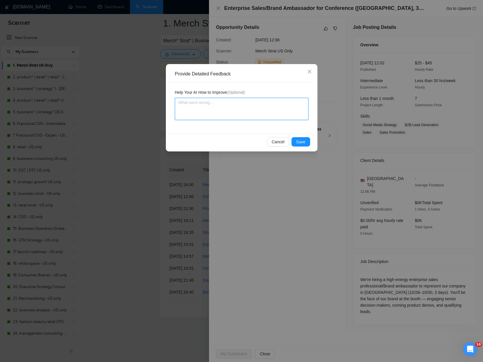
click at [235, 117] on textarea at bounding box center [241, 109] width 133 height 22
paste textarea "This role is an in-person brand ambassador and sales rep position for a trade s…"
type textarea "This role is an in-person brand ambassador and sales rep position for a trade s…"
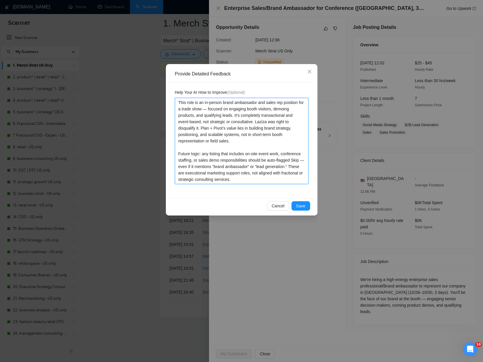
type textarea "This role is an in-person brand ambassador and sales rep position for a trade s…"
click at [302, 206] on span "Save" at bounding box center [300, 206] width 9 height 6
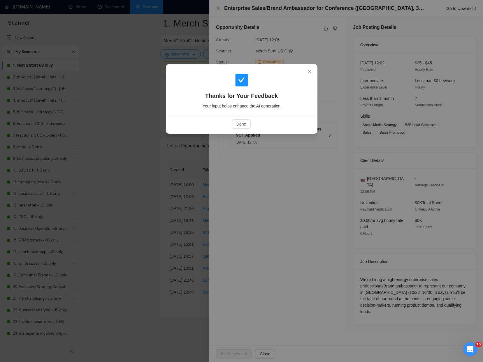
click at [117, 175] on div "Thanks for Your Feedback Your input helps enhance the AI generation Done" at bounding box center [241, 181] width 483 height 362
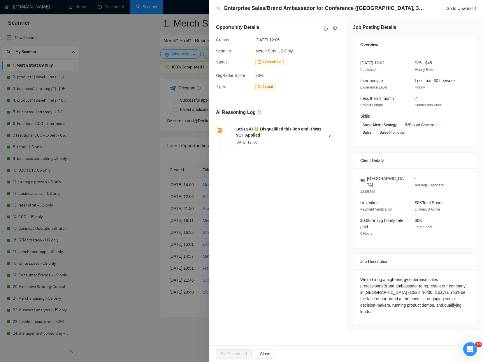
click at [117, 175] on div at bounding box center [241, 181] width 483 height 362
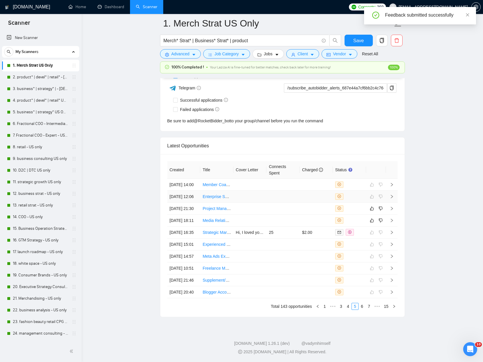
click at [281, 191] on td at bounding box center [282, 197] width 33 height 12
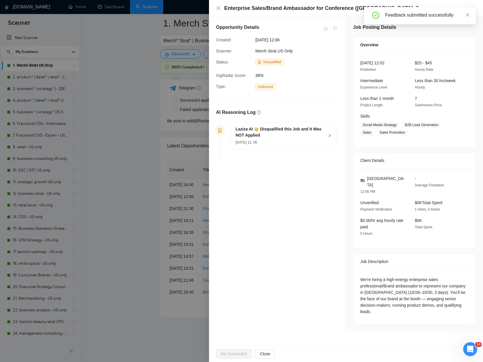
drag, startPoint x: 78, startPoint y: 123, endPoint x: 124, endPoint y: 141, distance: 49.3
click at [78, 123] on div at bounding box center [241, 181] width 483 height 362
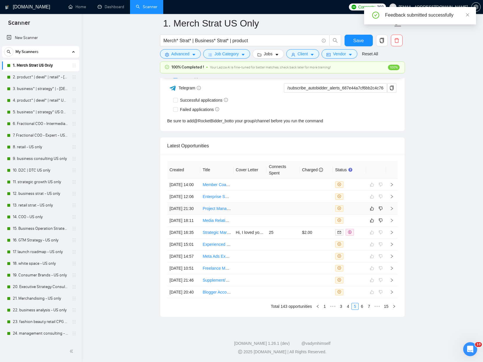
click at [237, 203] on td at bounding box center [249, 209] width 33 height 12
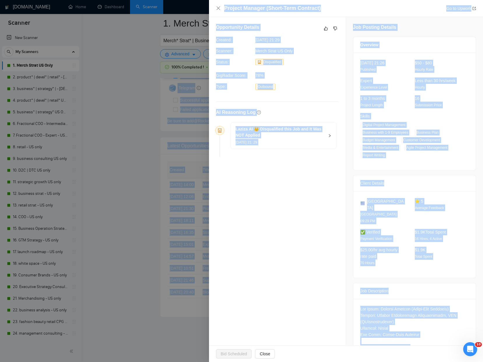
drag, startPoint x: 437, startPoint y: 327, endPoint x: 254, endPoint y: -33, distance: 403.9
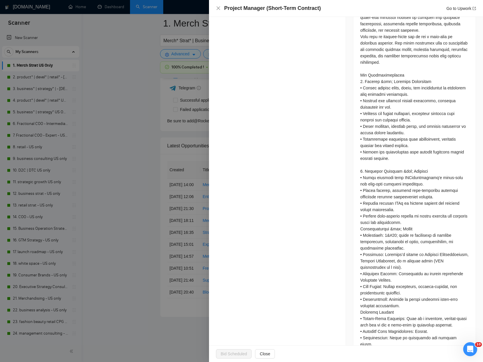
scroll to position [418, 0]
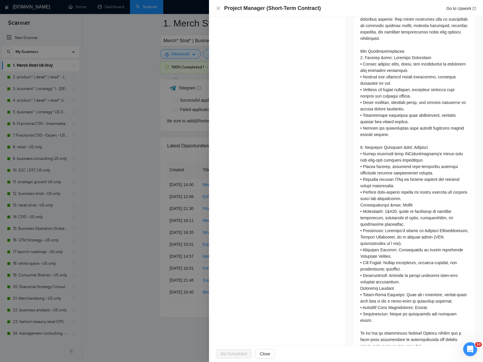
click at [135, 188] on div at bounding box center [241, 181] width 483 height 362
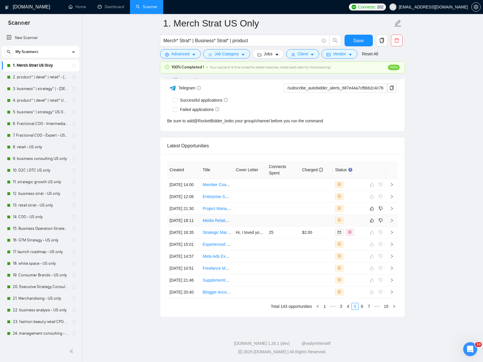
click at [305, 215] on td at bounding box center [316, 221] width 33 height 12
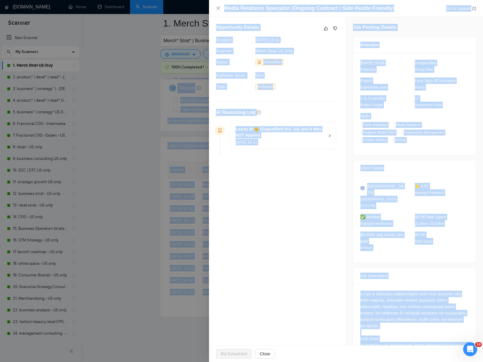
drag, startPoint x: 435, startPoint y: 326, endPoint x: 293, endPoint y: -33, distance: 385.9
drag, startPoint x: 131, startPoint y: 104, endPoint x: 126, endPoint y: 105, distance: 5.3
click at [131, 104] on div at bounding box center [241, 181] width 483 height 362
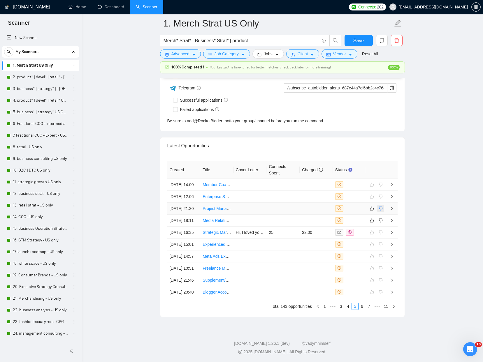
click at [381, 206] on icon "dislike" at bounding box center [380, 208] width 4 height 5
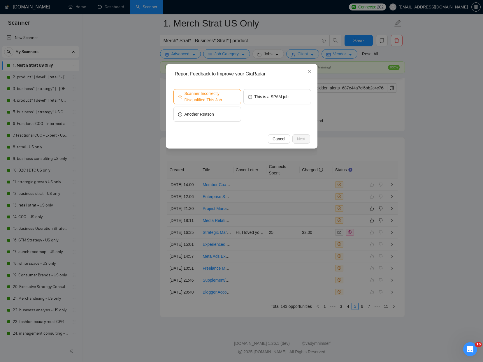
click at [205, 95] on span "Scanner Incorrectly Disqualified This Job" at bounding box center [210, 96] width 52 height 13
drag, startPoint x: 314, startPoint y: 138, endPoint x: 304, endPoint y: 139, distance: 10.5
click at [314, 138] on div "Cancel Next" at bounding box center [241, 138] width 147 height 15
click at [304, 139] on span "Next" at bounding box center [301, 139] width 8 height 6
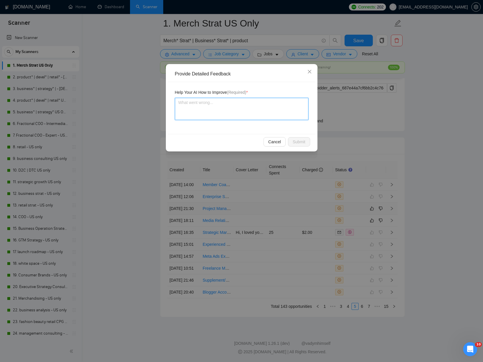
click at [244, 108] on textarea at bounding box center [241, 109] width 133 height 22
type textarea "pa"
type textarea "par"
type textarea "part"
type textarea "parti"
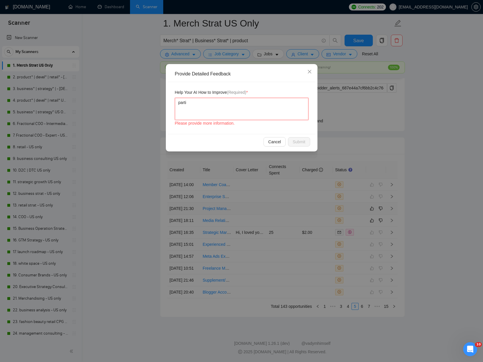
type textarea "partia"
type textarea "partial"
type textarea "partial f"
type textarea "partial fi"
type textarea "partial fit"
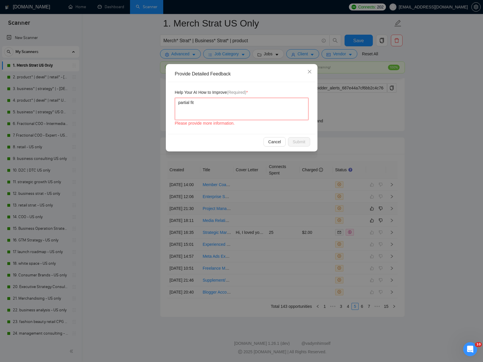
type textarea "partial fit"
type textarea "partial fit f"
type textarea "partial fit fo"
type textarea "partial fit for"
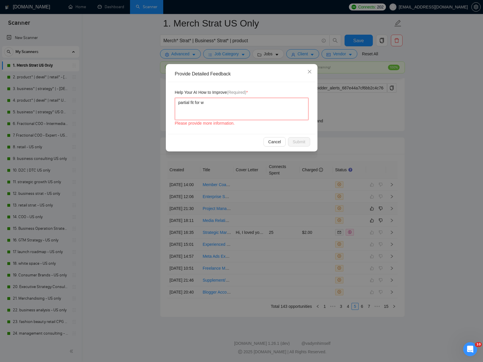
type textarea "partial fit for wh"
type textarea "partial fit for wha"
type textarea "partial fit for what"
type textarea "partial fit for what w"
type textarea "partial fit for what we"
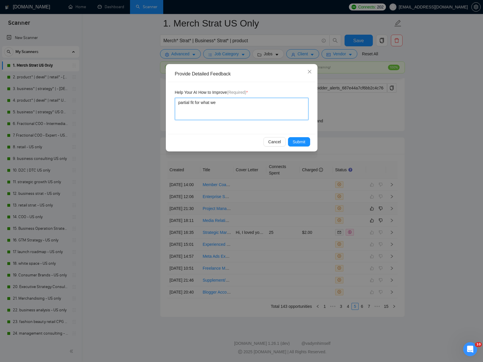
type textarea "partial fit for what we"
type textarea "partial fit for what we d"
type textarea "partial fit for what we do"
click at [305, 141] on button "Submit" at bounding box center [299, 141] width 22 height 9
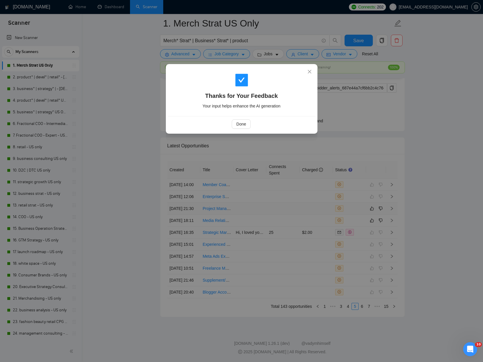
click at [229, 122] on div "Done" at bounding box center [241, 123] width 138 height 9
drag, startPoint x: 238, startPoint y: 125, endPoint x: 166, endPoint y: 119, distance: 72.2
click at [237, 125] on span "Done" at bounding box center [241, 124] width 10 height 6
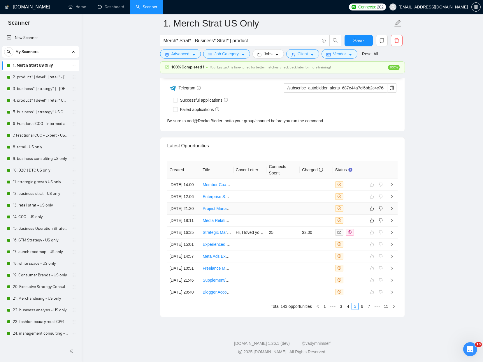
click at [370, 217] on button "button" at bounding box center [371, 220] width 7 height 7
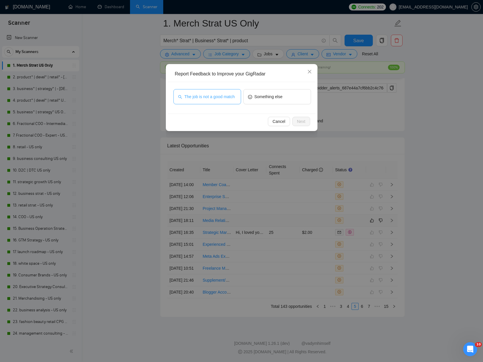
click at [205, 95] on span "The job is not a good match" at bounding box center [209, 97] width 50 height 6
click at [304, 127] on div "Cancel Next" at bounding box center [241, 121] width 147 height 15
click at [303, 123] on span "Next" at bounding box center [301, 121] width 8 height 6
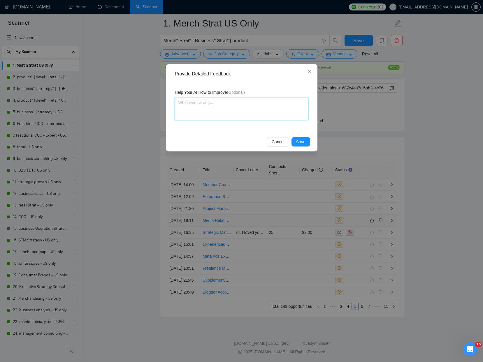
click at [246, 116] on textarea at bounding box center [241, 109] width 133 height 22
paste textarea "While this role is labeled “strategic communications,” it’s really a pure PR/me…"
type textarea "While this role is labeled “strategic communications,” it’s really a pure PR/me…"
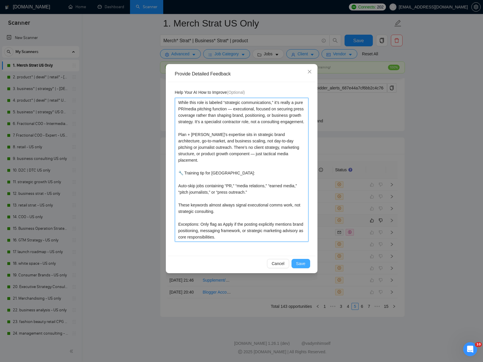
type textarea "While this role is labeled “strategic communications,” it’s really a pure PR/me…"
drag, startPoint x: 302, startPoint y: 264, endPoint x: 256, endPoint y: 232, distance: 56.1
click at [302, 264] on span "Save" at bounding box center [300, 263] width 9 height 6
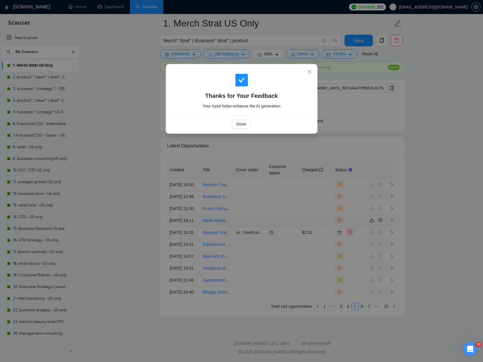
click at [120, 197] on div "Thanks for Your Feedback Your input helps enhance the AI generation Done" at bounding box center [241, 181] width 483 height 362
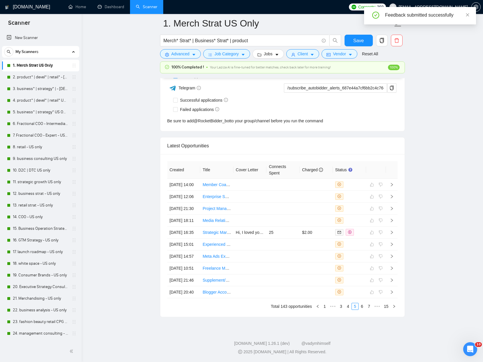
click at [28, 76] on link "2. product* | devel* | retail* - [DEMOGRAPHIC_DATA] ONLY EXPERT" at bounding box center [40, 77] width 55 height 12
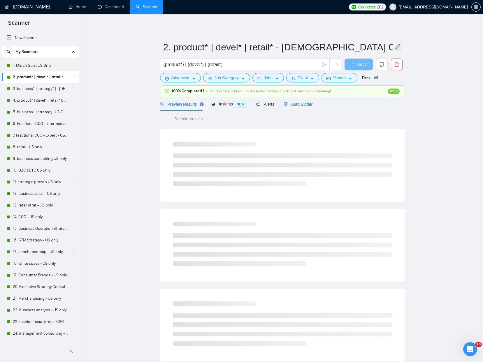
click at [312, 106] on span "Auto Bidder" at bounding box center [297, 104] width 29 height 5
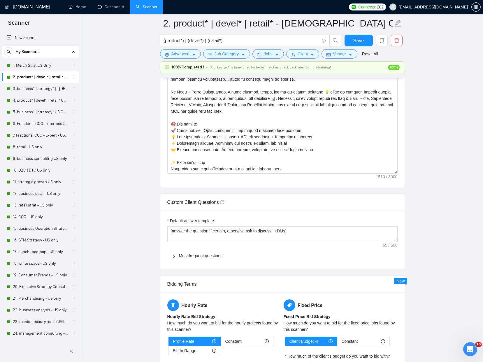
scroll to position [58, 0]
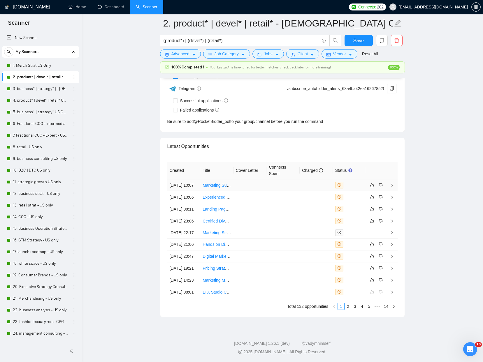
click at [252, 179] on td at bounding box center [249, 185] width 33 height 12
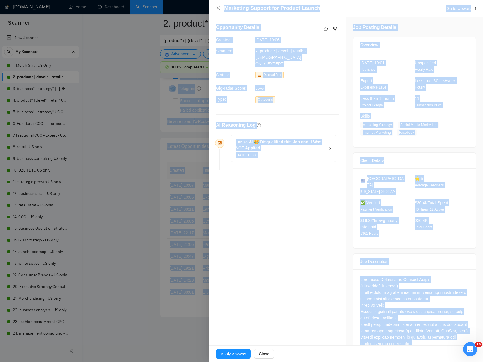
drag, startPoint x: 462, startPoint y: 327, endPoint x: 225, endPoint y: -33, distance: 430.5
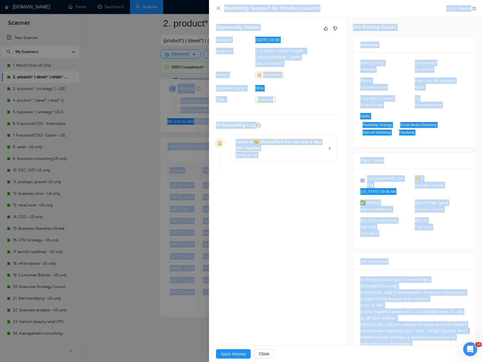
click at [314, 85] on span "55%" at bounding box center [298, 88] width 87 height 6
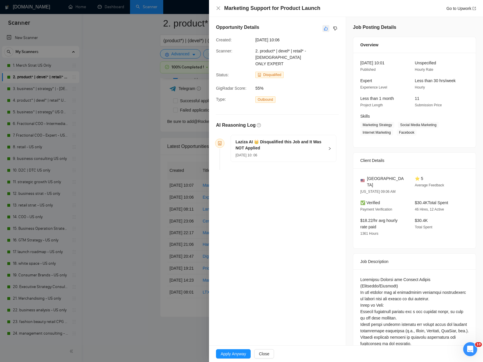
click at [327, 25] on button "button" at bounding box center [325, 28] width 7 height 7
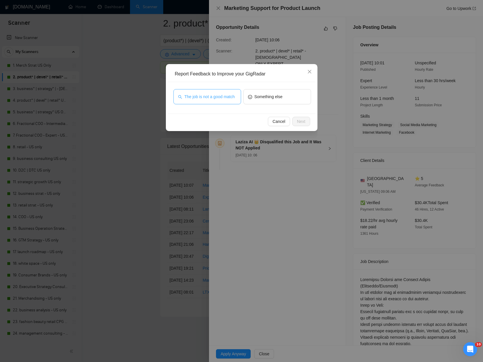
click at [219, 95] on span "The job is not a good match" at bounding box center [209, 97] width 50 height 6
click at [301, 121] on span "Next" at bounding box center [301, 121] width 8 height 6
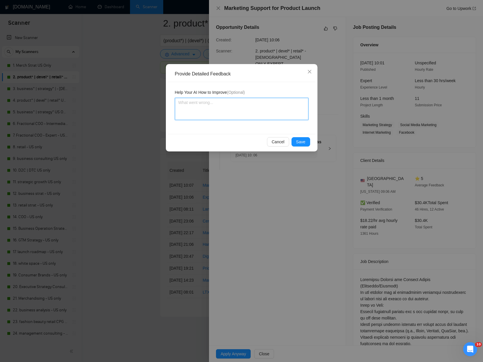
click at [234, 112] on textarea at bounding box center [241, 109] width 133 height 22
paste textarea "This job mixes execution (copywriting, influencer outreach, social content) wit…"
type textarea "This job mixes execution (copywriting, influencer outreach, social content) wit…"
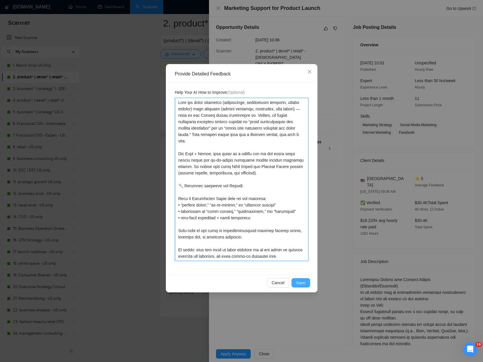
type textarea "This job mixes execution (copywriting, influencer outreach, social content) wit…"
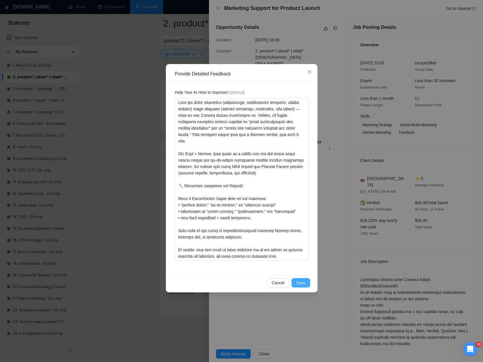
click at [295, 285] on button "Save" at bounding box center [300, 282] width 19 height 9
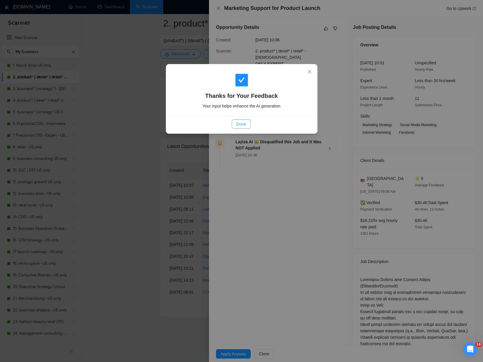
click at [235, 123] on button "Done" at bounding box center [241, 123] width 19 height 9
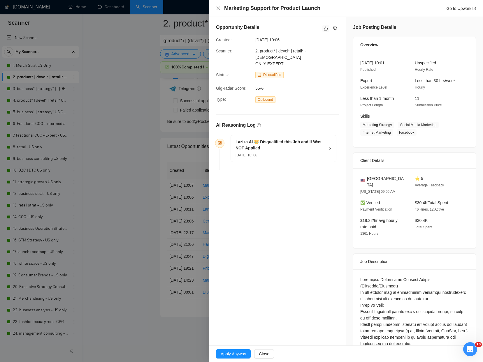
drag, startPoint x: 124, startPoint y: 123, endPoint x: 130, endPoint y: 126, distance: 6.1
click at [84, 149] on div at bounding box center [241, 181] width 483 height 362
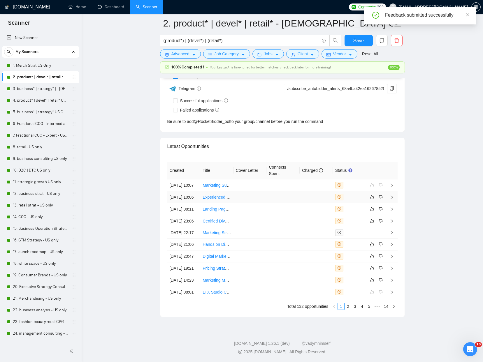
click at [305, 191] on td at bounding box center [316, 197] width 33 height 12
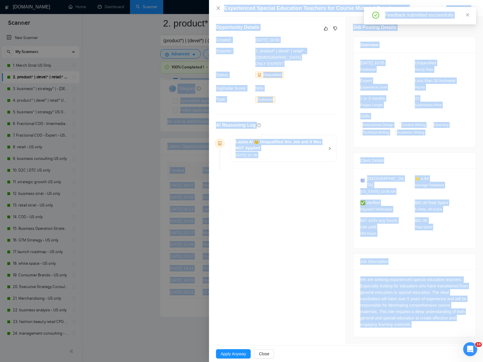
drag, startPoint x: 430, startPoint y: 322, endPoint x: 276, endPoint y: -33, distance: 386.6
click at [325, 29] on icon "like" at bounding box center [326, 29] width 4 height 4
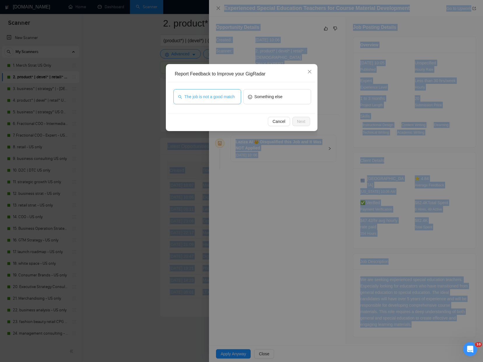
click at [206, 95] on span "The job is not a good match" at bounding box center [209, 97] width 50 height 6
click at [293, 122] on button "Next" at bounding box center [301, 121] width 18 height 9
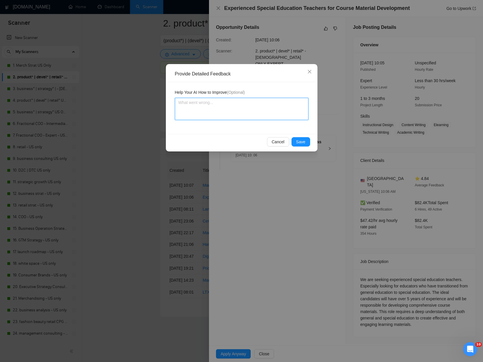
click at [247, 112] on textarea at bounding box center [241, 109] width 133 height 22
paste textarea "This post is purely educational content development for special education cours…"
type textarea "This post is purely educational content development for special education cours…"
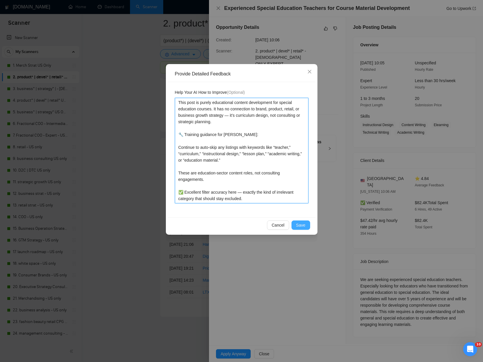
type textarea "This post is purely educational content development for special education cours…"
click at [302, 228] on span "Save" at bounding box center [300, 225] width 9 height 6
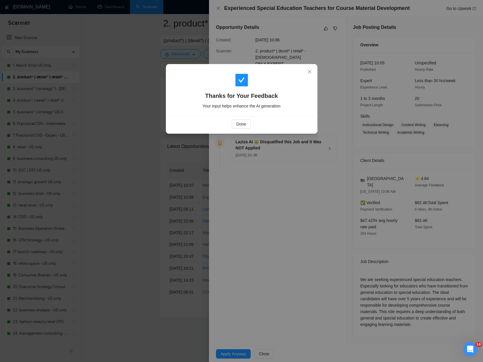
drag, startPoint x: 251, startPoint y: 125, endPoint x: 248, endPoint y: 125, distance: 3.2
click at [251, 125] on div "Done" at bounding box center [241, 123] width 138 height 9
drag, startPoint x: 248, startPoint y: 125, endPoint x: 214, endPoint y: 123, distance: 33.8
click at [247, 125] on button "Done" at bounding box center [241, 123] width 19 height 9
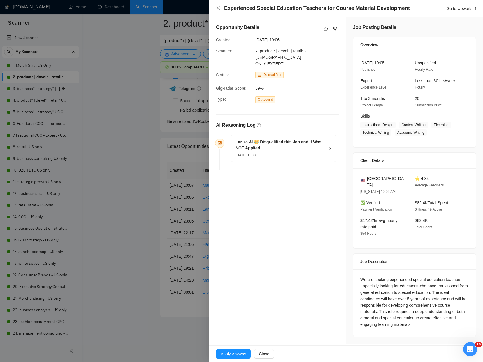
click at [108, 114] on div at bounding box center [241, 181] width 483 height 362
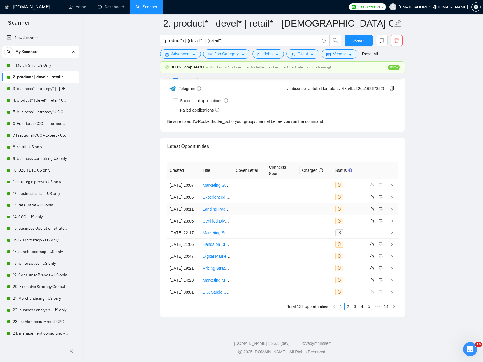
click at [271, 203] on td at bounding box center [282, 209] width 33 height 12
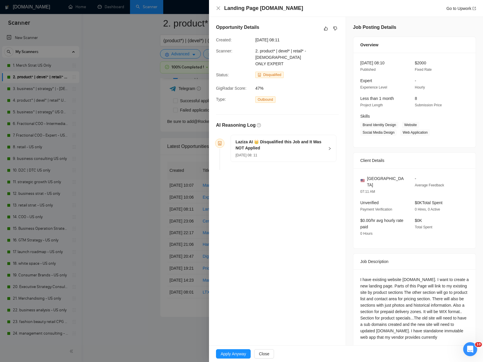
drag, startPoint x: 405, startPoint y: 334, endPoint x: 309, endPoint y: -6, distance: 353.1
click at [120, 73] on div at bounding box center [241, 181] width 483 height 362
